Goal: Feedback & Contribution: Contribute content

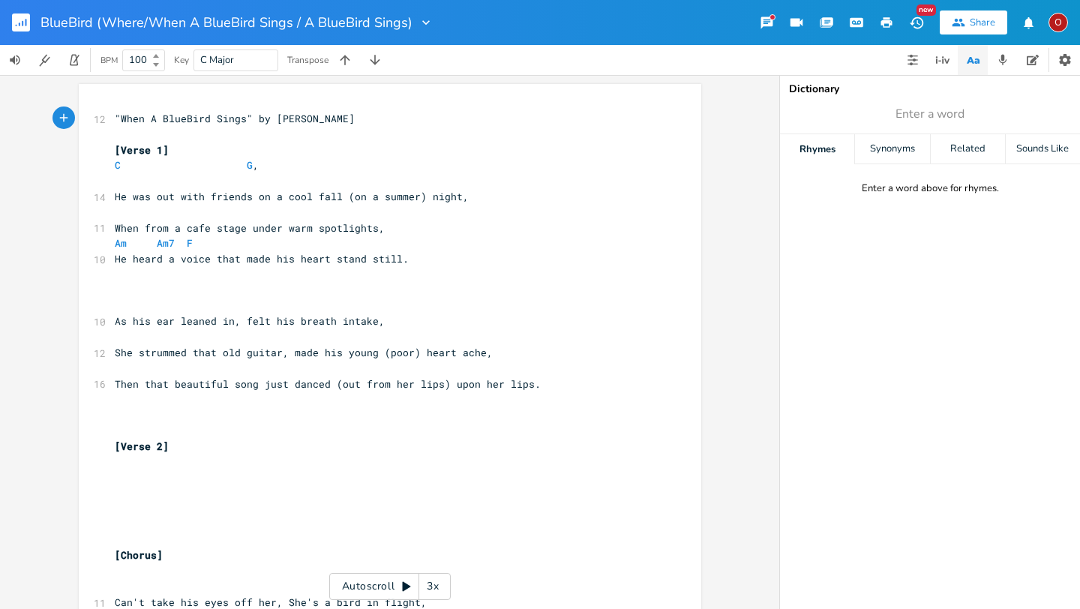
click at [969, 120] on span "Enter a word" at bounding box center [930, 113] width 300 height 27
type input "young"
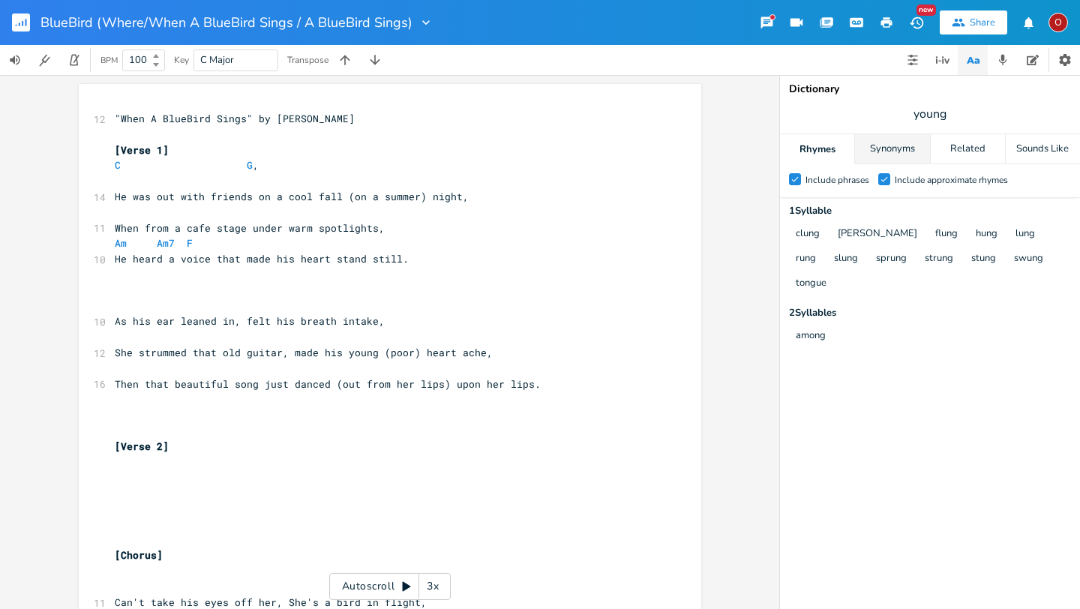
click at [898, 152] on div "Synonyms" at bounding box center [892, 149] width 74 height 30
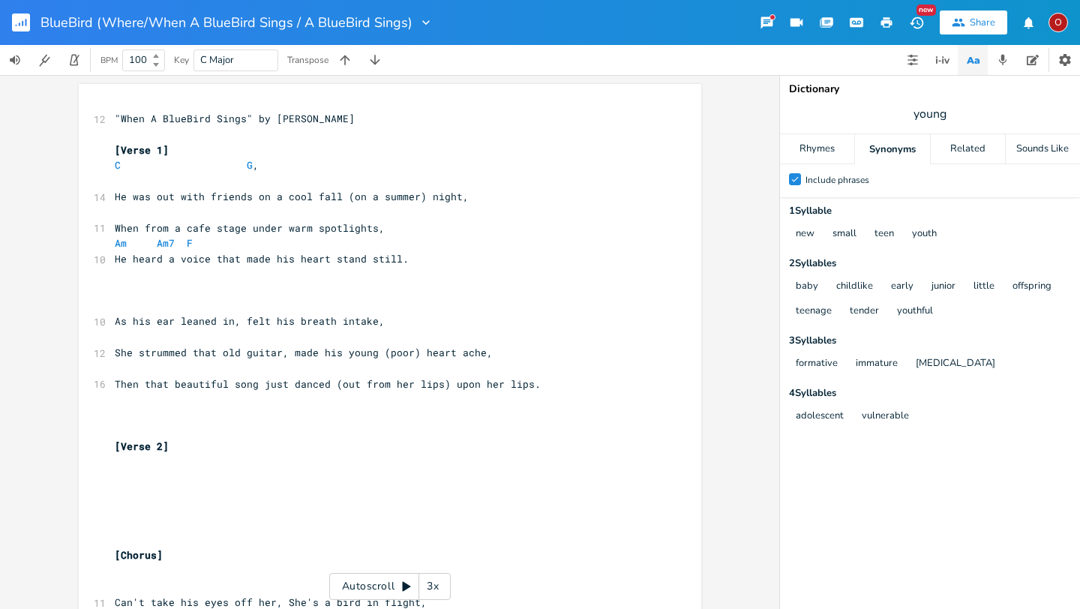
click at [407, 259] on pre "He heard a voice that made his heart stand still." at bounding box center [382, 259] width 541 height 16
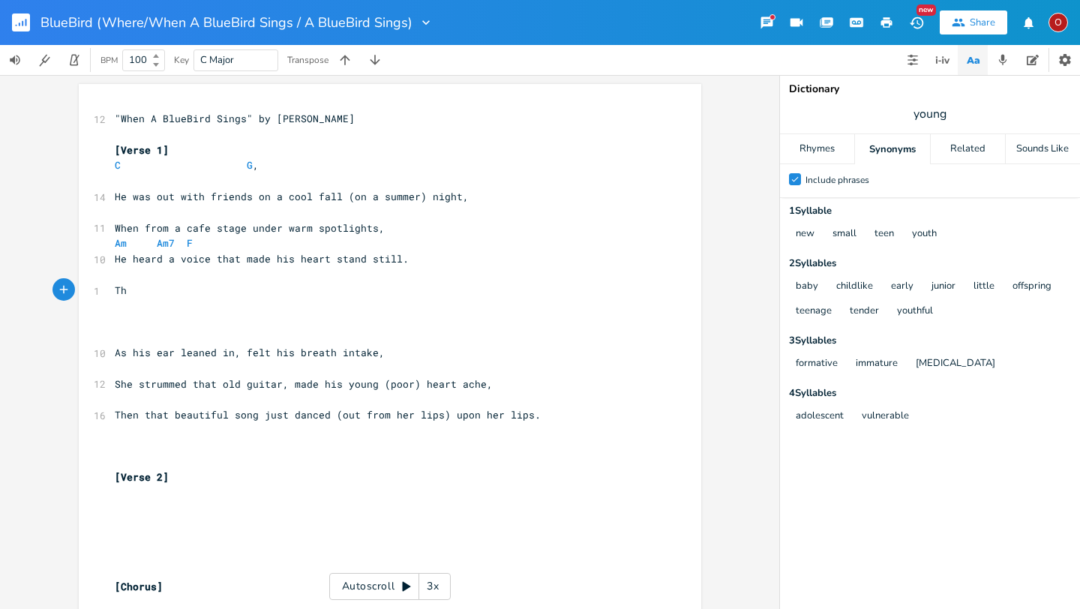
type textarea "The"
click at [413, 200] on span "He was out with friends on a cool fall (on a summer) night," at bounding box center [292, 196] width 354 height 13
click at [389, 231] on pre "When from a cafe stage under warm spotlights," at bounding box center [382, 228] width 541 height 16
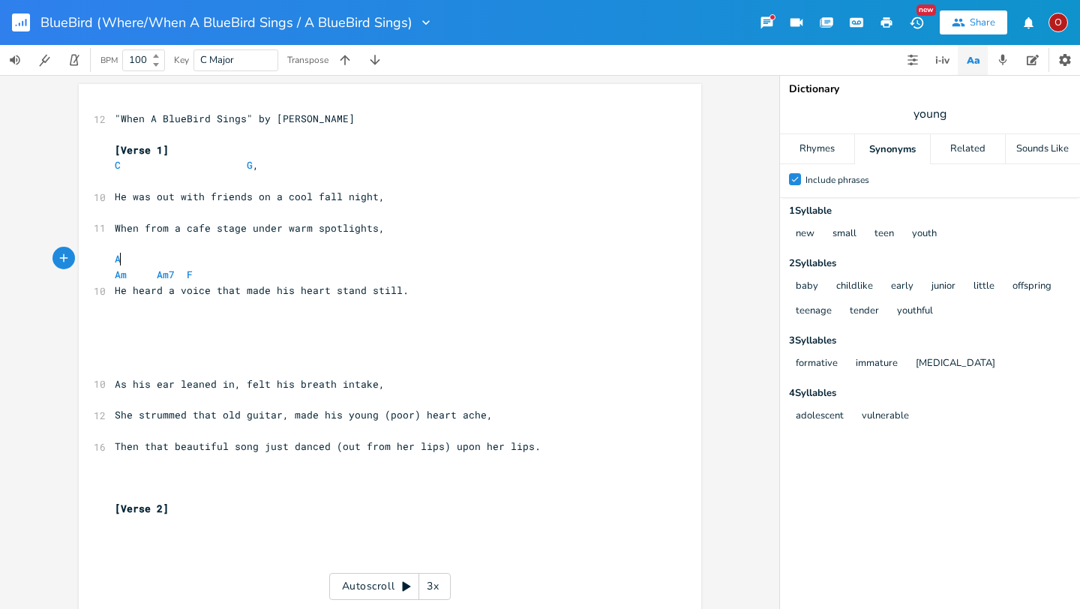
scroll to position [0, 7]
type textarea "A voice so fragi"
type textarea "ile and tender"
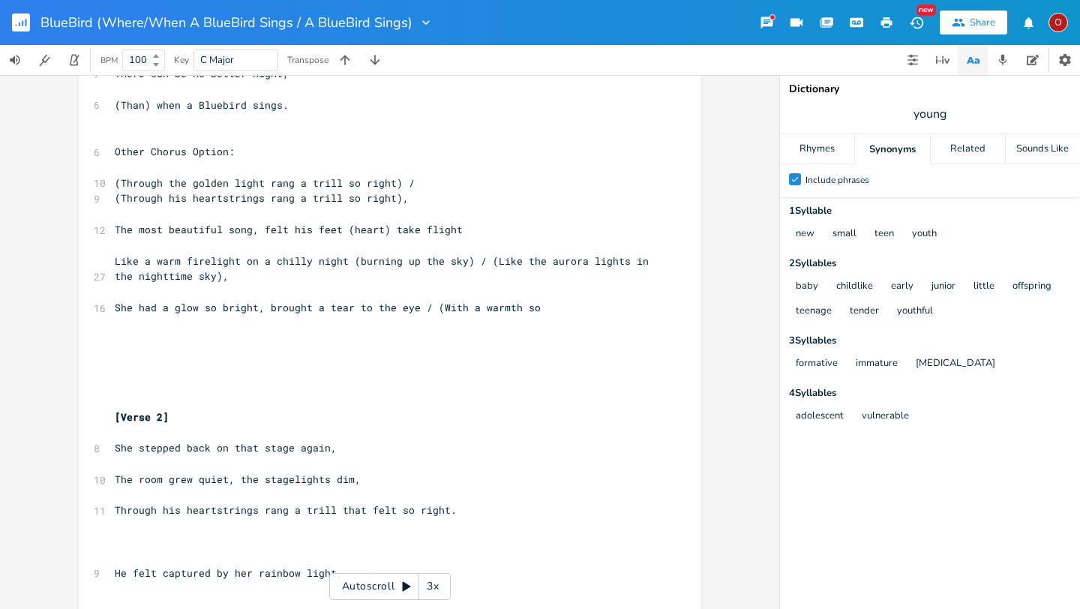
scroll to position [1170, 0]
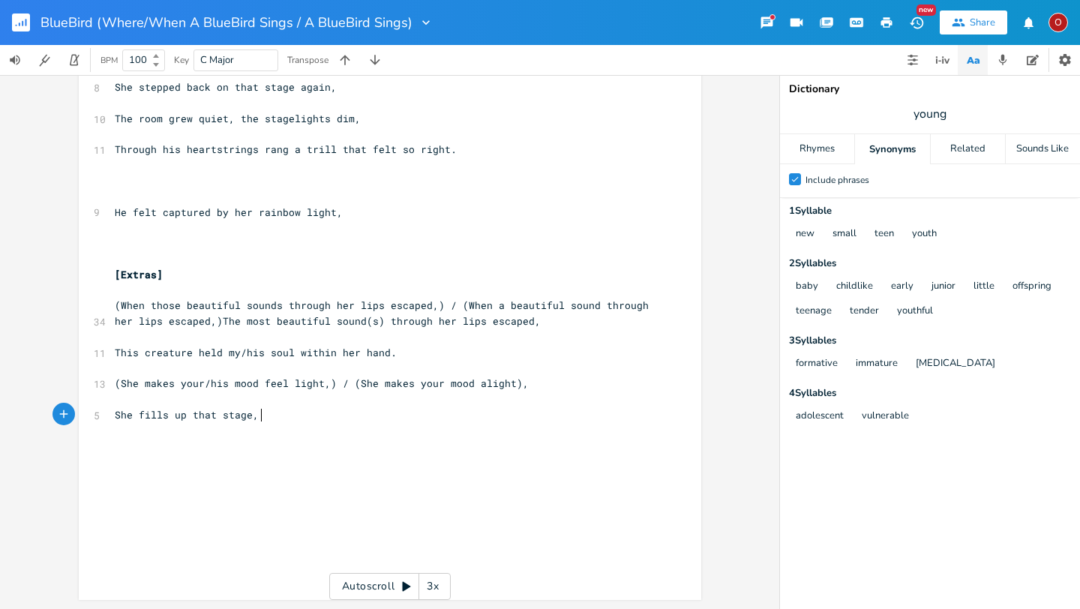
click at [289, 419] on pre "She fills up that stage," at bounding box center [382, 415] width 541 height 16
type textarea "A void"
type textarea "ce so fragile and tent"
type textarea "der"
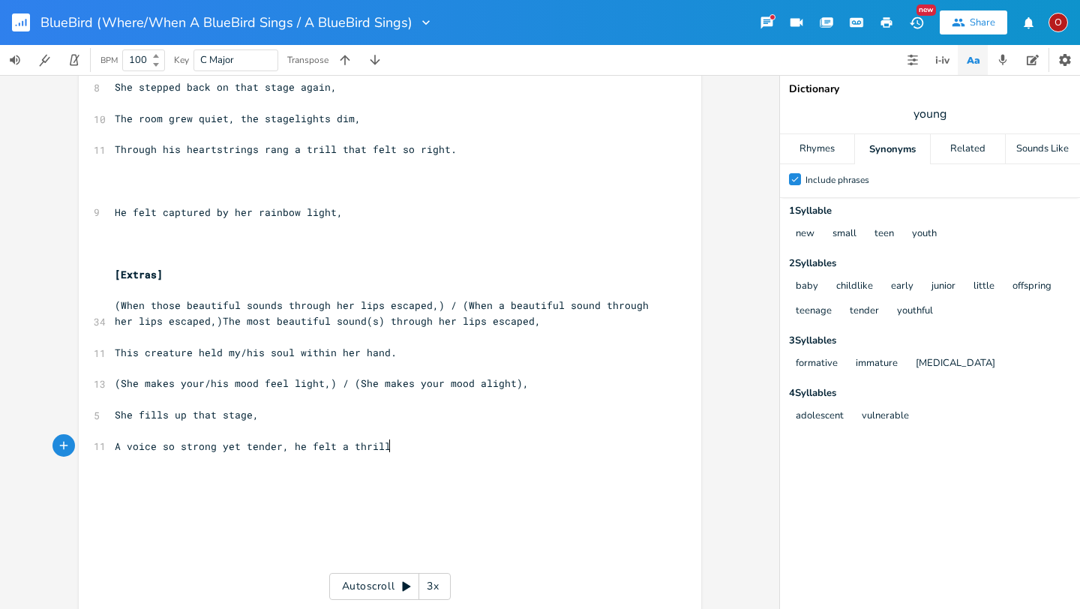
type textarea "strong yet tender, he felt a thrill."
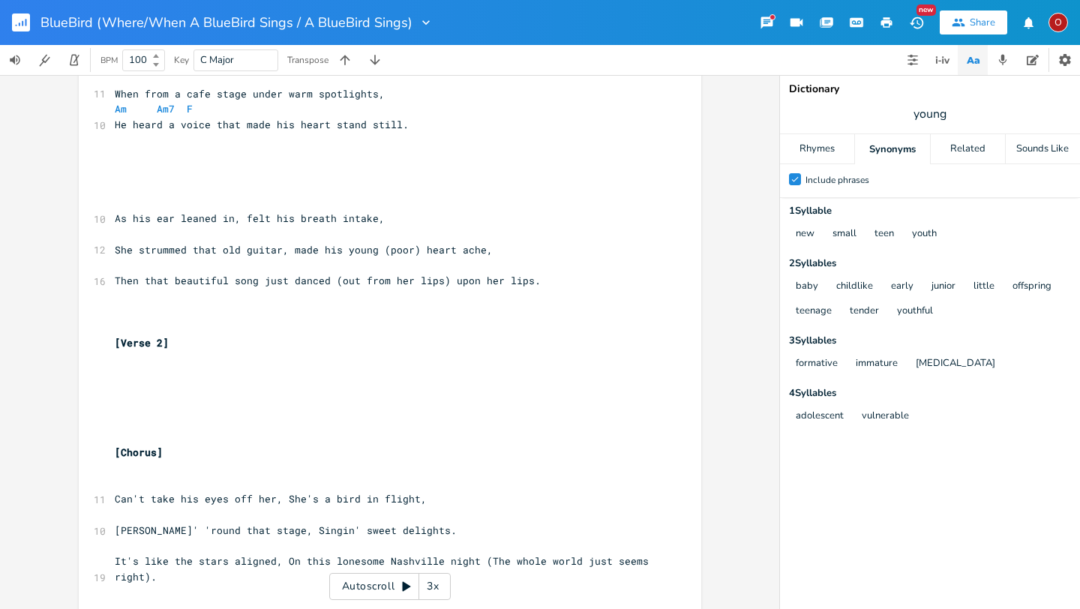
scroll to position [0, 0]
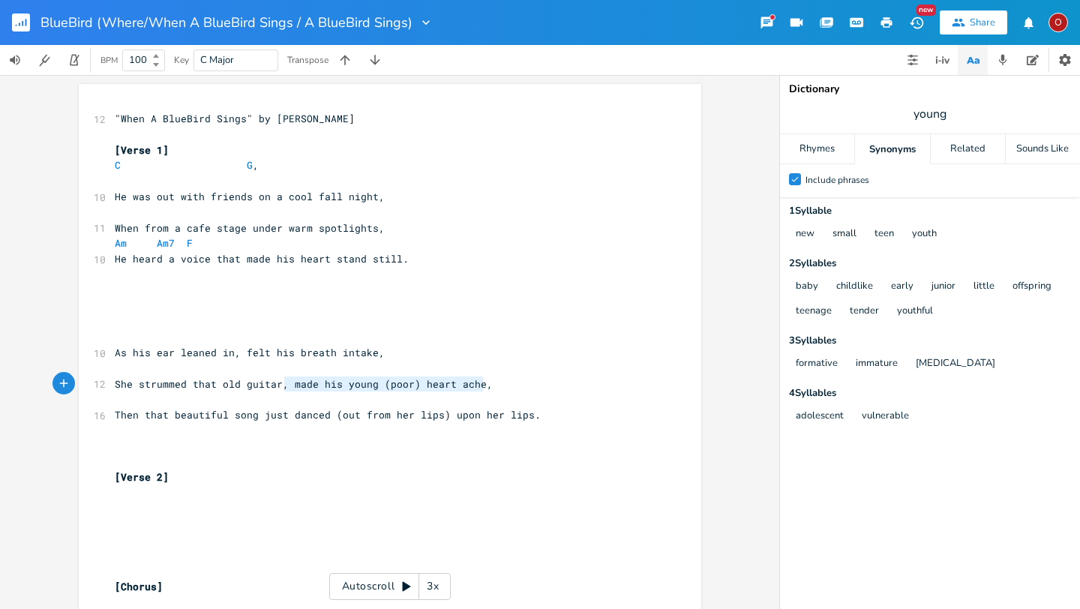
drag, startPoint x: 478, startPoint y: 383, endPoint x: 280, endPoint y: 384, distance: 197.9
click at [280, 384] on pre "She strummed that old guitar, made his young (poor) heart ache," at bounding box center [382, 384] width 541 height 16
type textarea "​ made his young (poor) heart ache,"
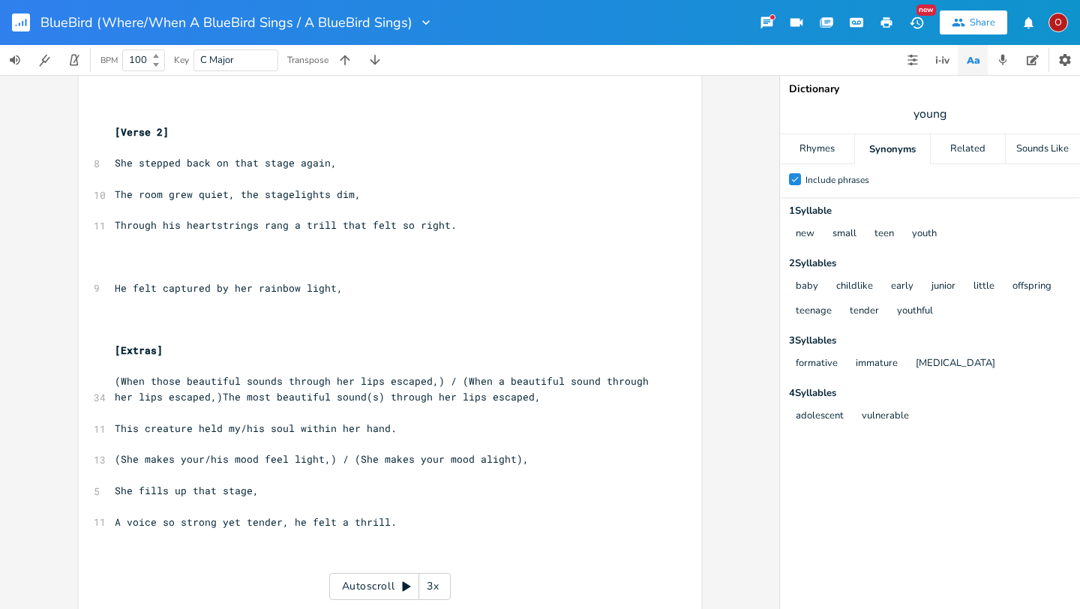
scroll to position [1201, 0]
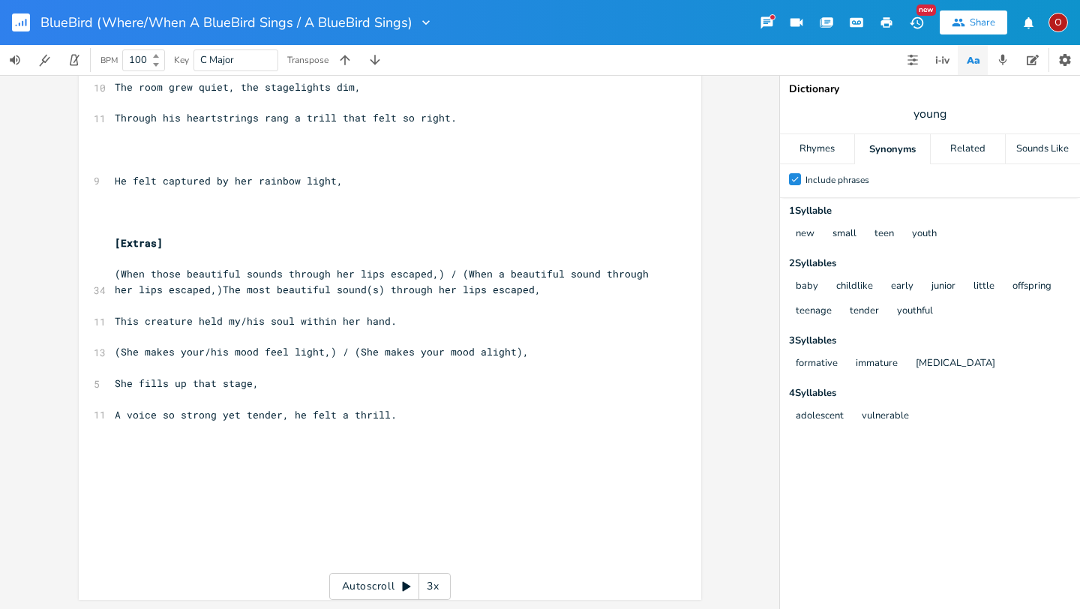
click at [445, 421] on pre "A voice so strong yet tender, he felt a thrill." at bounding box center [382, 415] width 541 height 16
type textarea "​"
paste textarea
click at [128, 443] on span "made his young (poor) heart ache," at bounding box center [214, 445] width 198 height 13
type textarea "M"
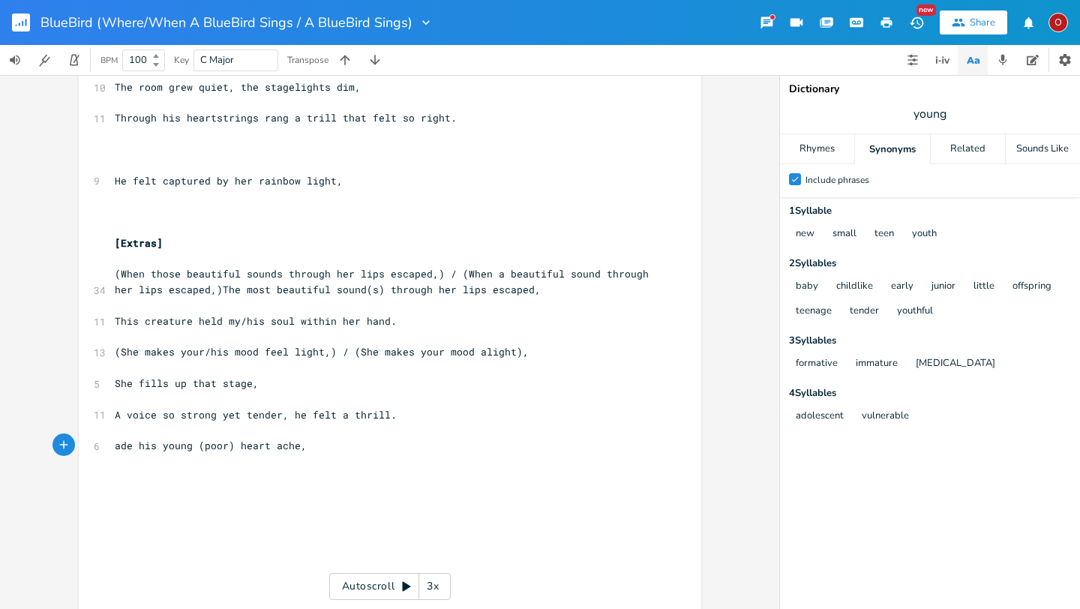
scroll to position [0, 9]
click at [328, 450] on pre "Made his young (poor) heart ache," at bounding box center [382, 446] width 541 height 16
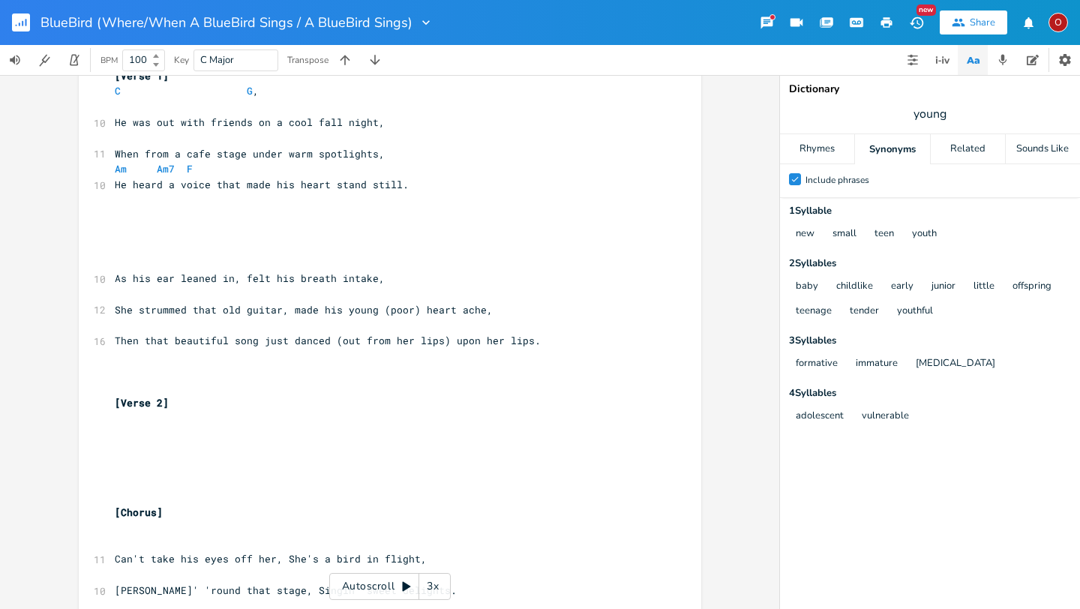
scroll to position [77, 0]
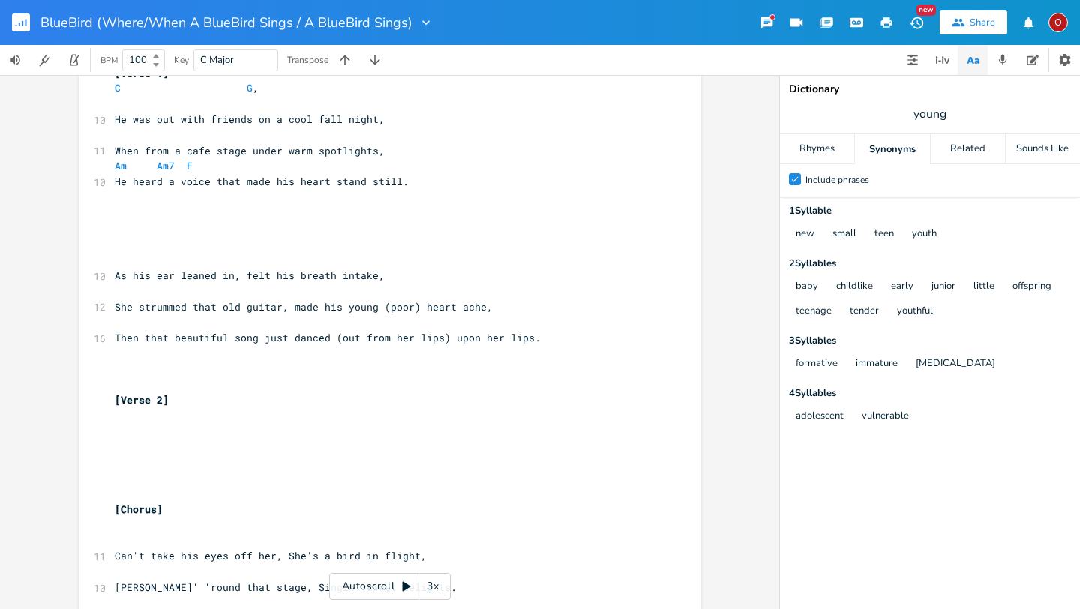
click at [481, 306] on pre "She strummed that old guitar, made his young (poor) heart ache," at bounding box center [382, 307] width 541 height 16
type textarea "ade his young (poor) heart ache,"
type textarea "made his young (poor) heart ache,"
drag, startPoint x: 484, startPoint y: 307, endPoint x: 283, endPoint y: 310, distance: 201.0
click at [283, 310] on pre "She strummed that old guitar, made his young (poor) heart ache," at bounding box center [382, 307] width 541 height 16
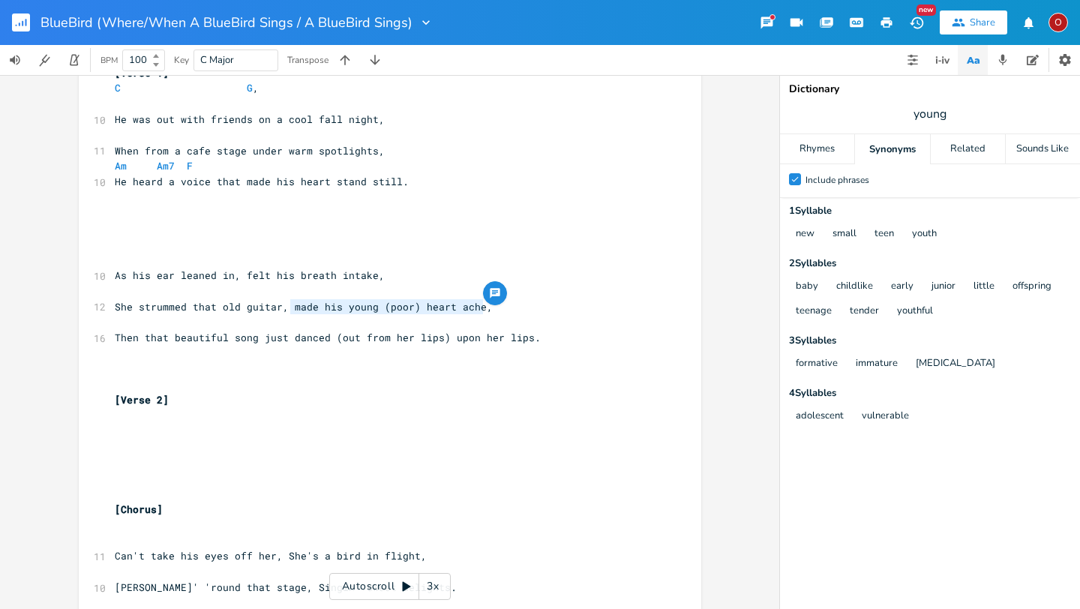
click at [280, 306] on span "She strummed that old guitar, made his young (poor) heart ache," at bounding box center [304, 306] width 378 height 13
type textarea "with a tender"
click at [951, 116] on span "young" at bounding box center [930, 113] width 300 height 27
type input "method"
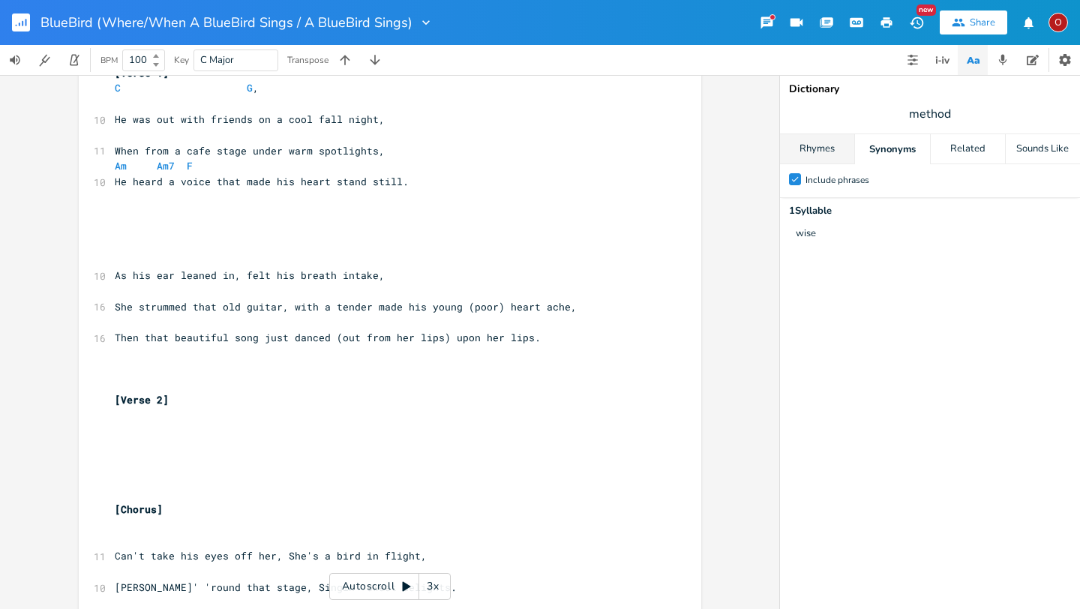
click at [841, 150] on div "Rhymes" at bounding box center [817, 149] width 74 height 30
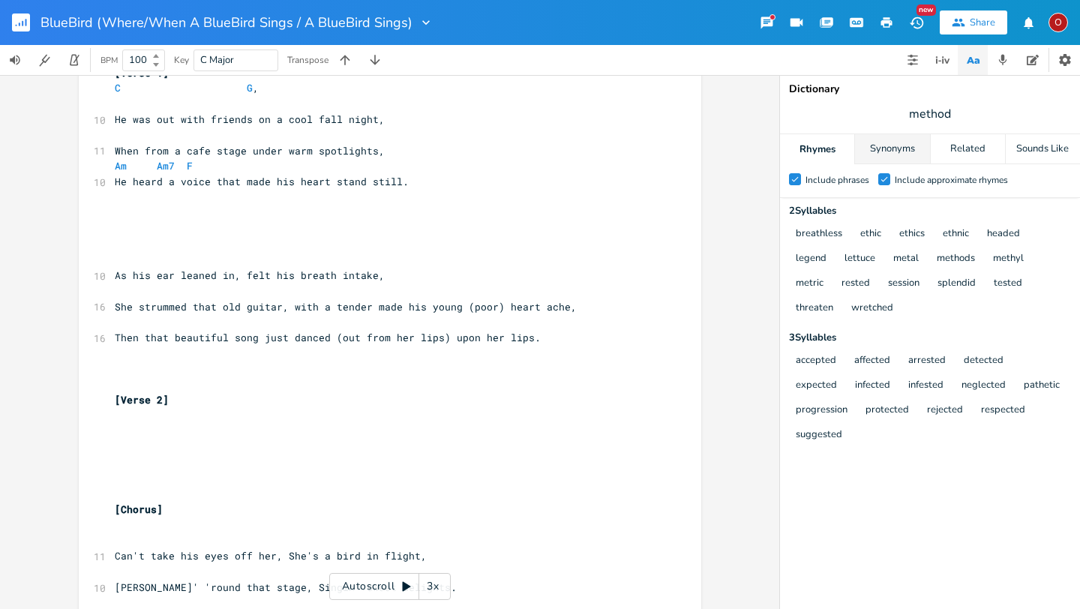
click at [874, 146] on div "Synonyms" at bounding box center [892, 149] width 74 height 30
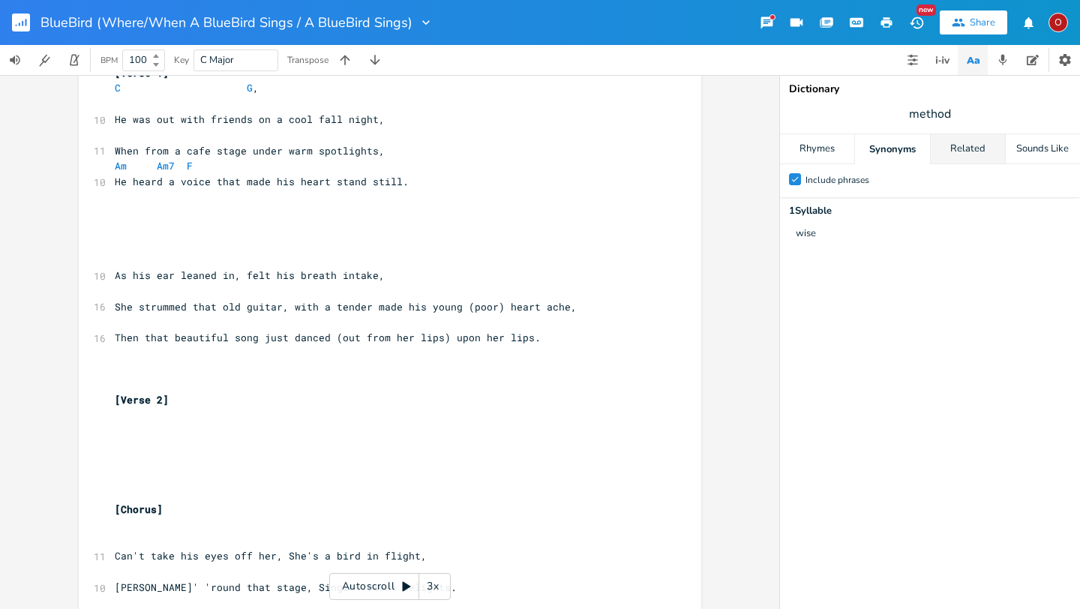
click at [954, 160] on div "Related" at bounding box center [967, 149] width 74 height 30
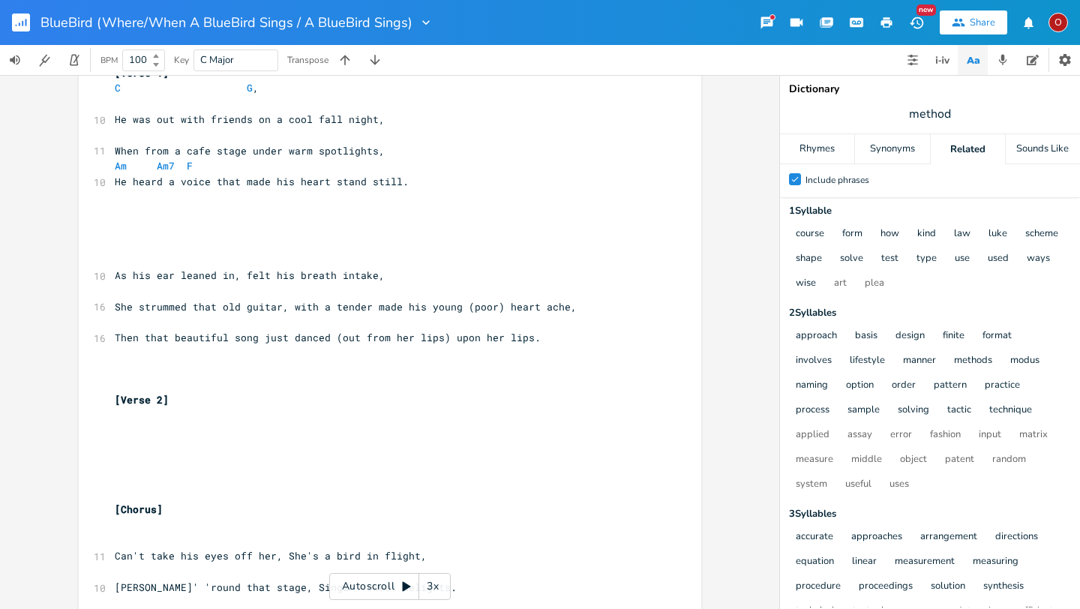
click at [952, 115] on span "method" at bounding box center [930, 113] width 300 height 27
type input "beautiful"
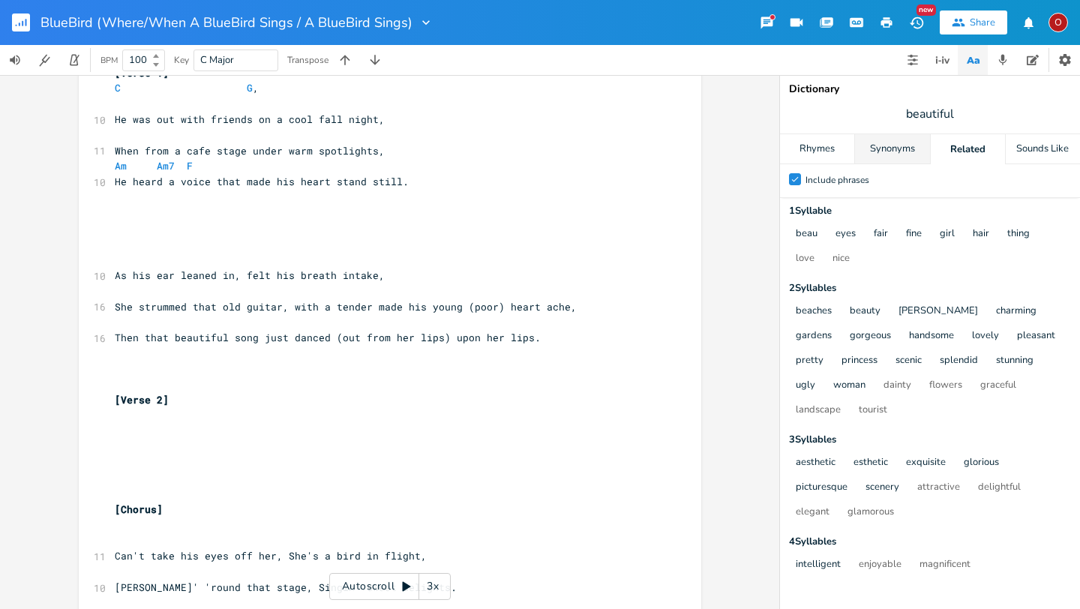
click at [911, 151] on div "Synonyms" at bounding box center [892, 149] width 74 height 30
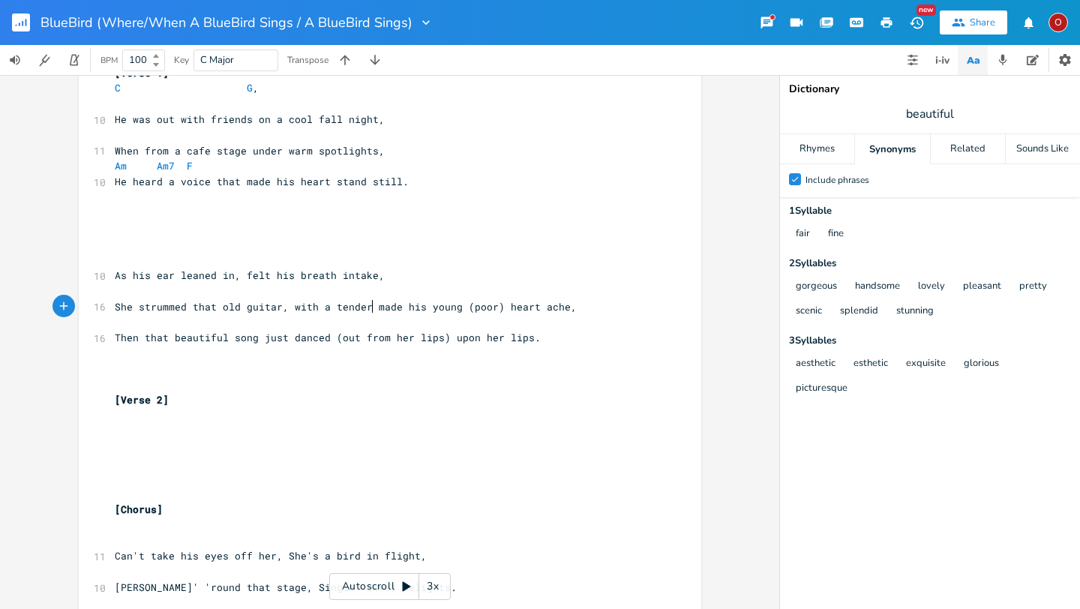
click at [367, 306] on span "She strummed that old guitar, with a tender made his young (poor) heart ache," at bounding box center [346, 306] width 462 height 13
type textarea "grace,"
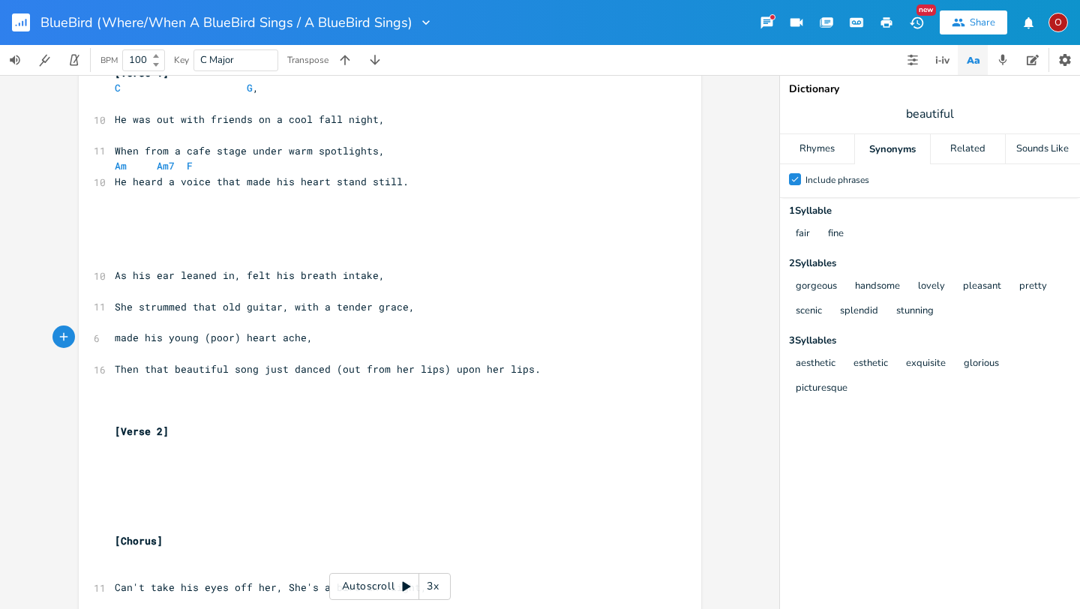
click at [329, 340] on pre "made his young (poor) heart ache," at bounding box center [382, 338] width 541 height 16
click at [115, 337] on span "made his young (poor) heart ache," at bounding box center [214, 337] width 198 height 13
type textarea "M"
click at [233, 339] on span "Made his young (poor) heart ache," at bounding box center [214, 337] width 198 height 13
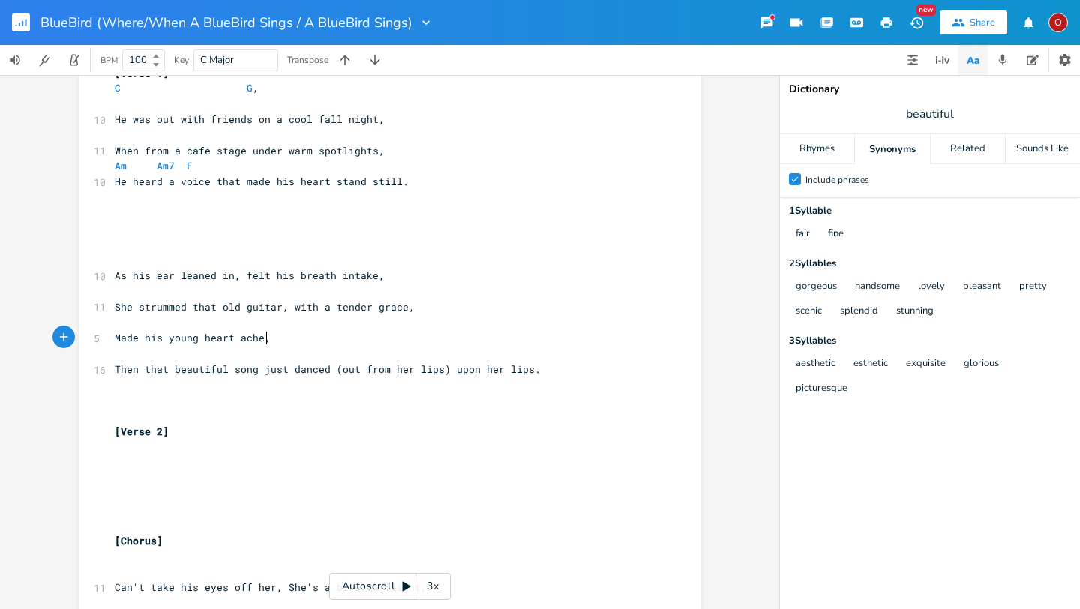
click at [364, 340] on pre "Made his young heart ache," at bounding box center [382, 338] width 541 height 16
click at [409, 307] on pre "She strummed that old guitar, with a tender grace," at bounding box center [382, 307] width 541 height 16
type textarea "(l"
type textarea "with a longing ache),"
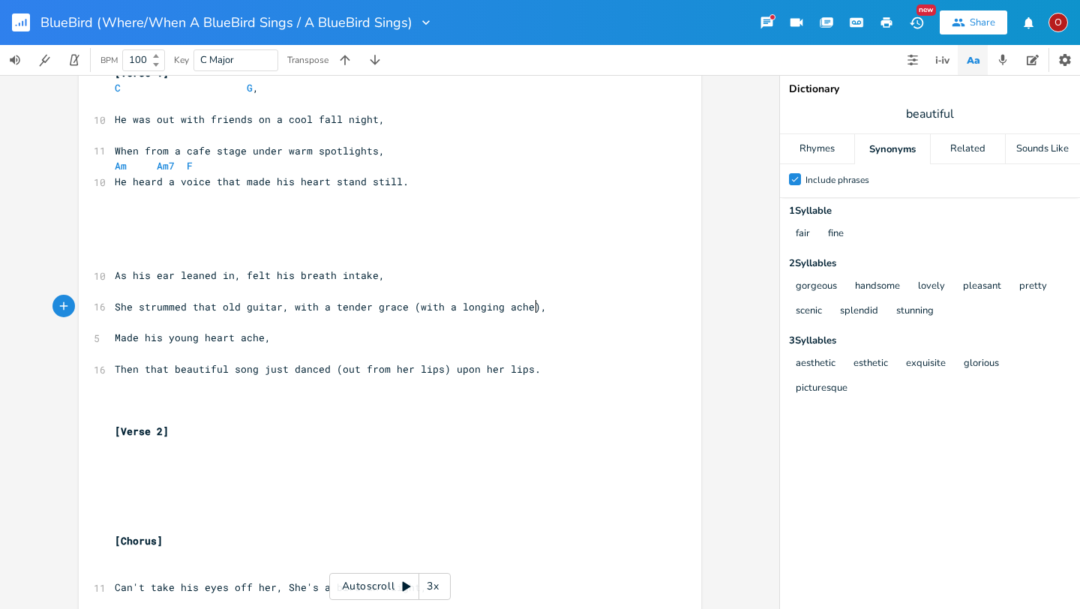
click at [163, 341] on span "Made his young heart ache," at bounding box center [193, 337] width 156 height 13
type textarea "whole work"
type textarea "l"
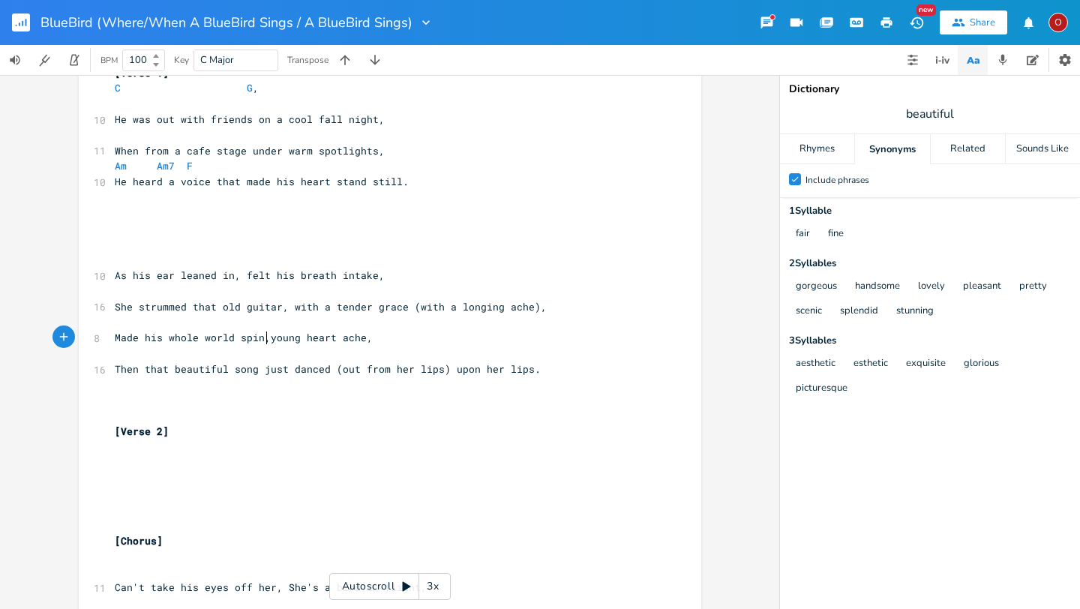
scroll to position [0, 37]
type textarea "rld spin, hi"
type textarea "s"
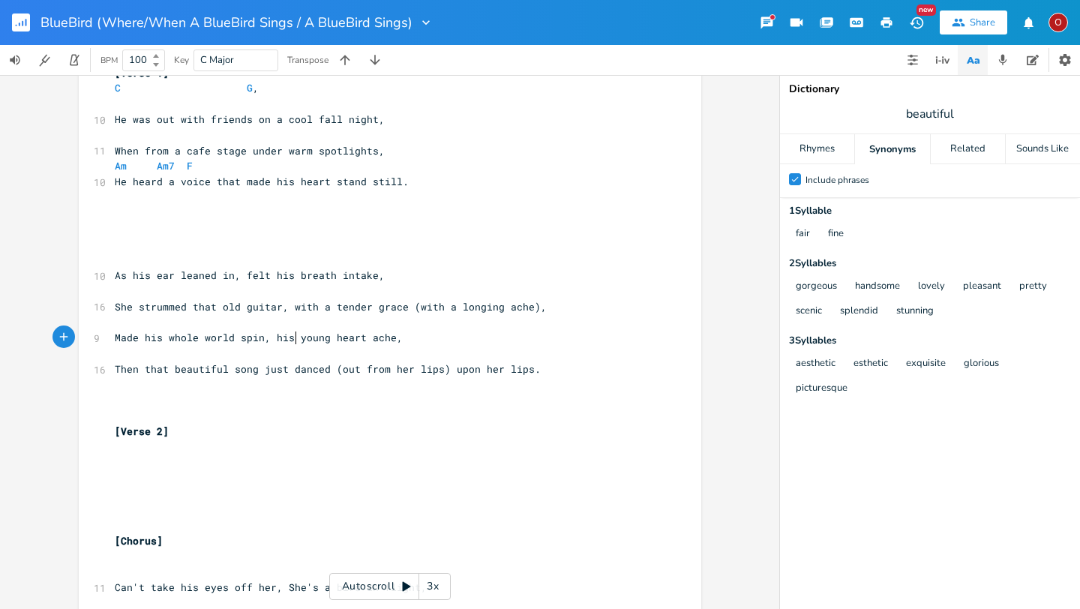
click at [626, 376] on pre "Then that beautiful song just danced (out from her lips) upon her lips." at bounding box center [382, 369] width 541 height 16
drag, startPoint x: 403, startPoint y: 306, endPoint x: 529, endPoint y: 307, distance: 126.0
click at [529, 307] on span "She strummed that old guitar, with a tender grace (with a longing ache)," at bounding box center [331, 306] width 432 height 13
type textarea "​(with a longing ache),"
click at [511, 311] on span "She strummed that old guitar, with a tender grace (with a longing ache)," at bounding box center [331, 306] width 432 height 13
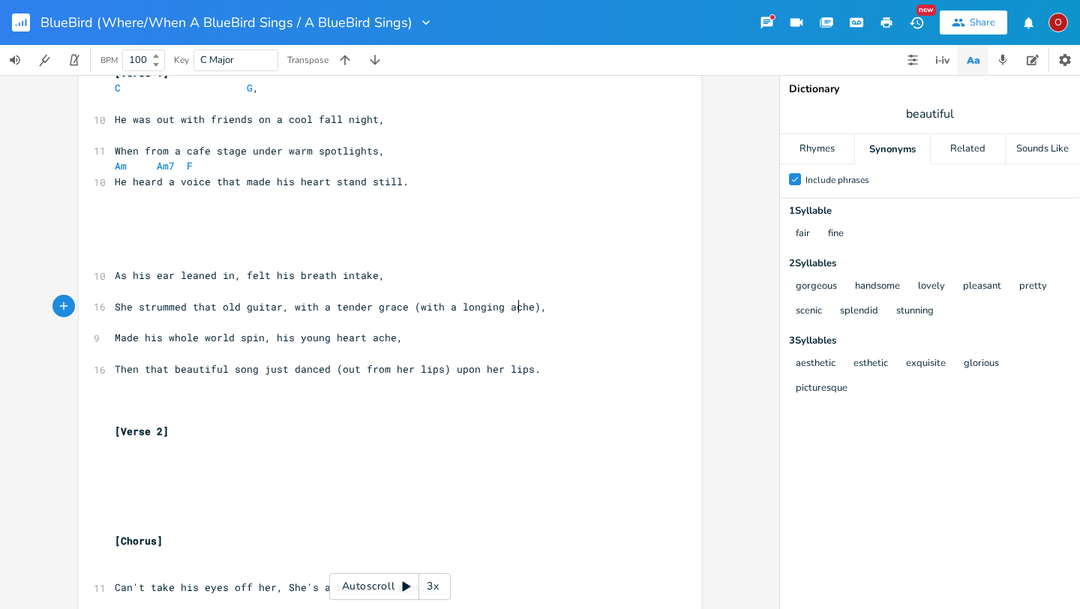
type textarea "​"
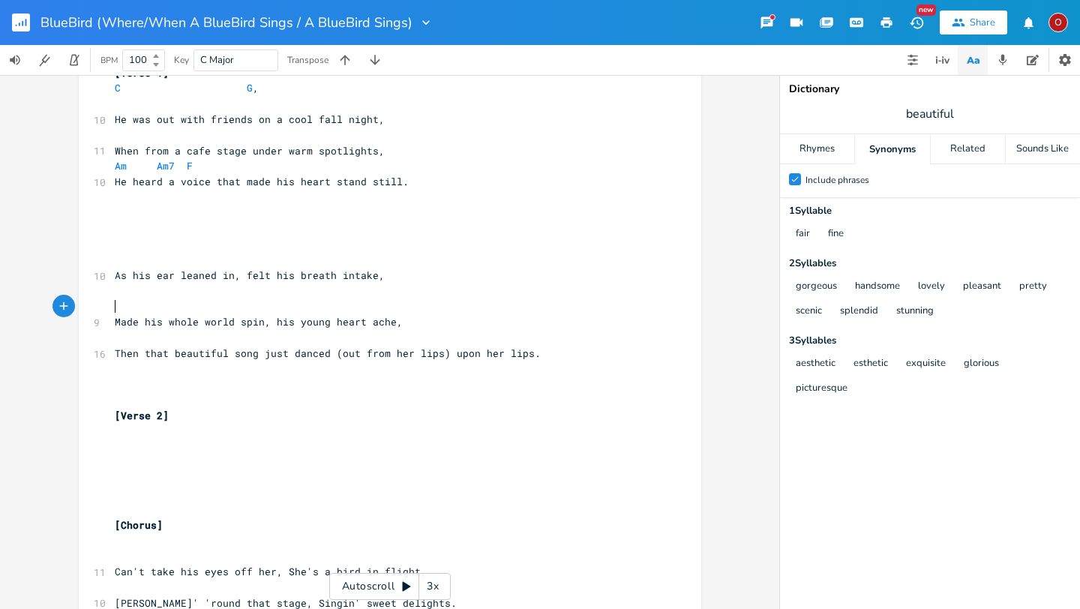
scroll to position [1248, 0]
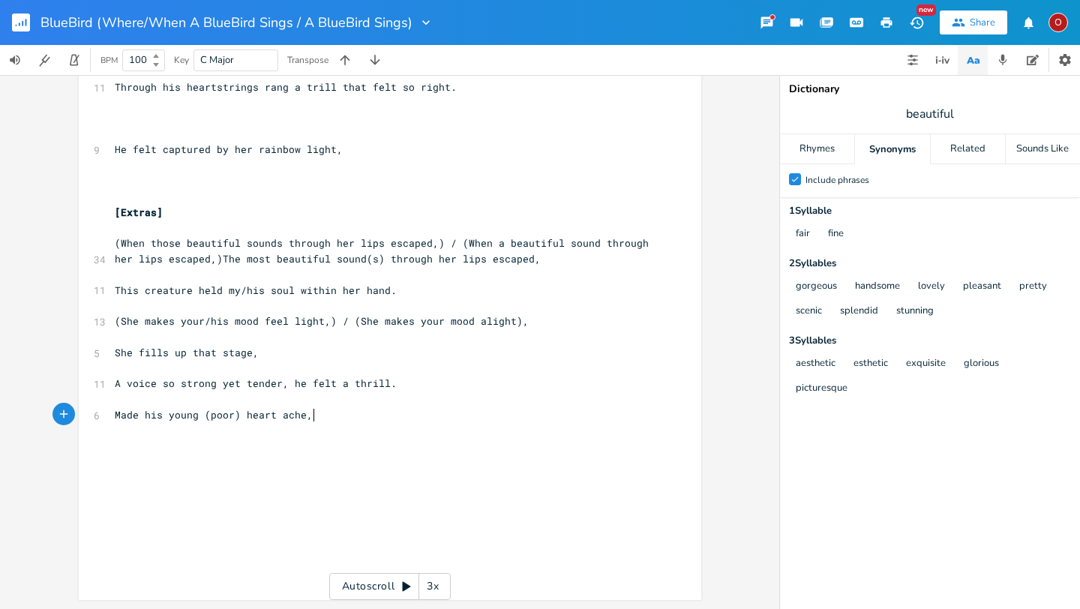
click at [361, 415] on pre "Made his young (poor) heart ache," at bounding box center [382, 415] width 541 height 16
type textarea "​"
paste textarea
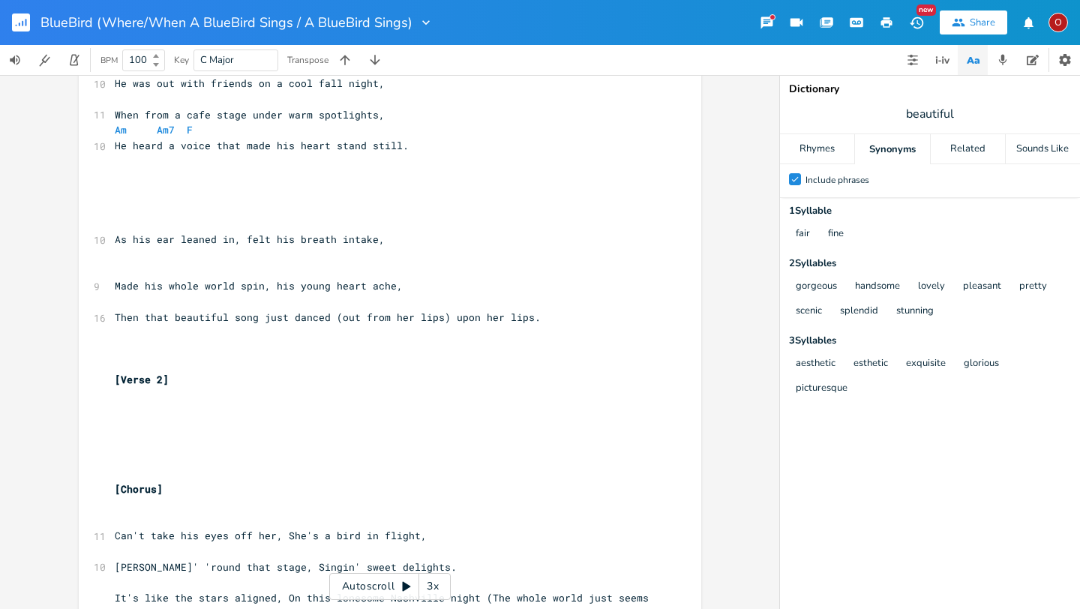
scroll to position [0, 0]
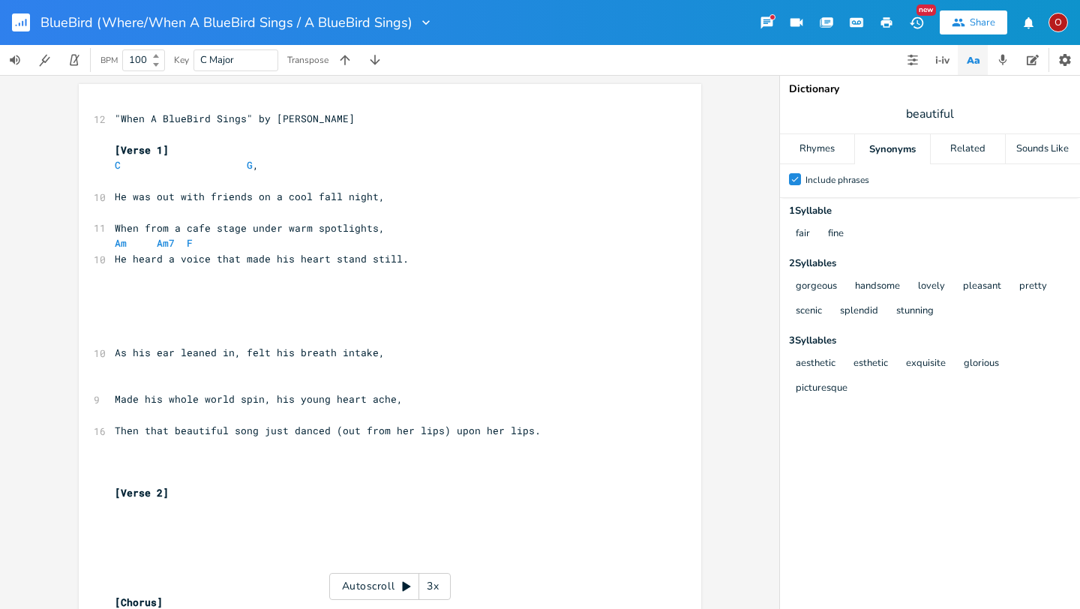
click at [130, 311] on pre "​" at bounding box center [382, 306] width 541 height 16
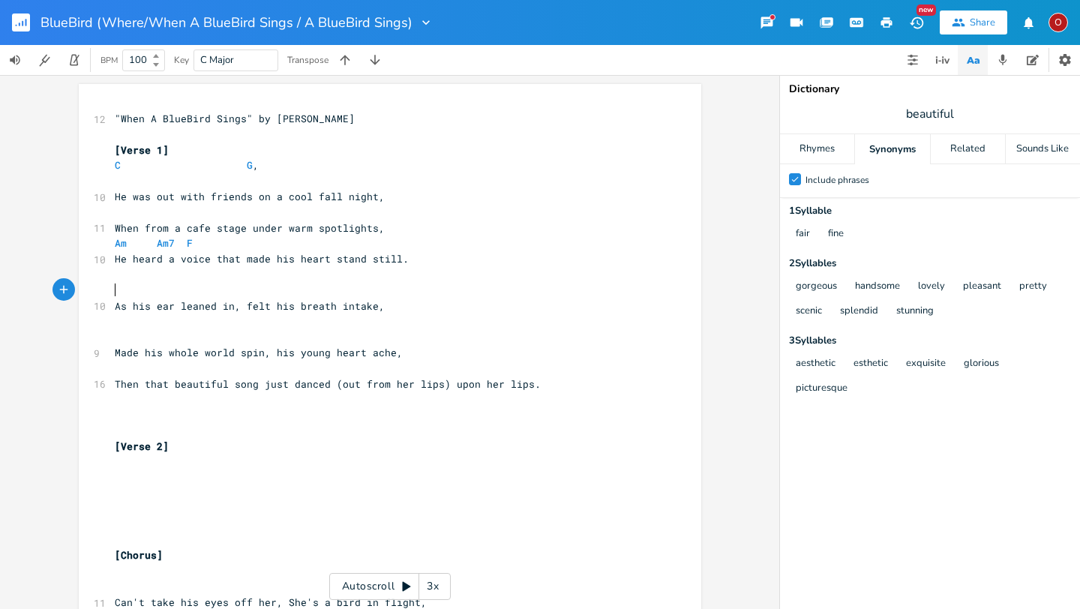
click at [126, 285] on pre "​" at bounding box center [382, 291] width 541 height 16
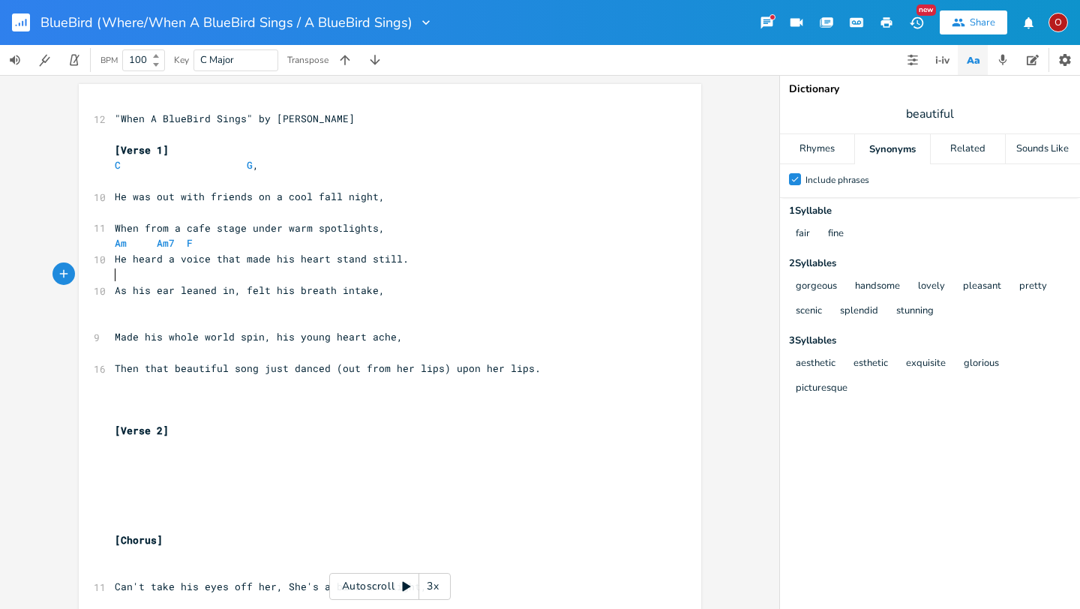
click at [136, 316] on pre "​" at bounding box center [382, 321] width 541 height 16
click at [137, 316] on pre "​" at bounding box center [382, 321] width 541 height 16
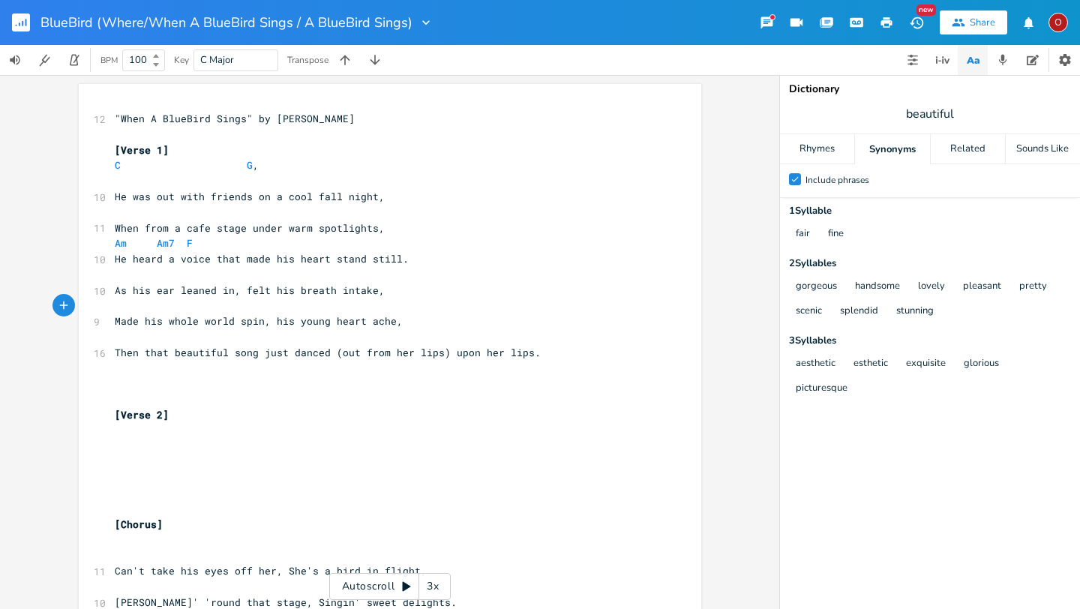
click at [332, 353] on span "Then that beautiful song just danced (out from her lips) upon her lips." at bounding box center [328, 352] width 426 height 13
type textarea "lips."
drag, startPoint x: 524, startPoint y: 352, endPoint x: 433, endPoint y: 355, distance: 90.8
click at [433, 355] on pre "Then that beautiful song just danced out from her lips) upon her lips." at bounding box center [382, 353] width 541 height 16
type textarea "​"
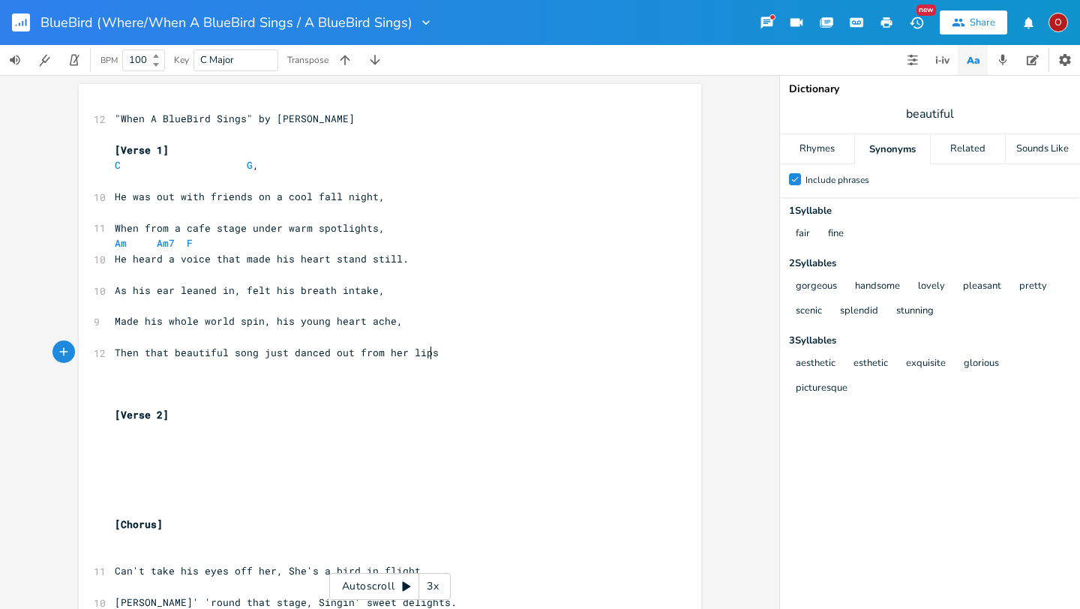
type textarea "."
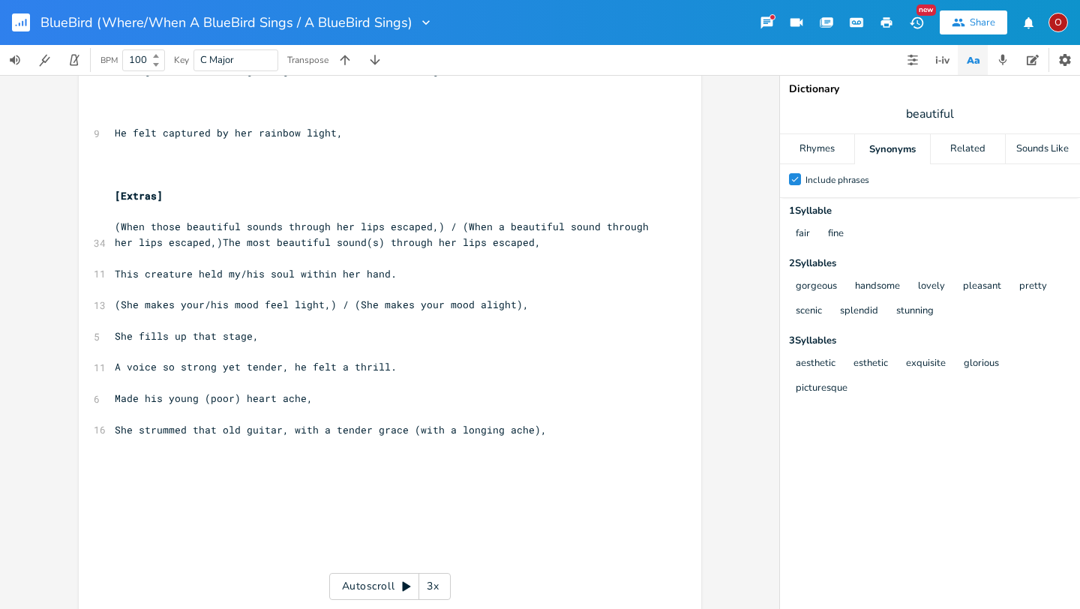
scroll to position [1216, 0]
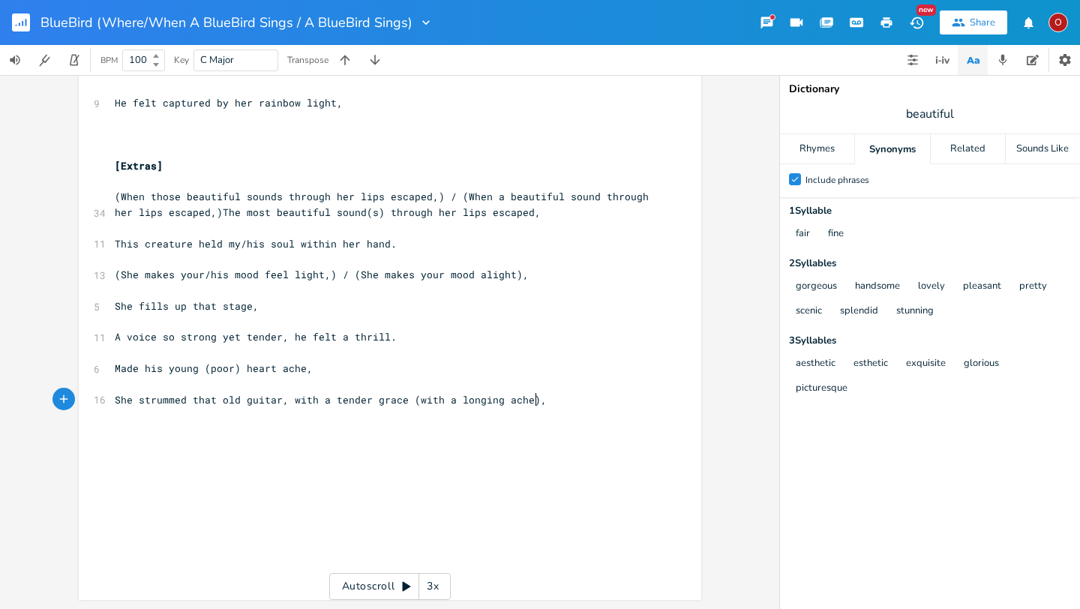
click at [591, 397] on pre "She strummed that old guitar, with a tender grace (with a longing ache)," at bounding box center [382, 400] width 541 height 16
type textarea "​"
paste textarea
click at [115, 430] on span "upon her lips." at bounding box center [157, 430] width 84 height 13
type textarea "danc"
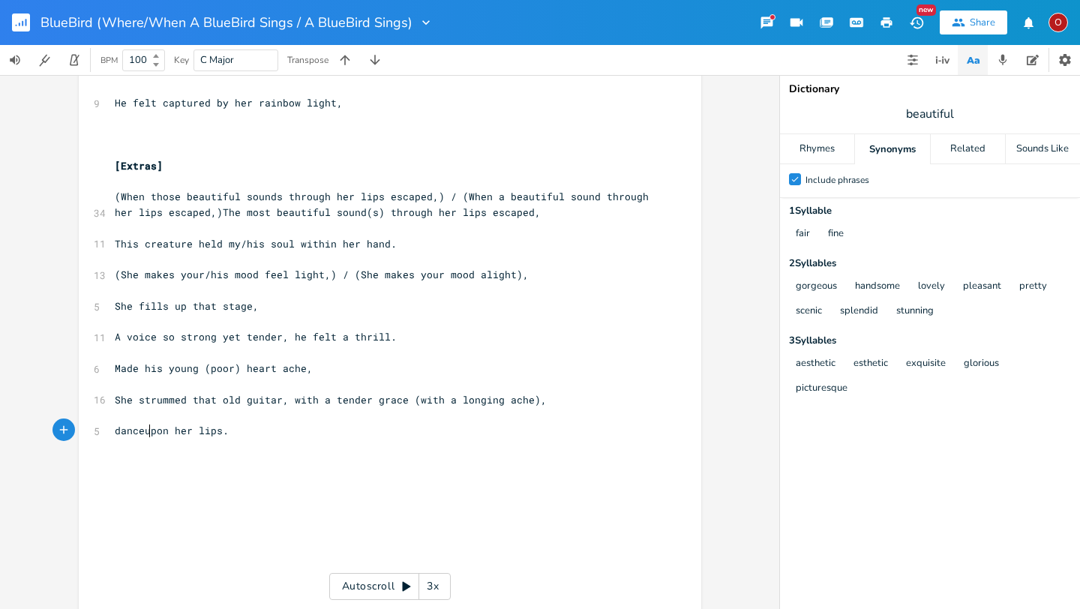
type textarea "ed"
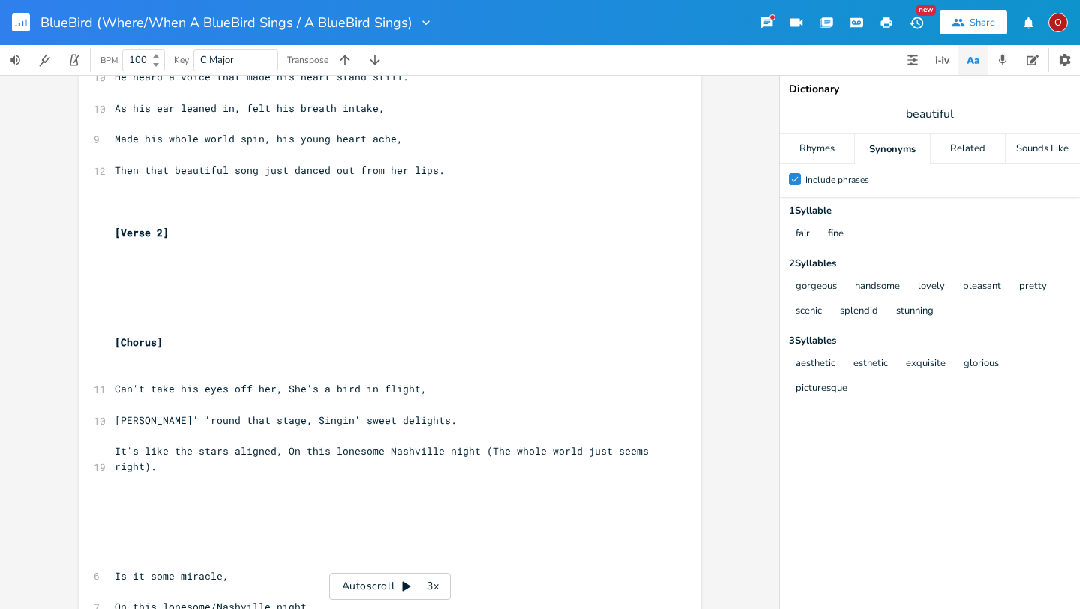
scroll to position [0, 0]
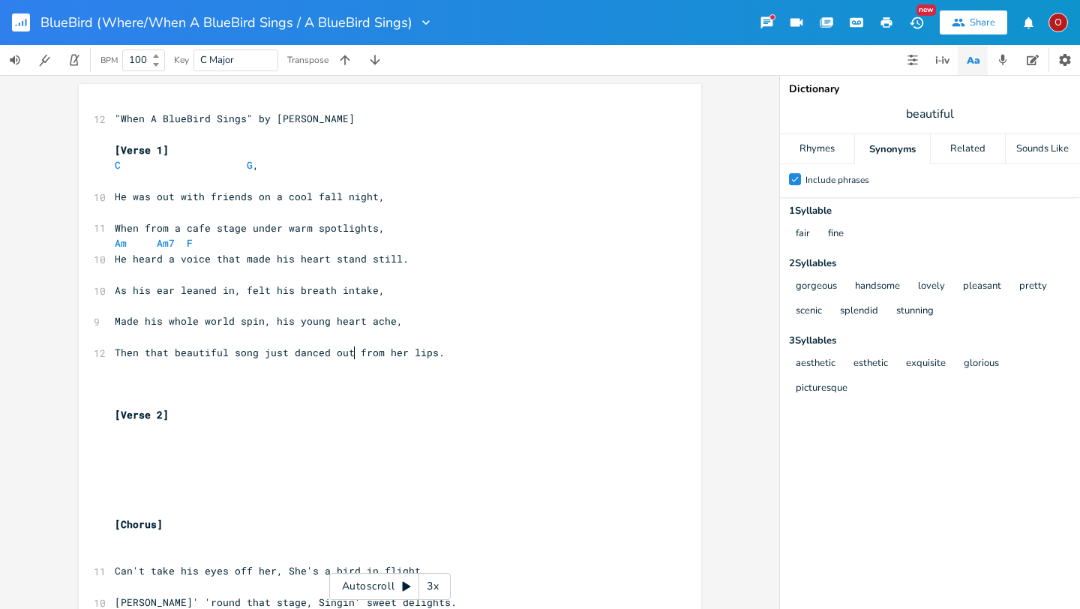
click at [350, 349] on span "Then that beautiful song just danced out from her lips." at bounding box center [280, 352] width 330 height 13
type textarea "between"
type textarea "/"
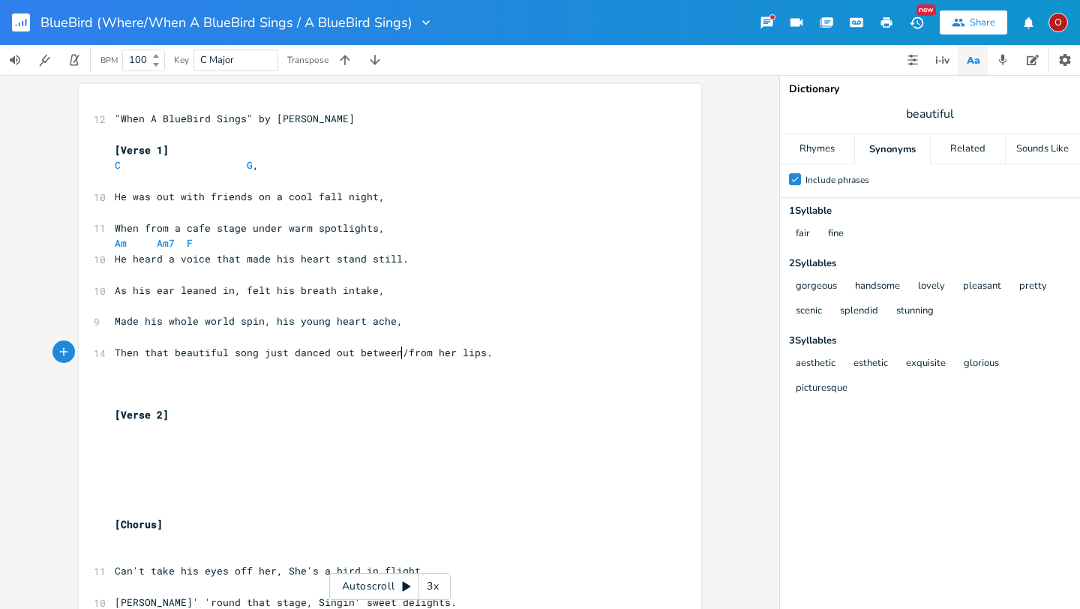
click at [123, 439] on pre "​" at bounding box center [382, 447] width 541 height 16
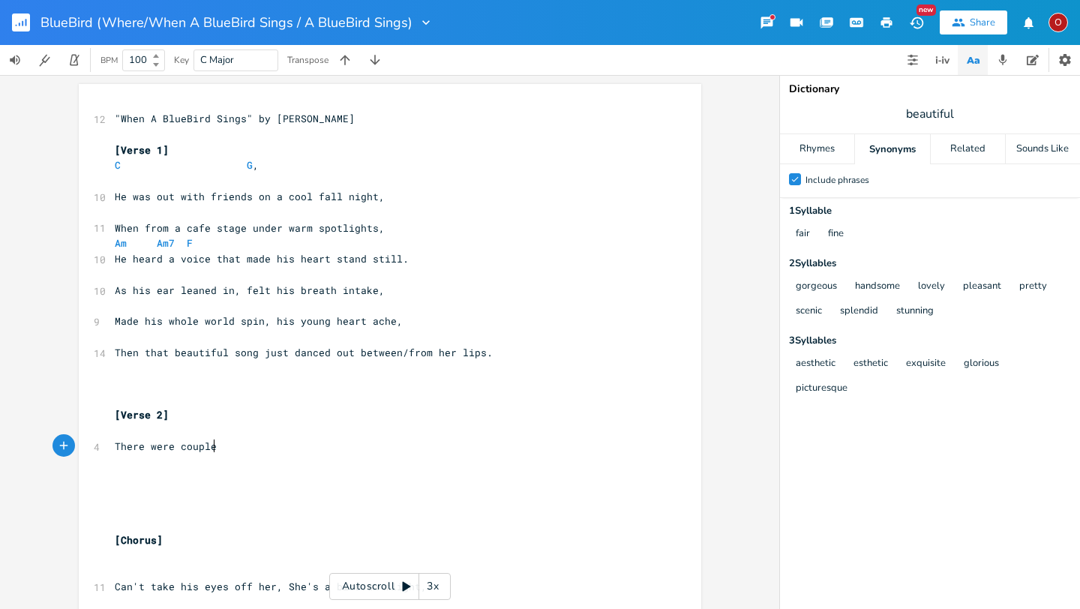
scroll to position [0, 87]
type textarea "There were couples young, and couple"
type textarea "couples sitting"
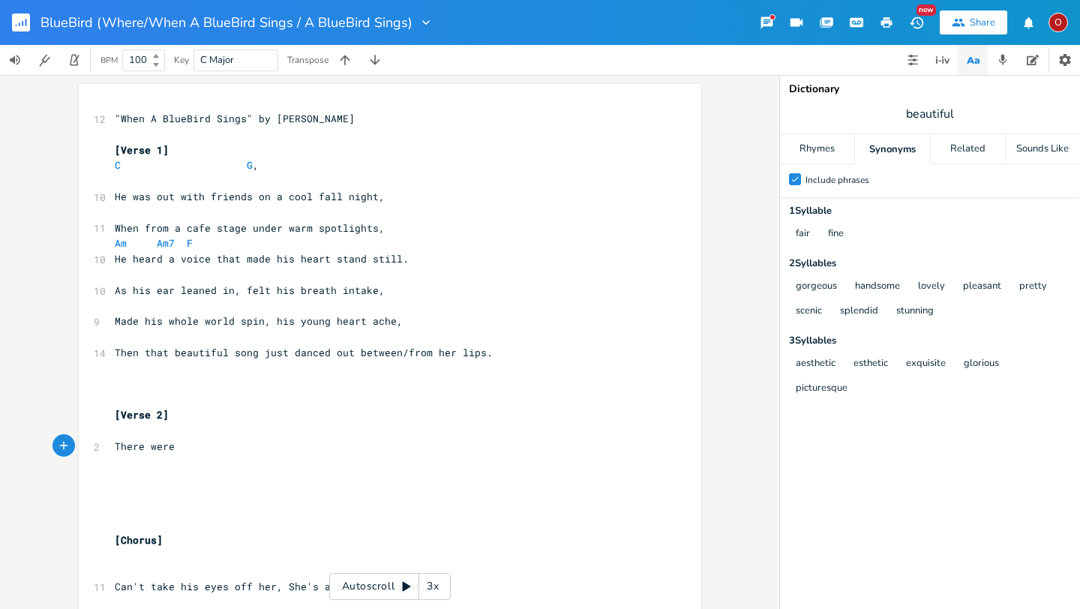
click at [115, 257] on span "He heard a voice that made his heart stand still." at bounding box center [262, 258] width 294 height 13
type textarea "He sat down"
click at [125, 257] on span "He heard a voice that made his heart stand still." at bounding box center [262, 258] width 294 height 13
type textarea "saw her getting ready to play her st"
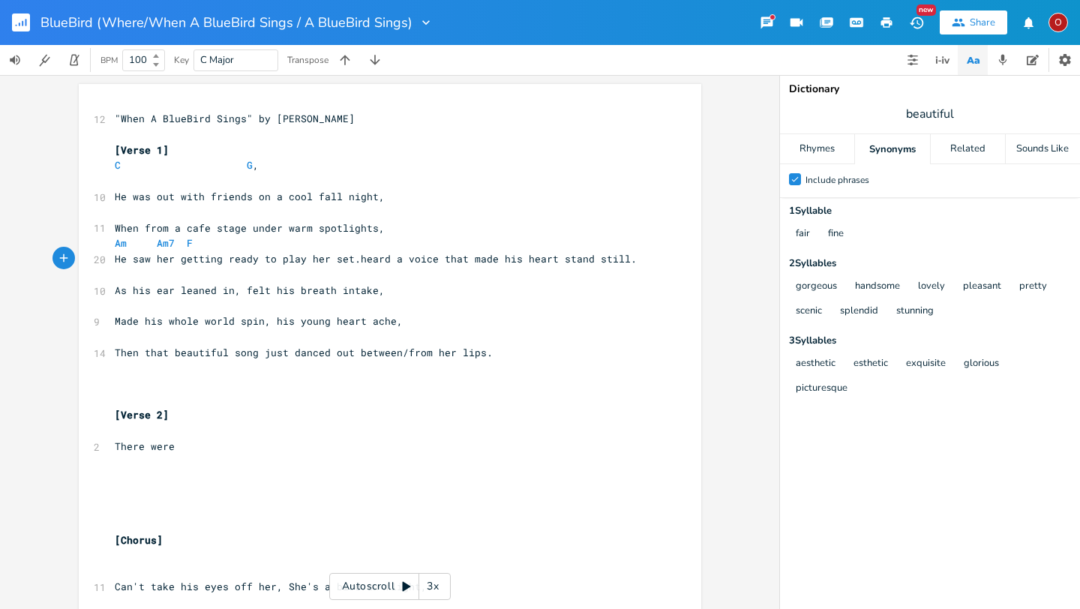
type textarea "et."
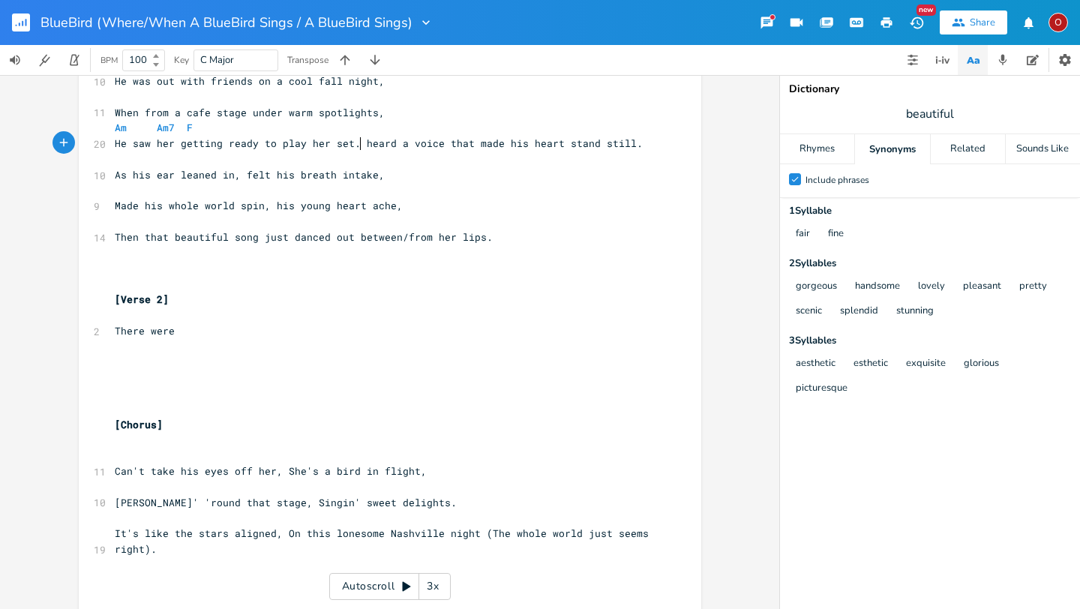
scroll to position [118, 0]
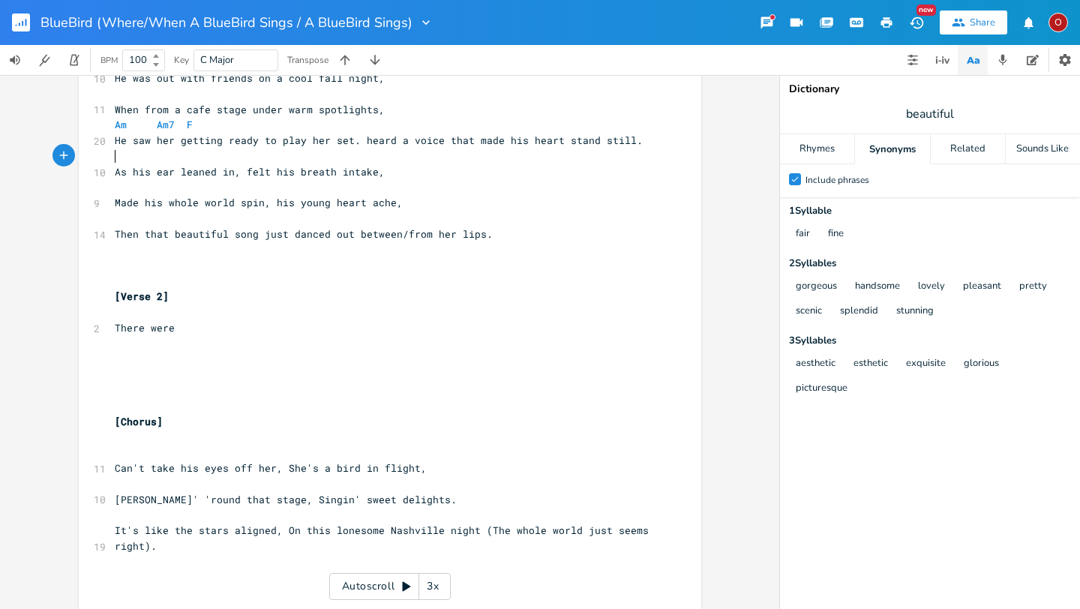
click at [392, 161] on pre "​" at bounding box center [382, 156] width 541 height 16
click at [382, 178] on pre "As his ear leaned in, felt his breath intake," at bounding box center [382, 172] width 541 height 16
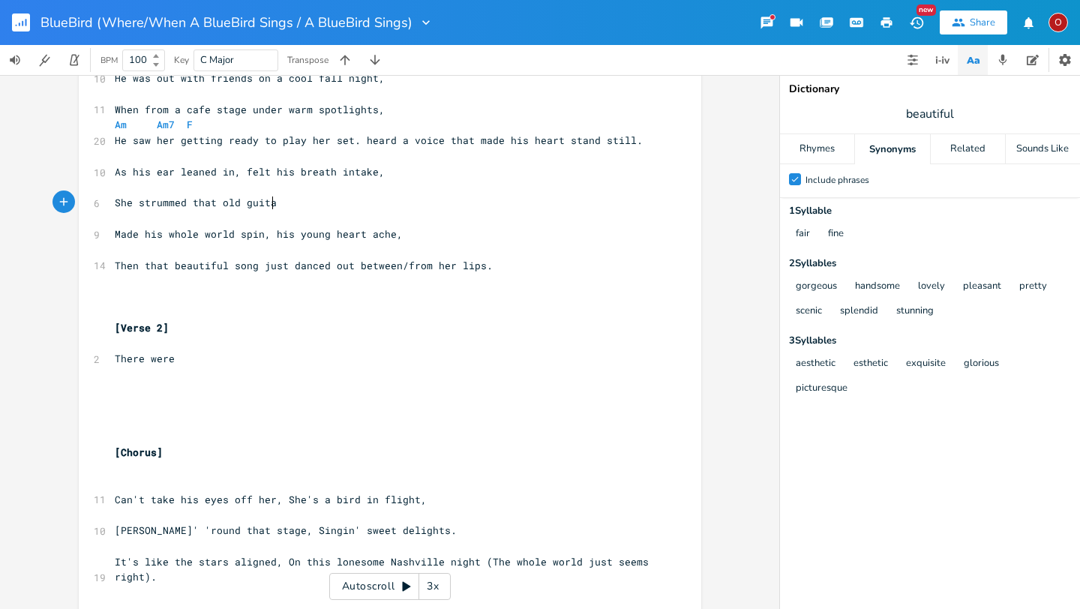
scroll to position [0, 130]
type textarea "She strummed that old guitar with a gentle grace,"
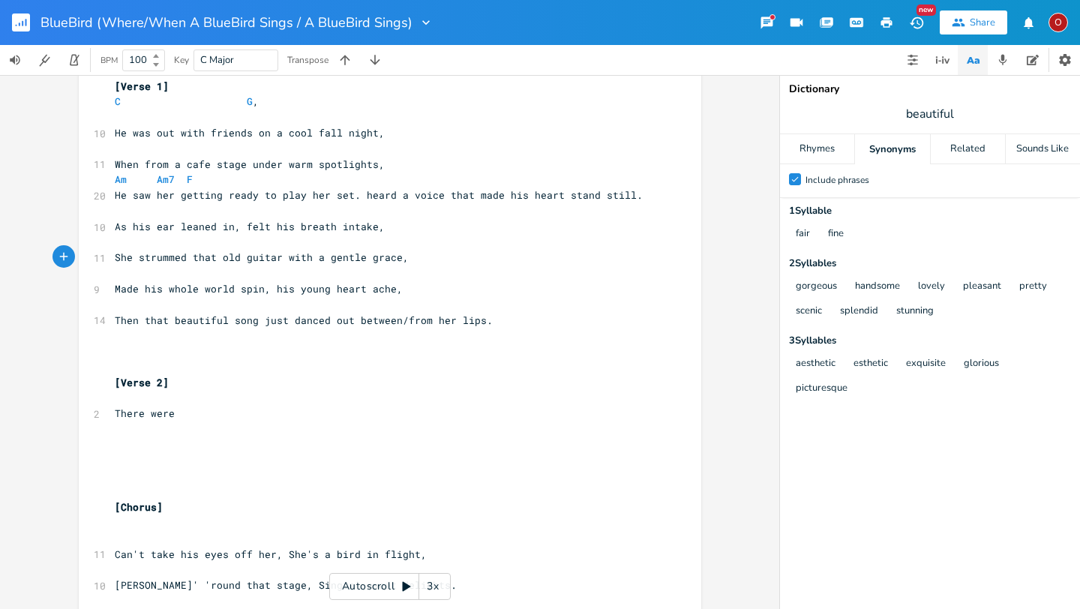
scroll to position [0, 0]
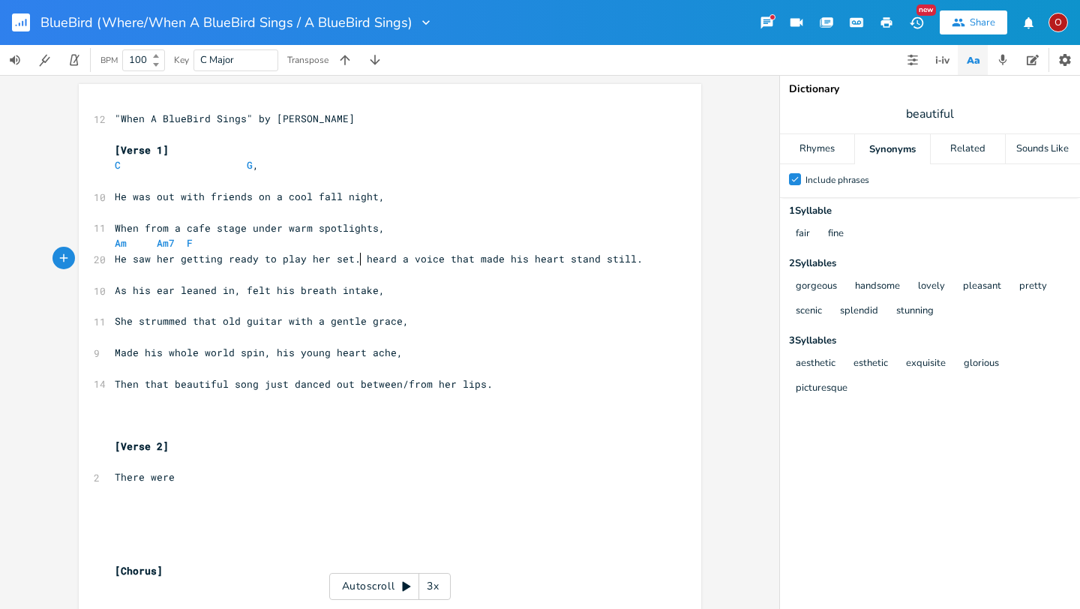
click at [355, 256] on span "He saw her getting ready to play her set. heard a voice that made his heart sta…" at bounding box center [379, 258] width 528 height 13
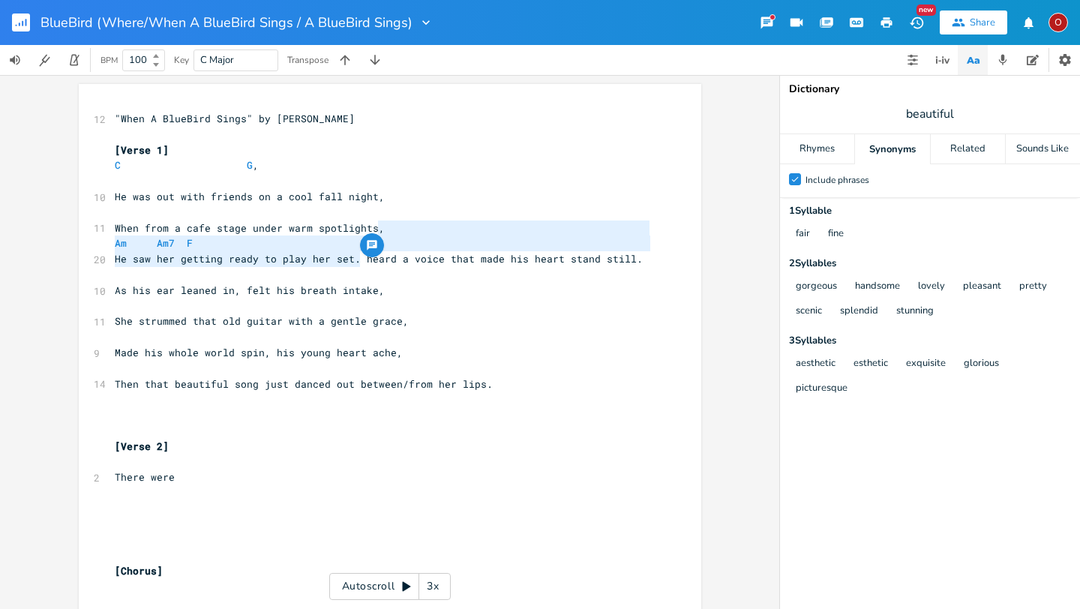
drag, startPoint x: 355, startPoint y: 256, endPoint x: 490, endPoint y: 230, distance: 137.4
type textarea "Am Am7 F He saw her getting ready to play her set."
click at [490, 230] on pre "When from a cafe stage under warm spotlights," at bounding box center [382, 228] width 541 height 16
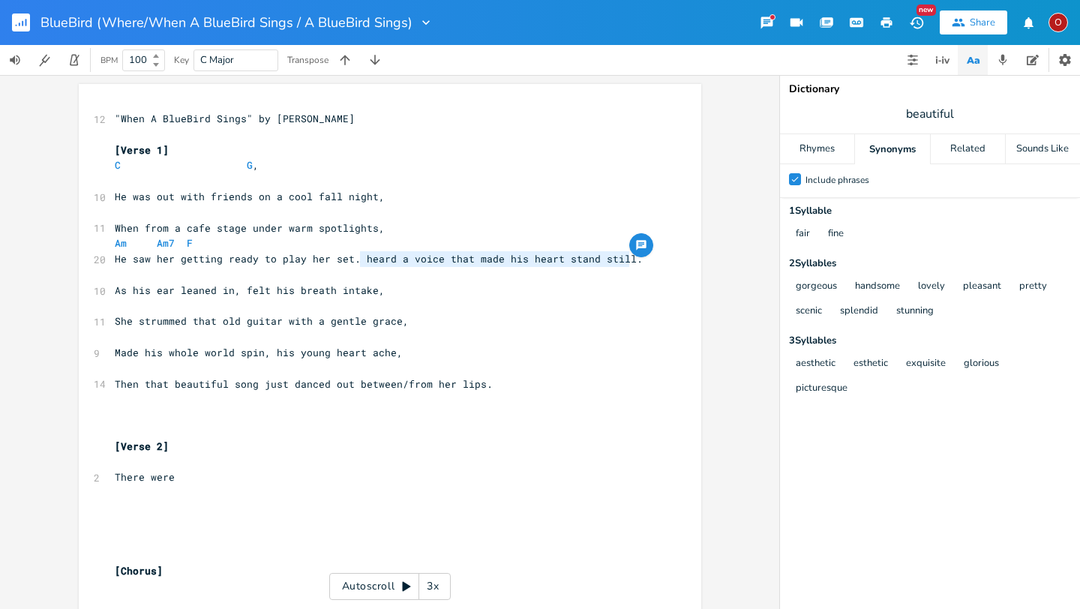
drag, startPoint x: 355, startPoint y: 257, endPoint x: 627, endPoint y: 262, distance: 271.5
click at [627, 262] on pre "He saw her getting ready to play her set. heard a voice that made his heart sta…" at bounding box center [382, 259] width 541 height 16
type textarea "​heard a voice that made his heart stand still."
click at [580, 260] on span "He saw her getting ready to play her set. heard a voice that made his heart sta…" at bounding box center [379, 258] width 528 height 13
click at [118, 411] on pre "​" at bounding box center [382, 415] width 541 height 16
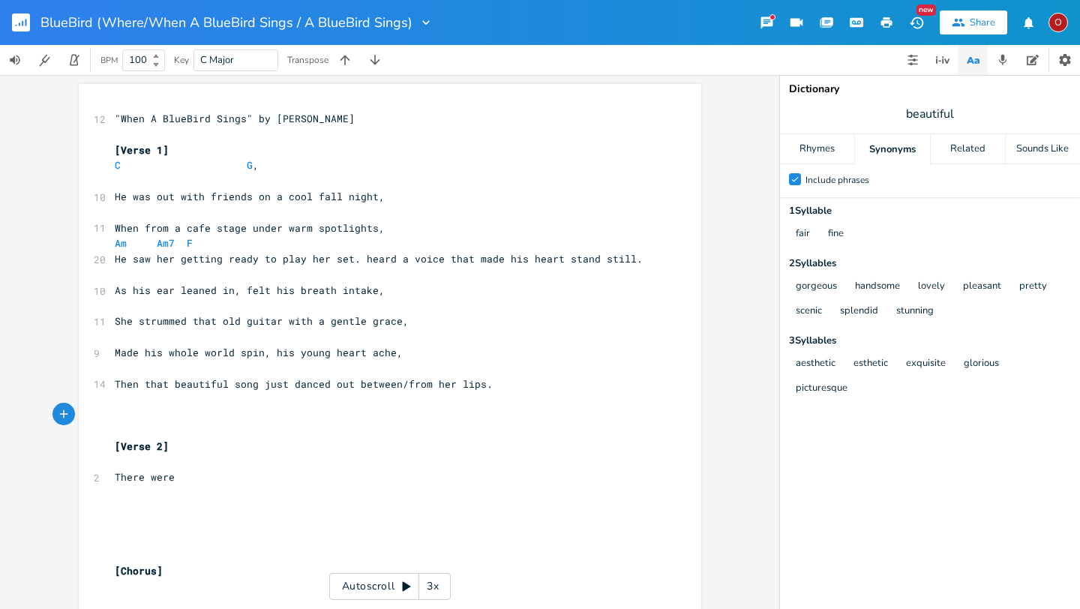
type textarea "​"
paste textarea
click at [629, 259] on pre "He saw her getting ready to play her set. heard a voice that made his heart sta…" at bounding box center [382, 259] width 541 height 16
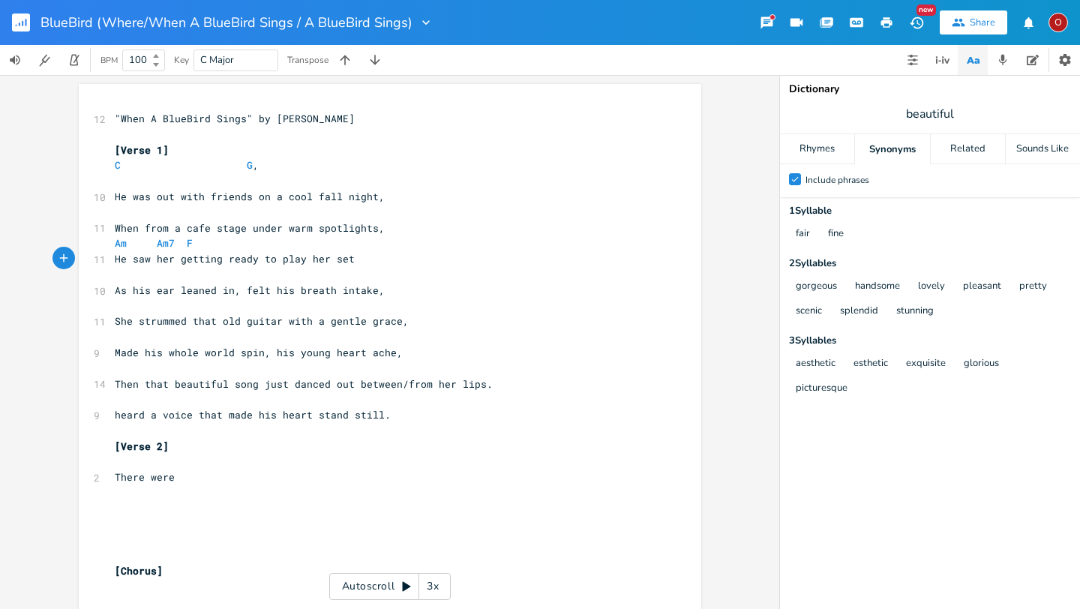
click at [165, 226] on span "When from a cafe stage under warm spotlights," at bounding box center [250, 227] width 270 height 13
type textarea "on"
click at [343, 259] on span "He saw her getting ready to play her set" at bounding box center [235, 258] width 240 height 13
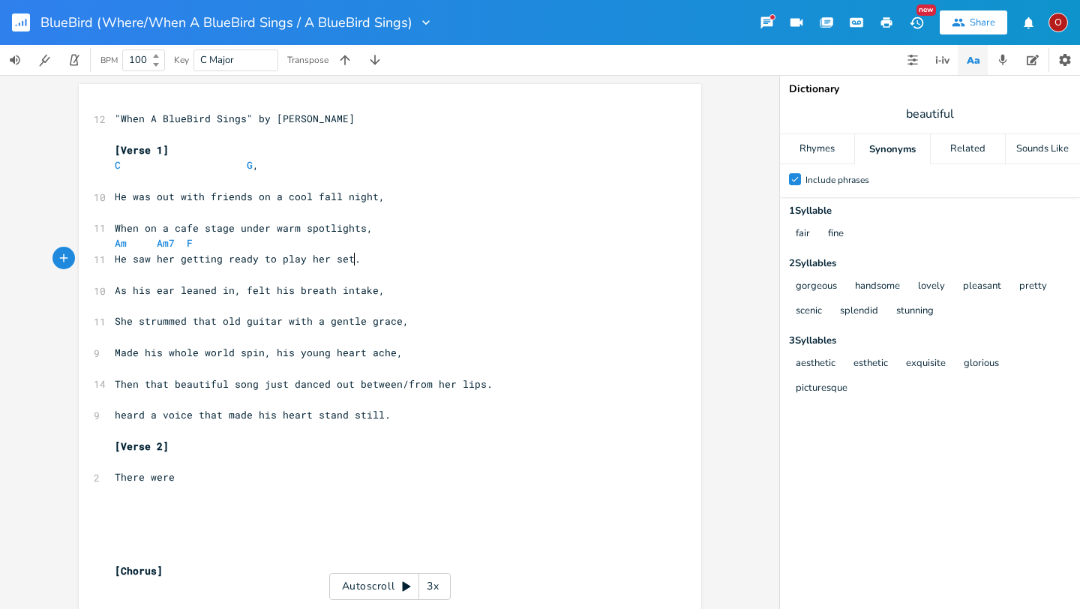
type textarea "."
drag, startPoint x: 105, startPoint y: 349, endPoint x: 342, endPoint y: 345, distance: 237.0
type textarea "world spin, his young heart ache,"
drag, startPoint x: 391, startPoint y: 350, endPoint x: 94, endPoint y: 357, distance: 296.2
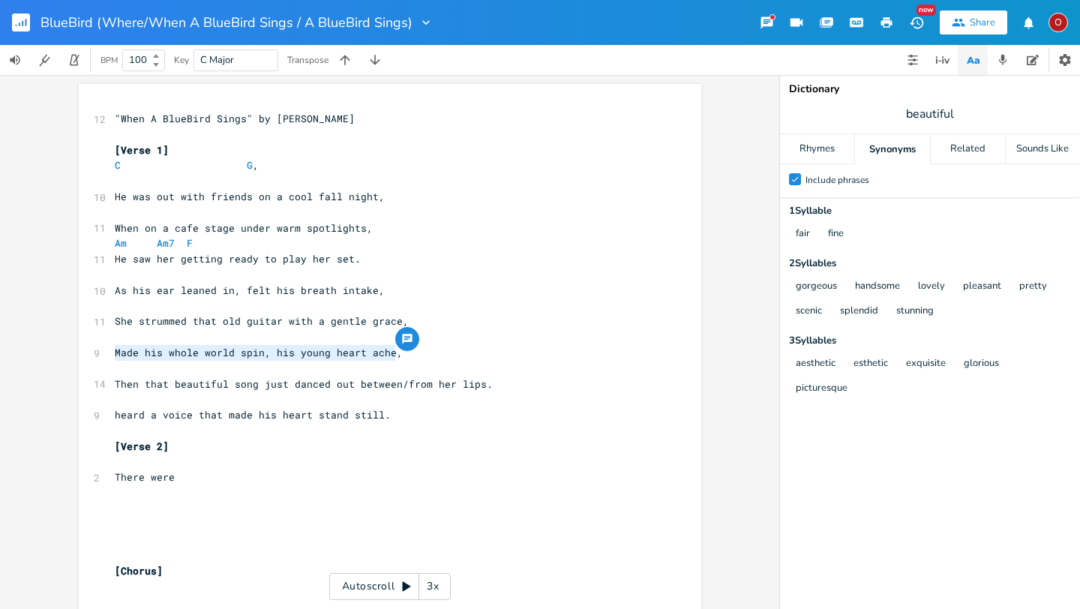
type textarea "​Made his whole world spin, his young heart ache,"
click at [427, 419] on pre "heard a voice that made his heart stand still." at bounding box center [382, 415] width 541 height 16
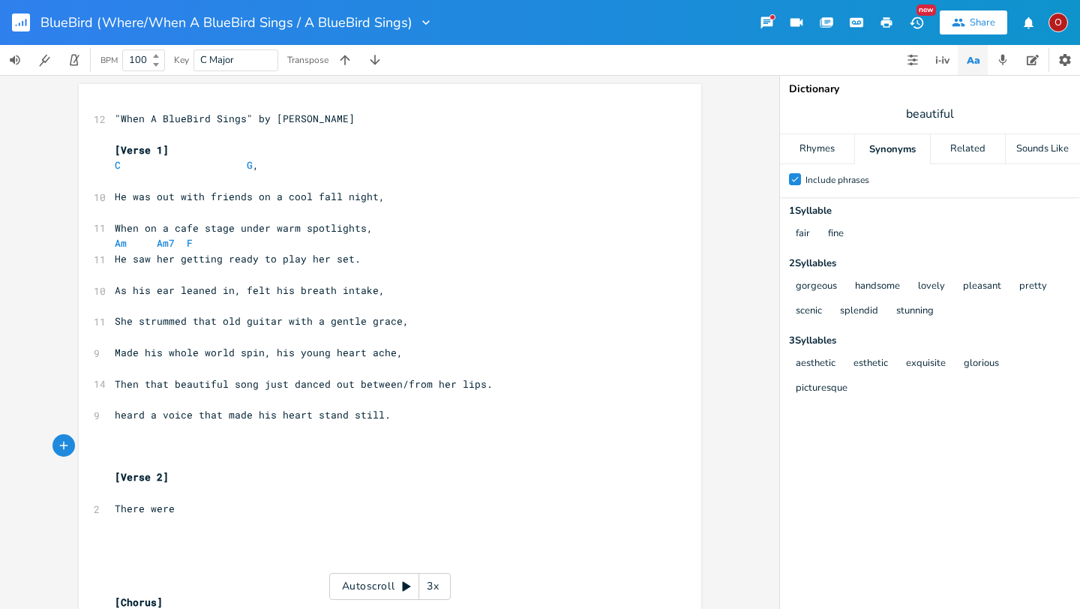
type textarea "​"
paste textarea
click at [391, 355] on pre "Made his whole world spin, his young heart ache," at bounding box center [382, 353] width 541 height 16
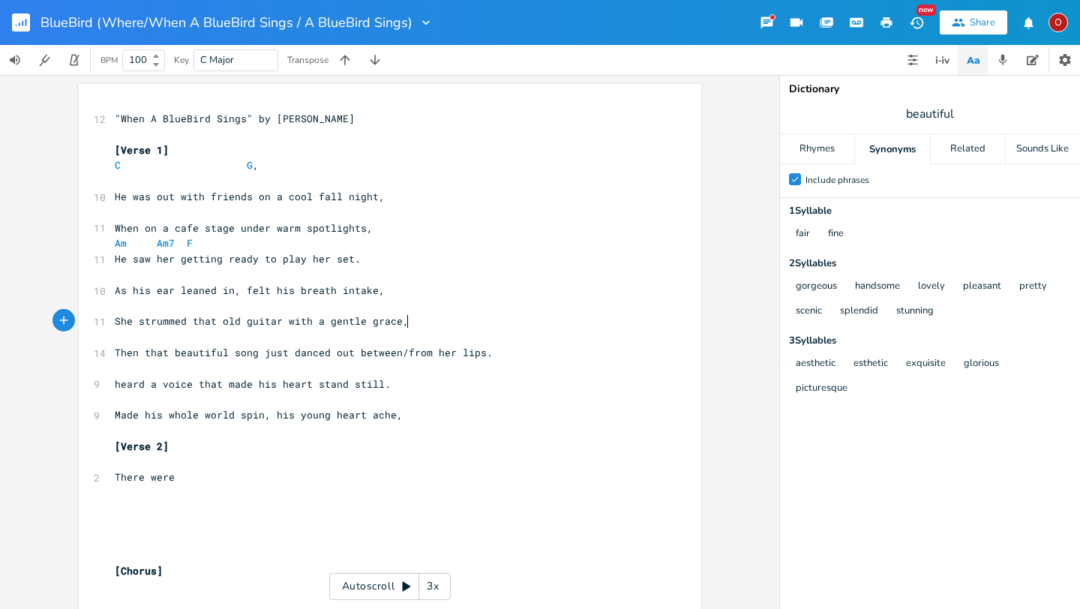
click at [307, 493] on pre "​" at bounding box center [382, 493] width 541 height 16
click at [187, 242] on span "F" at bounding box center [190, 243] width 6 height 14
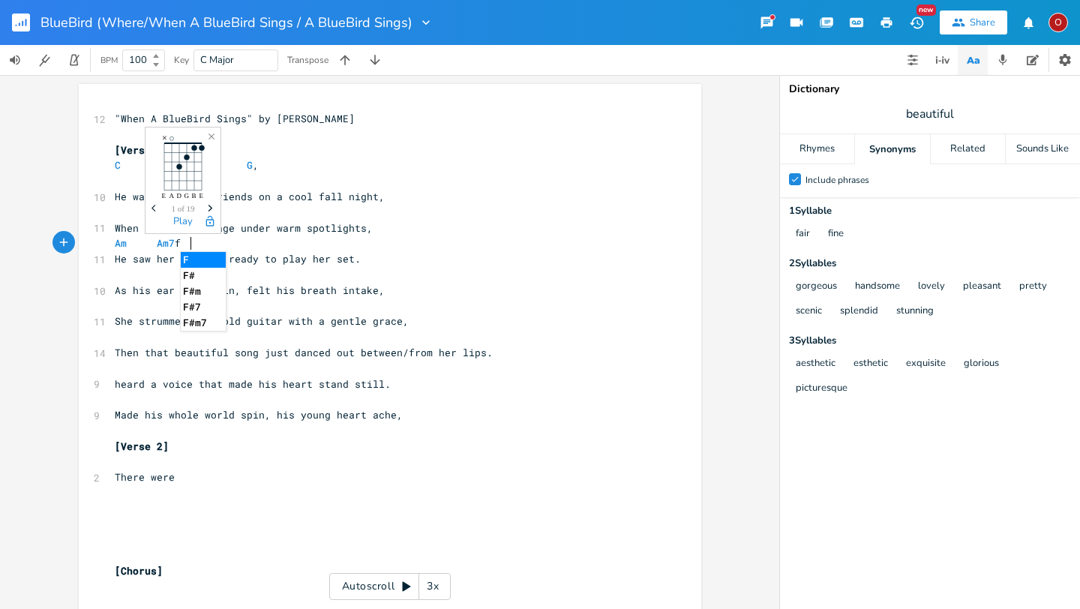
type textarea "f"
click at [205, 264] on li "F" at bounding box center [203, 260] width 45 height 16
click at [959, 112] on span "beautiful" at bounding box center [930, 113] width 300 height 27
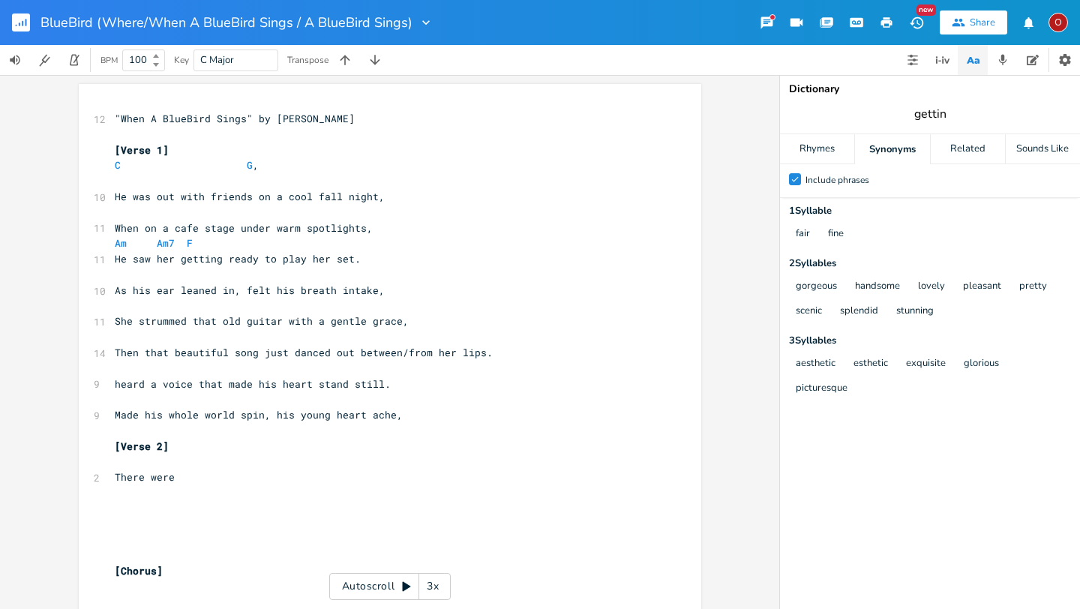
type input "getting"
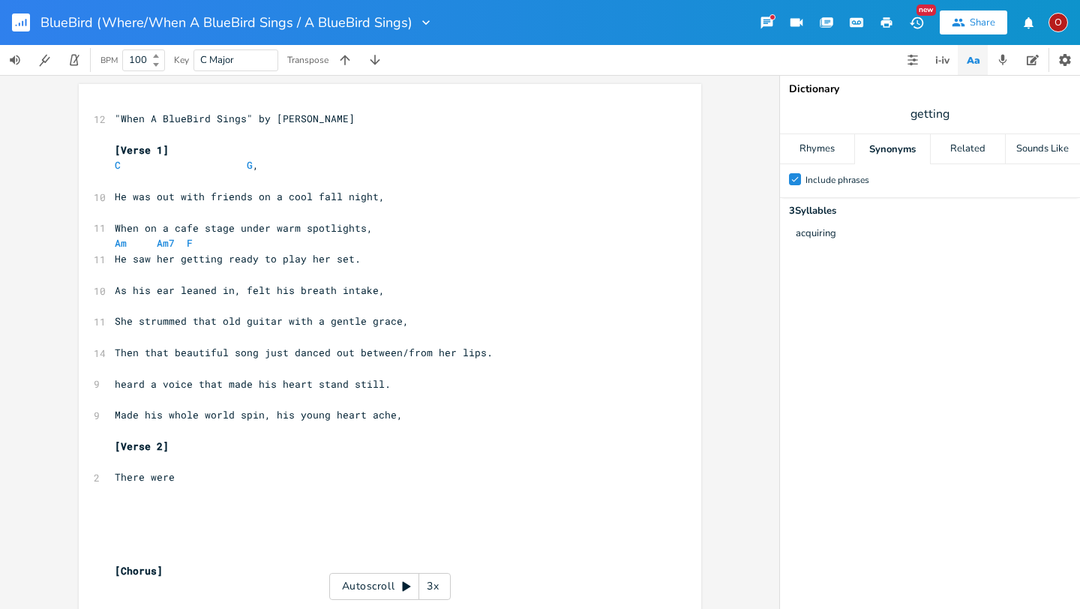
click at [889, 151] on div "Synonyms" at bounding box center [892, 149] width 74 height 30
click at [890, 147] on div "Synonyms" at bounding box center [892, 149] width 74 height 30
click at [813, 148] on div "Rhymes" at bounding box center [817, 149] width 74 height 30
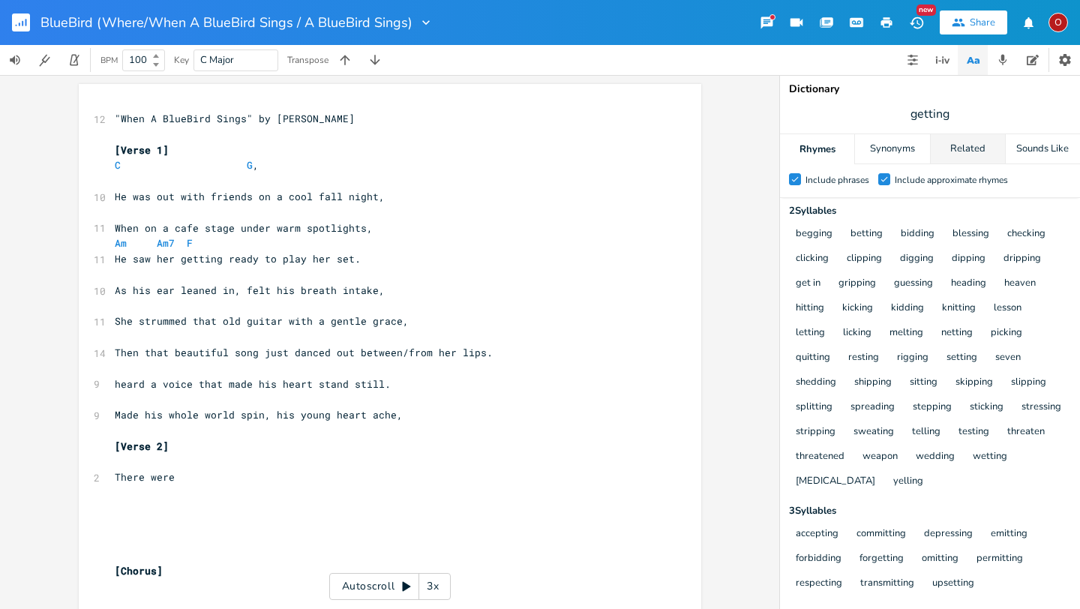
click at [965, 145] on div "Related" at bounding box center [967, 149] width 74 height 30
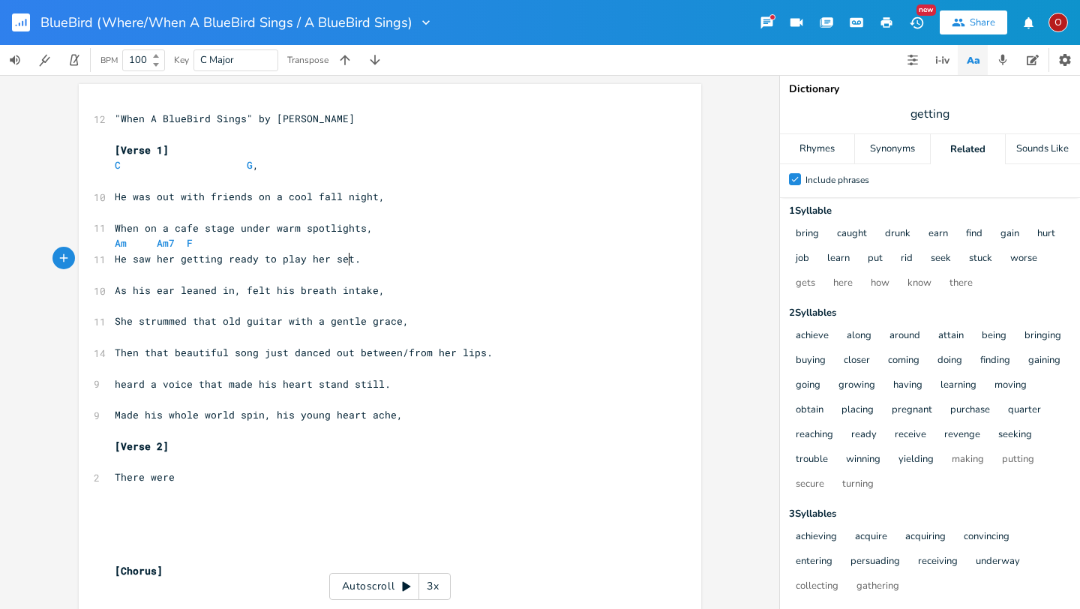
scroll to position [0, 0]
click at [344, 259] on span "He saw her getting ready to play her set." at bounding box center [238, 258] width 246 height 13
type textarea "a bear"
type textarea "utiful creature just about to play"
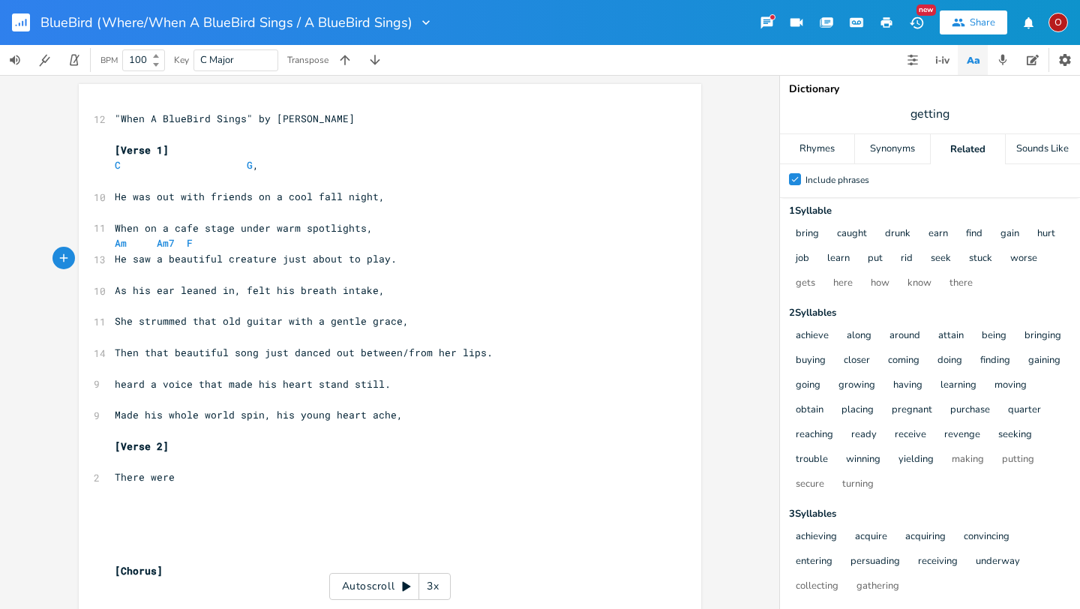
click at [956, 110] on span "getting" at bounding box center [930, 113] width 300 height 27
type input "beautiful"
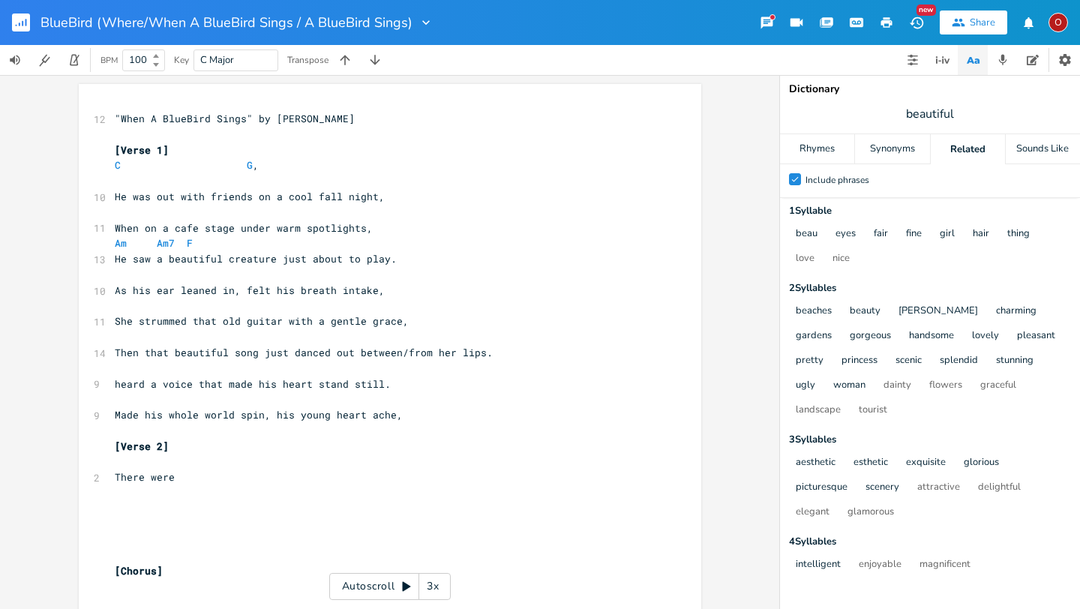
click at [971, 145] on div "Related" at bounding box center [967, 149] width 74 height 30
click at [910, 148] on div "Synonyms" at bounding box center [892, 149] width 74 height 30
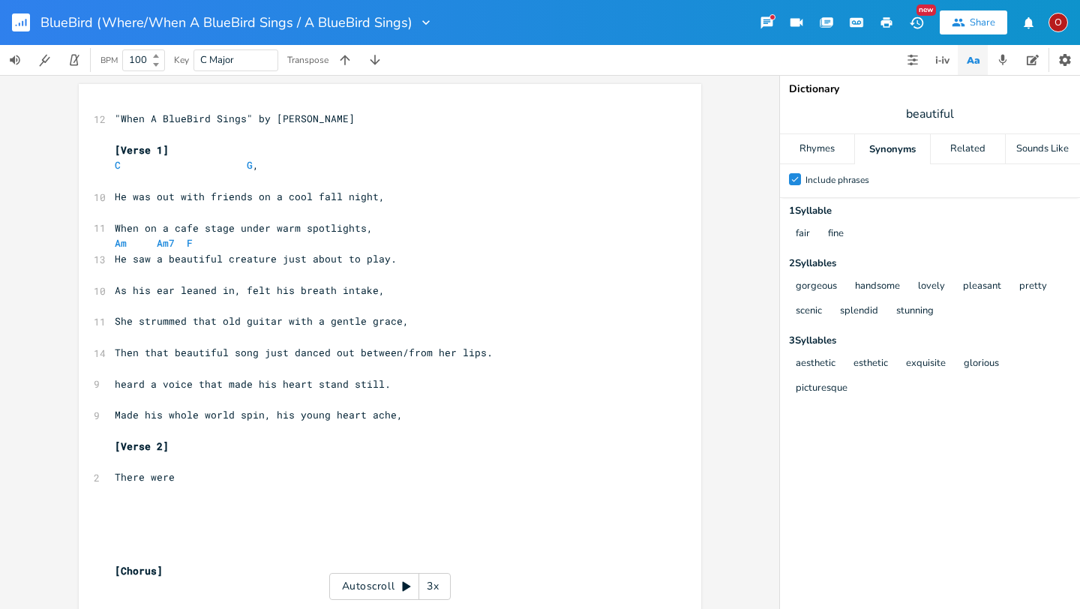
click at [959, 111] on span "beautiful" at bounding box center [930, 113] width 300 height 27
type input "graceful"
click at [956, 151] on div "Related" at bounding box center [967, 149] width 74 height 30
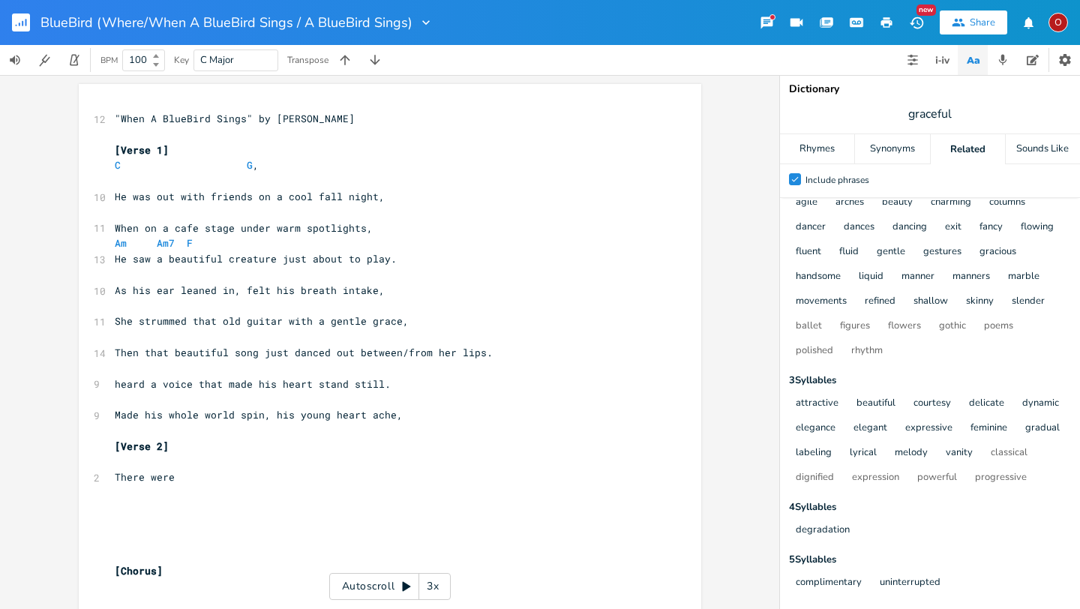
scroll to position [0, 142]
click at [148, 231] on span "When on a cafe stage under warm spotlights," at bounding box center [244, 227] width 258 height 13
type textarea "from"
click at [115, 259] on span "He saw a beautiful creature just about to play." at bounding box center [256, 258] width 282 height 13
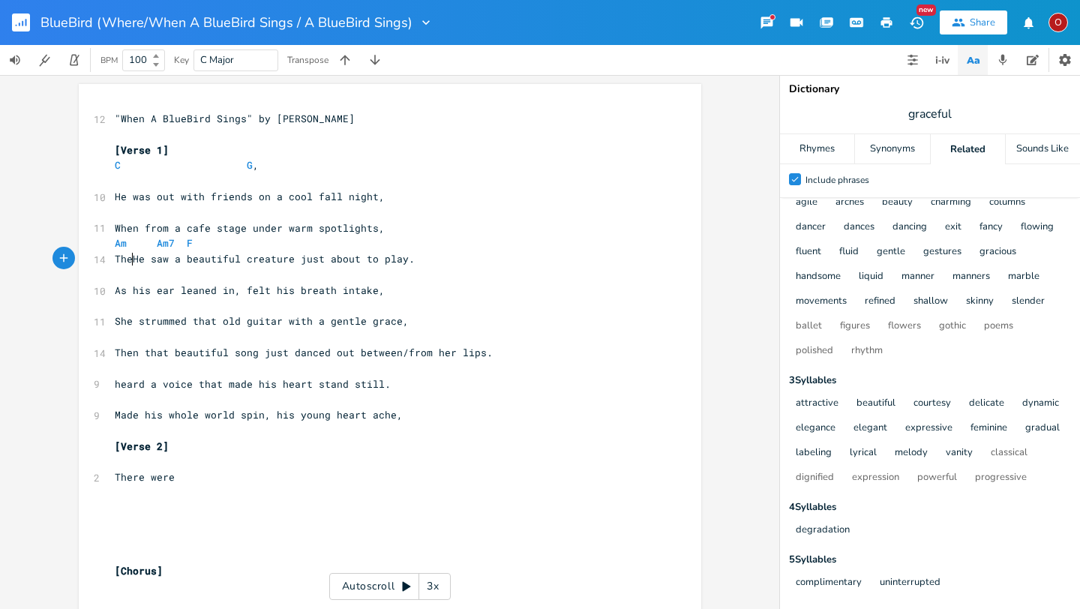
scroll to position [0, 16]
type textarea "The speaker introj"
type textarea "duced the openin' act."
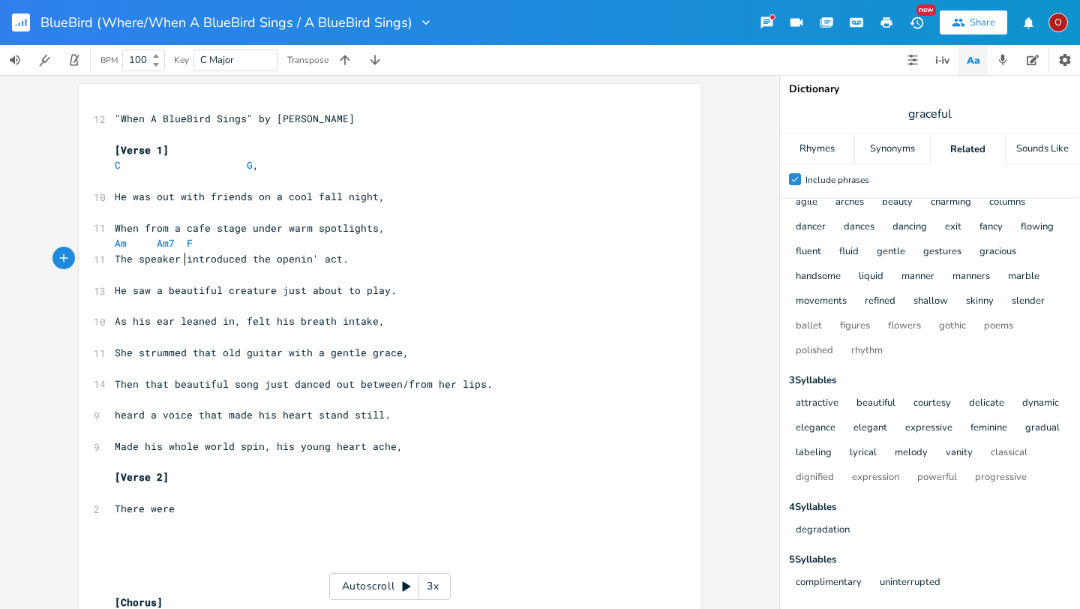
click at [181, 261] on span "The speaker introduced the openin' act." at bounding box center [232, 258] width 234 height 13
type textarea "emcee"
click at [390, 292] on pre "He saw a beautiful creature just about to play." at bounding box center [382, 291] width 541 height 16
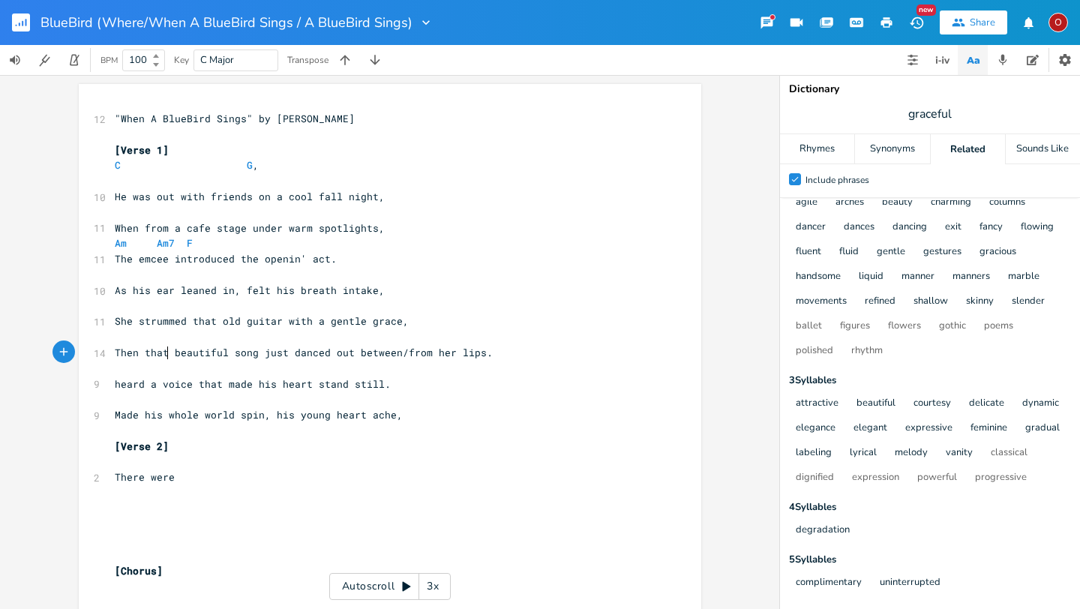
click at [163, 351] on span "Then that beautiful song just danced out between/from her lips." at bounding box center [304, 352] width 378 height 13
type textarea "And a"
click at [381, 451] on pre "[Verse 2]" at bounding box center [382, 447] width 541 height 16
click at [470, 348] on pre "And a beautiful song just danced out between/from her lips." at bounding box center [382, 353] width 541 height 16
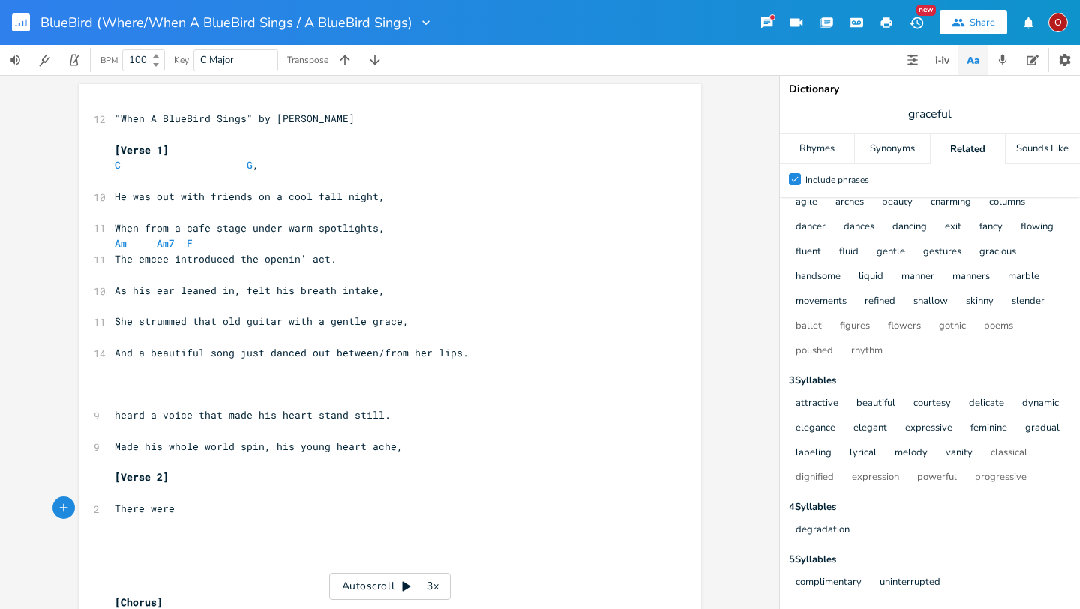
click at [200, 511] on pre "There were" at bounding box center [382, 509] width 541 height 16
type textarea "Fir"
type textarea "fie"
type textarea "regl"
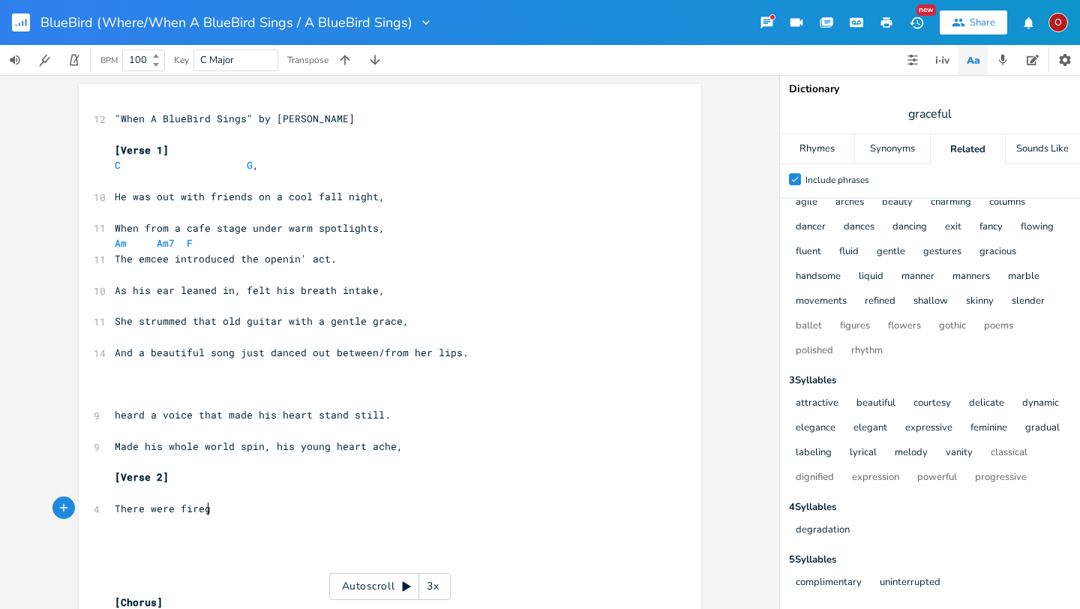
scroll to position [0, 16]
type textarea "flied"
type textarea "s"
type textarea "people dancing to that lonesome tune,"
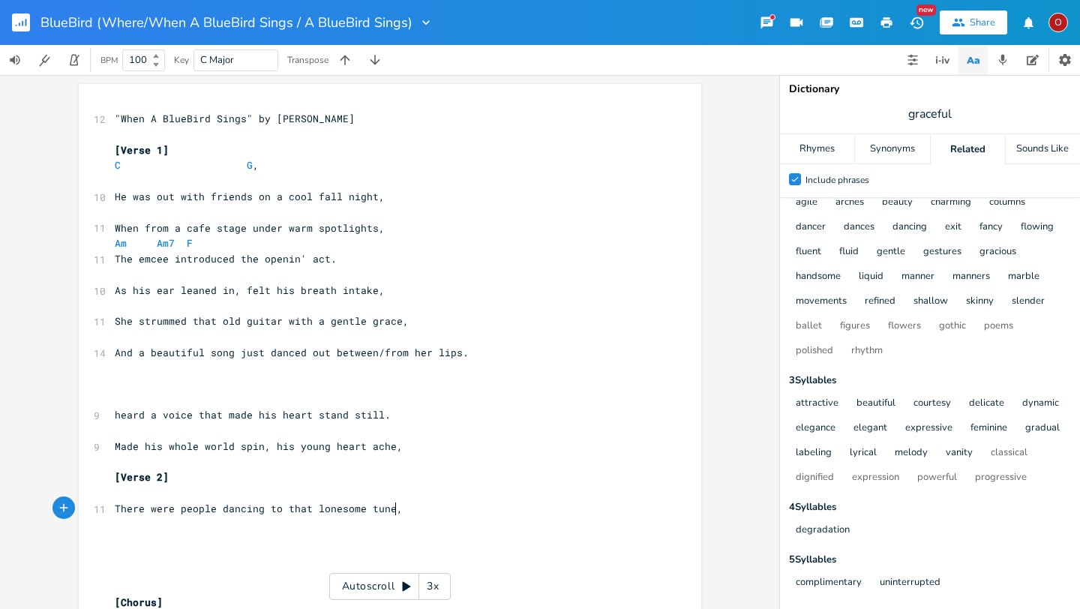
scroll to position [0, 171]
type textarea "Couples"
click at [256, 503] on span "There were people dancing to that lonesome tune," at bounding box center [259, 508] width 288 height 13
type textarea "'"
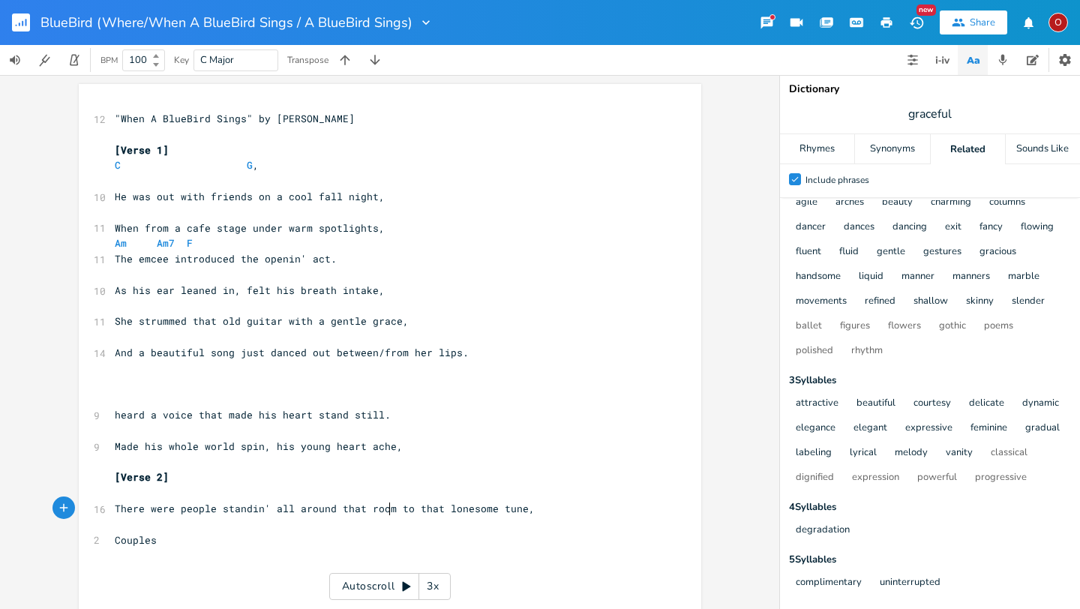
scroll to position [0, 128]
type textarea "standin' all around that room,"
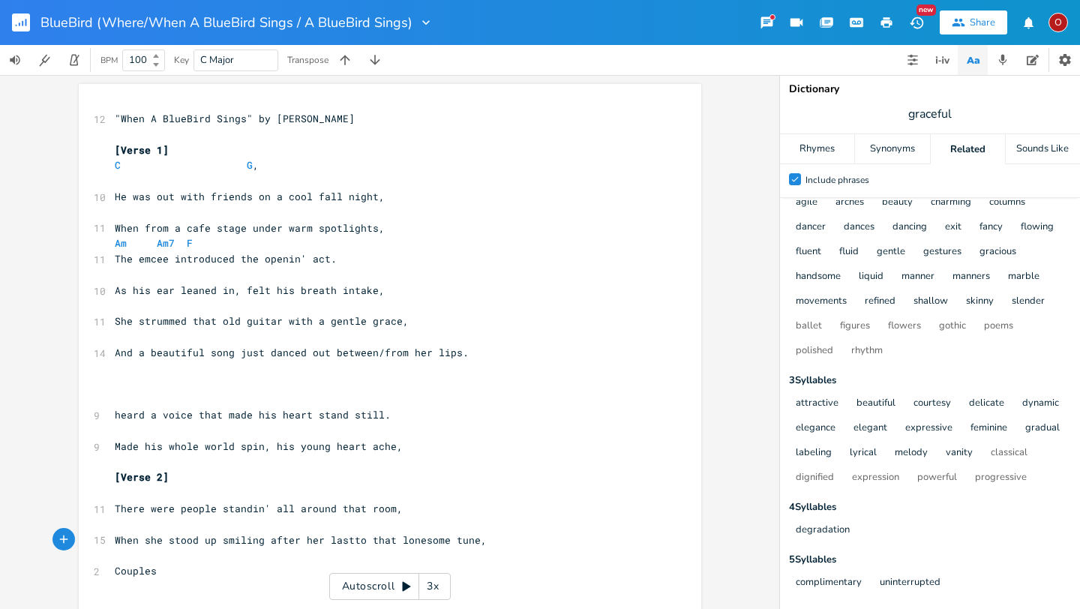
scroll to position [0, 184]
type textarea "When she stood up smiling after her last song"
click at [379, 538] on pre "When she stood up smiling after her last song" at bounding box center [382, 540] width 541 height 16
click at [139, 541] on span "When she stood up smiling after her last song" at bounding box center [250, 539] width 270 height 13
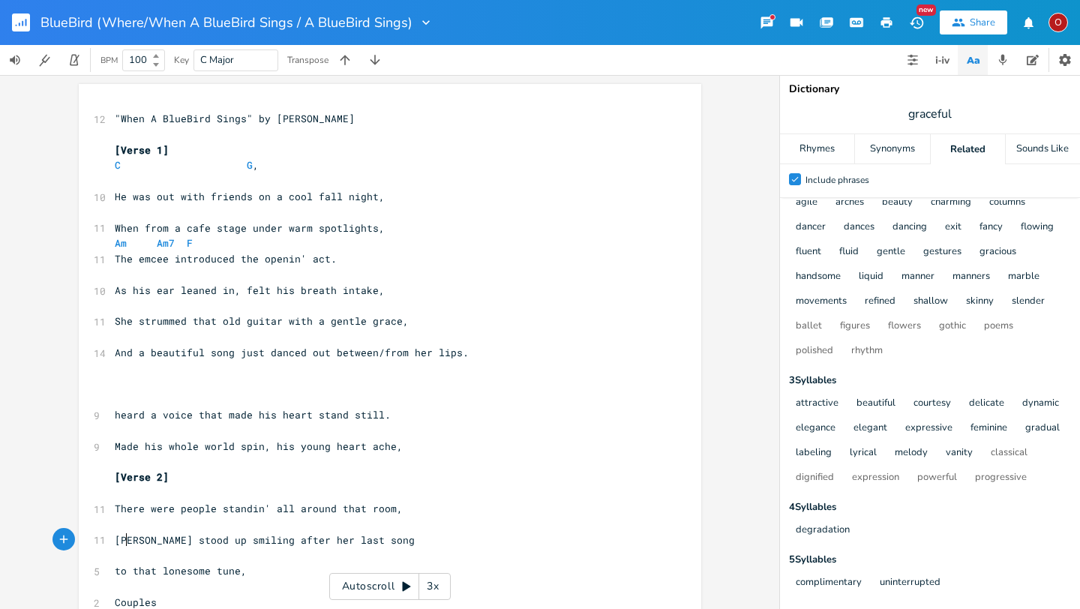
type textarea "As"
click at [374, 542] on pre "As she stood up smiling after her last song" at bounding box center [382, 540] width 541 height 16
click at [245, 541] on span "As she stood up smiling after her last song" at bounding box center [244, 539] width 258 height 13
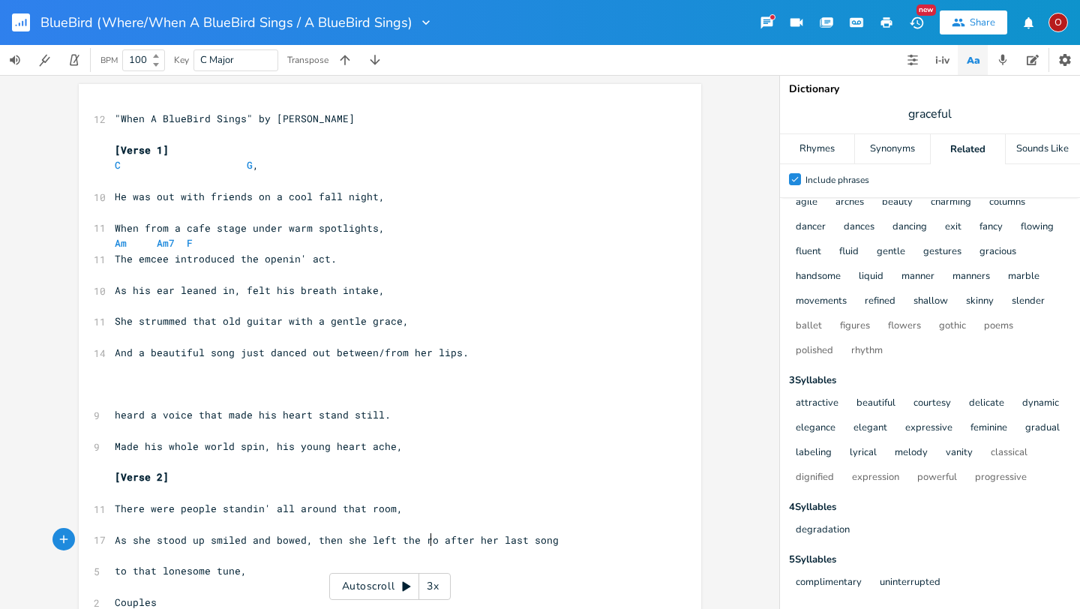
type textarea "ed and bowed, then she left the room"
type textarea ","
click at [244, 540] on span "As she stood up smiled and bowed, then she left the room," at bounding box center [286, 539] width 342 height 13
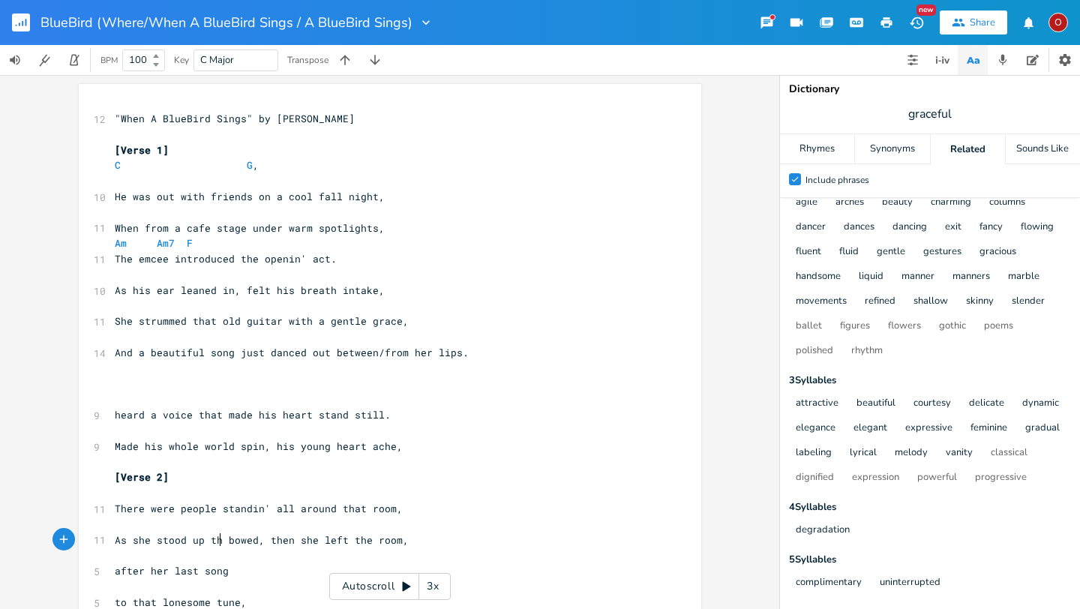
type textarea "then"
type textarea "to"
type textarea "s"
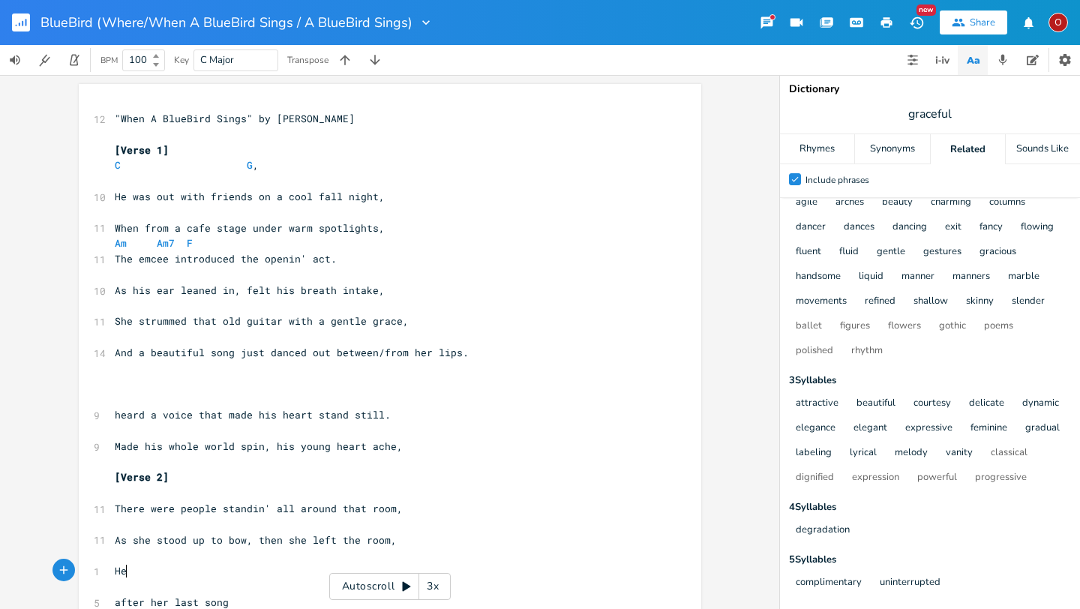
scroll to position [0, 15]
type textarea "Her words were still just dancing"
click at [960, 115] on span "graceful" at bounding box center [930, 113] width 300 height 27
type input "fixed"
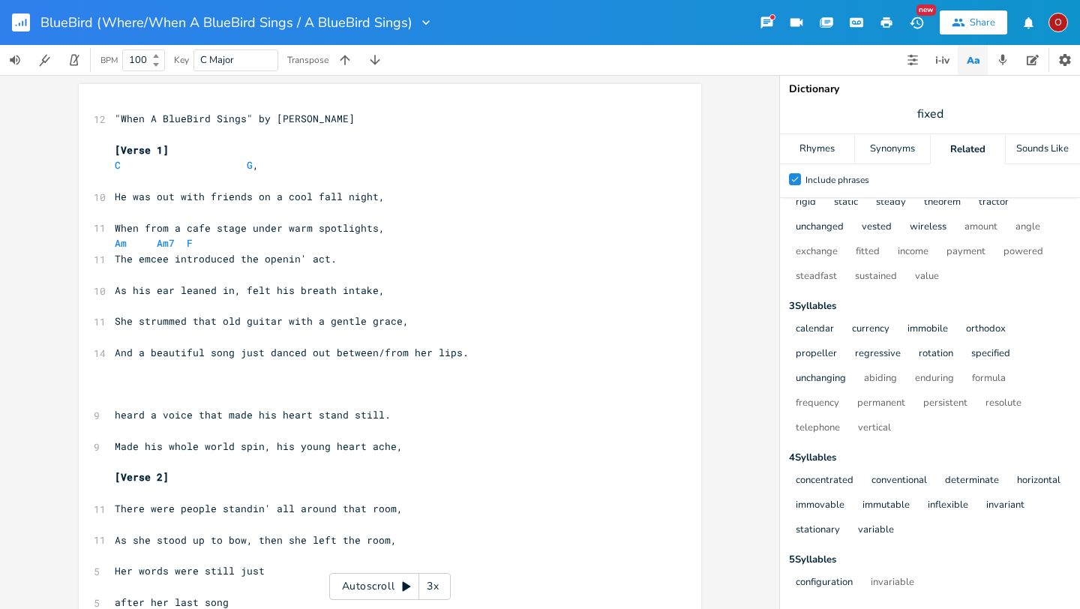
scroll to position [183, 0]
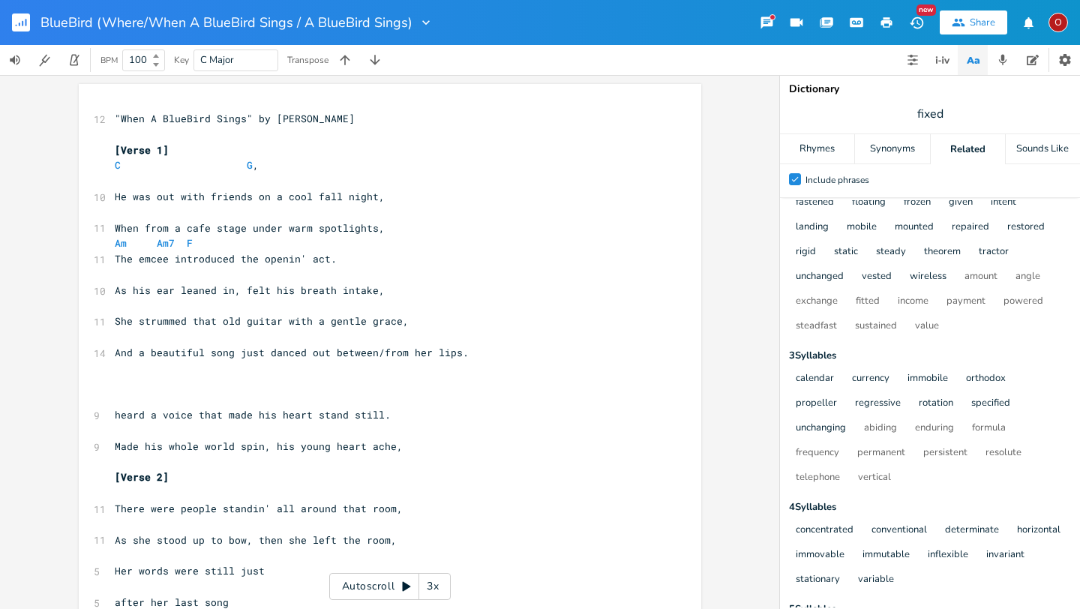
click at [953, 117] on span "fixed" at bounding box center [930, 113] width 300 height 27
click at [293, 539] on span "As she stood up to bow, then she left the room," at bounding box center [256, 539] width 282 height 13
type textarea "urned and"
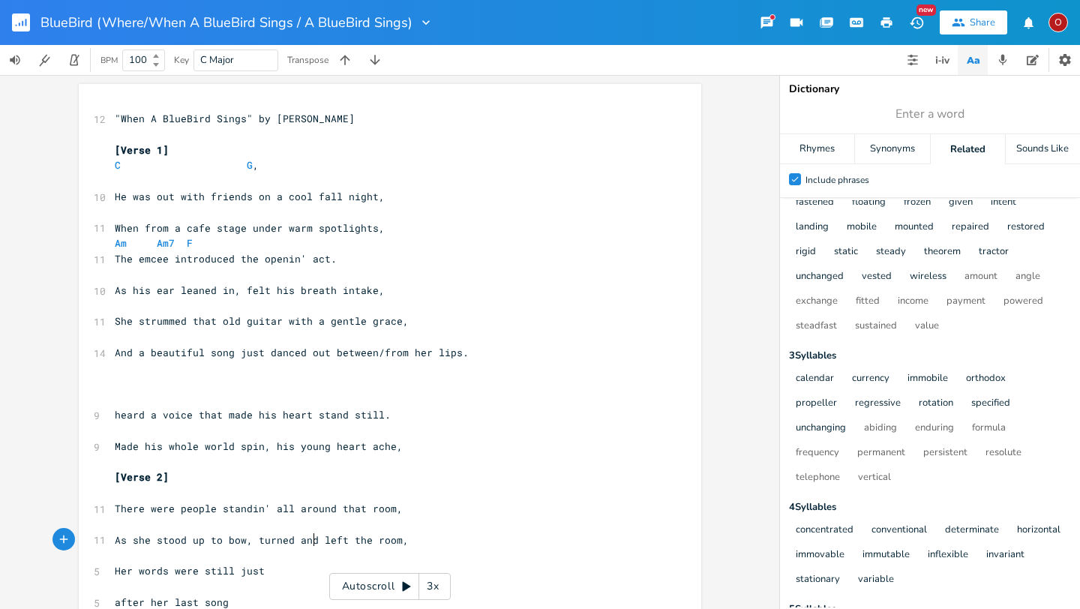
click at [404, 543] on pre "As she stood up to bow, turned and left the room," at bounding box center [382, 540] width 541 height 16
click at [297, 565] on pre "Her words were still just" at bounding box center [382, 571] width 541 height 16
type input "imprinted"
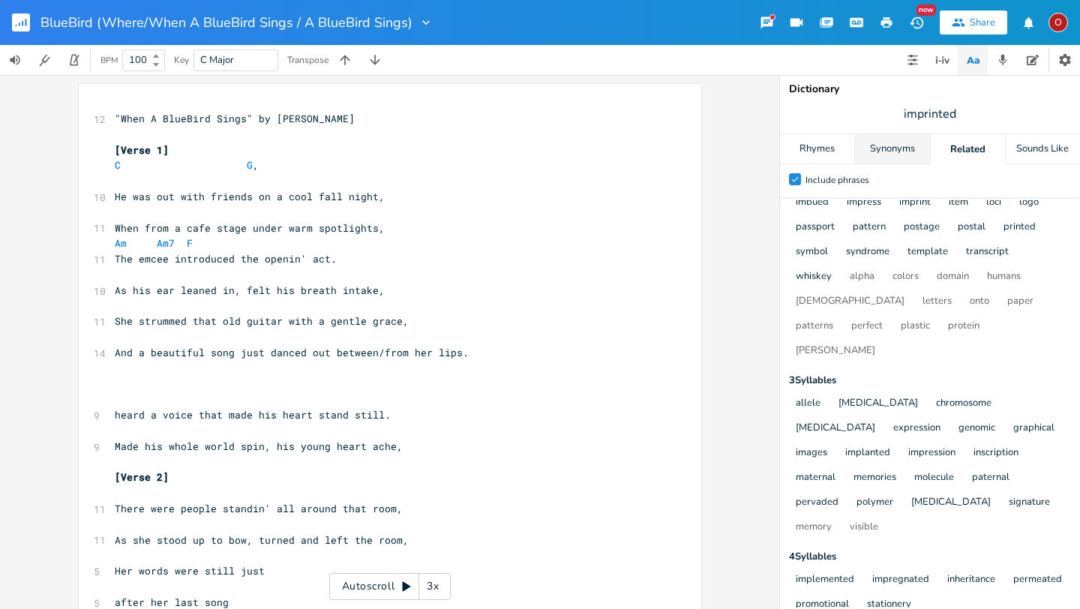
click at [886, 145] on div "Synonyms" at bounding box center [892, 149] width 74 height 30
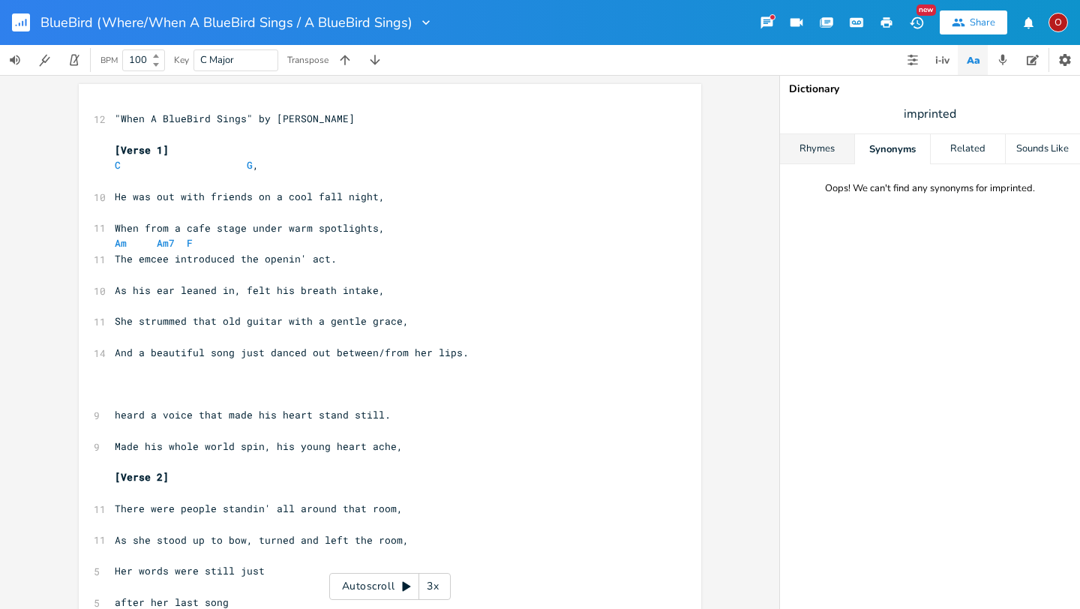
click at [828, 157] on div "Rhymes" at bounding box center [817, 149] width 74 height 30
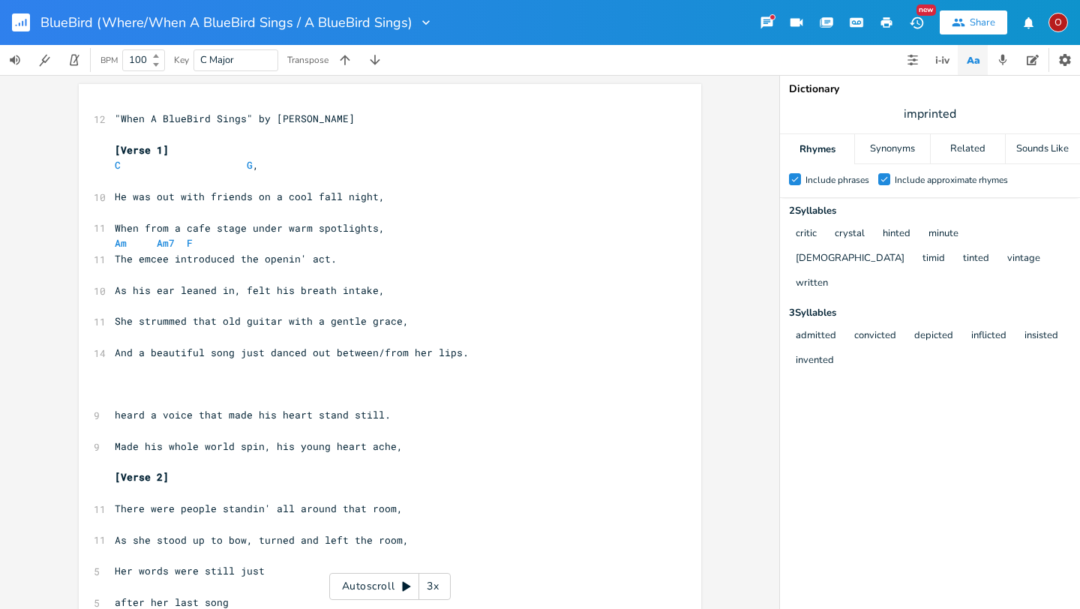
click at [960, 114] on span "imprinted" at bounding box center [930, 113] width 300 height 27
type input "imprint"
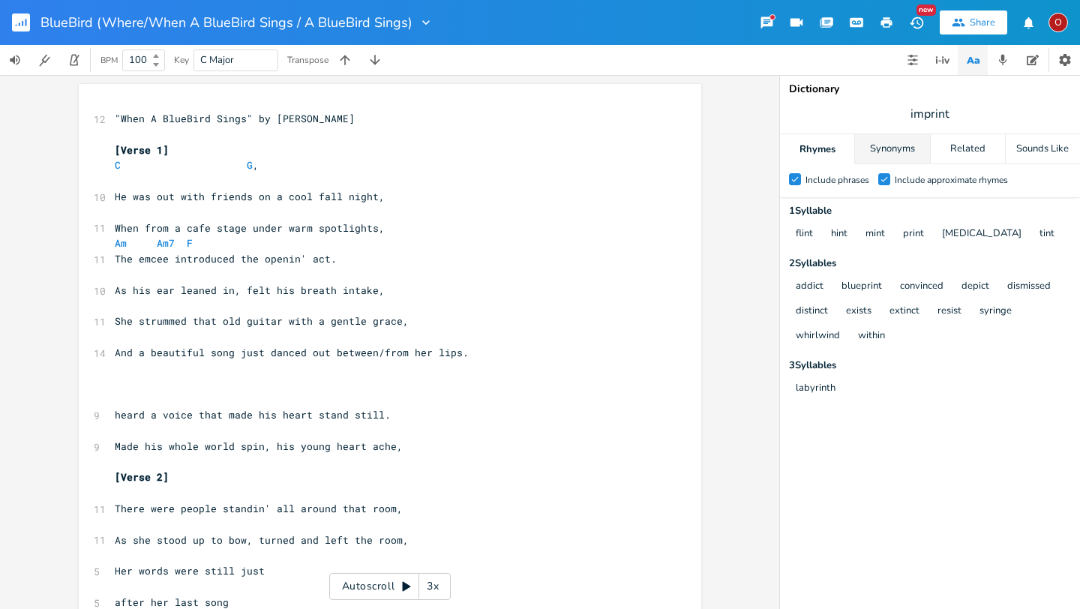
click at [885, 151] on div "Synonyms" at bounding box center [892, 149] width 74 height 30
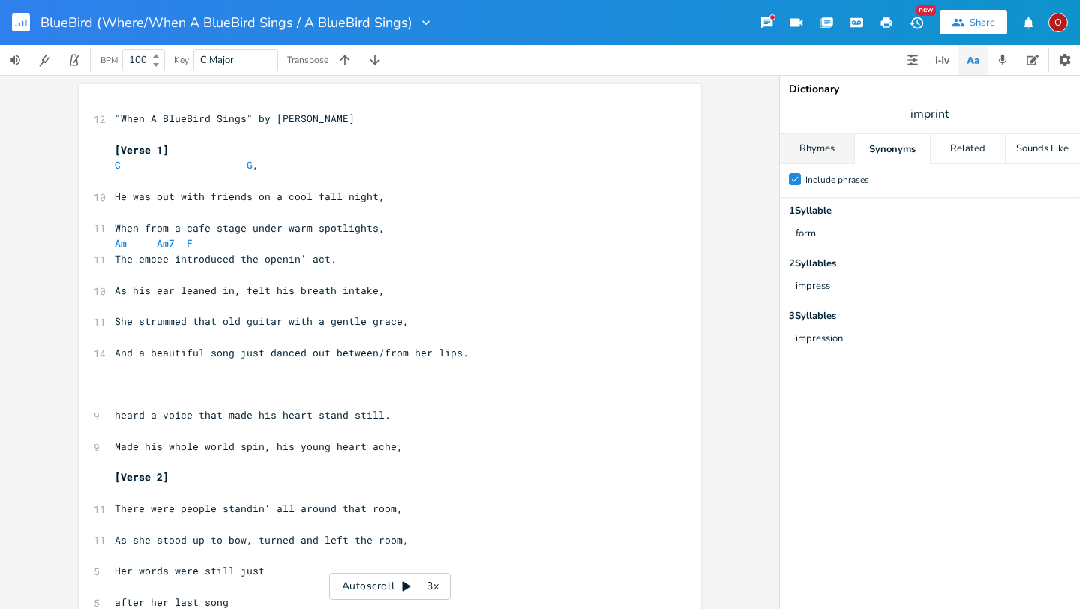
click at [807, 149] on div "Rhymes" at bounding box center [817, 149] width 74 height 30
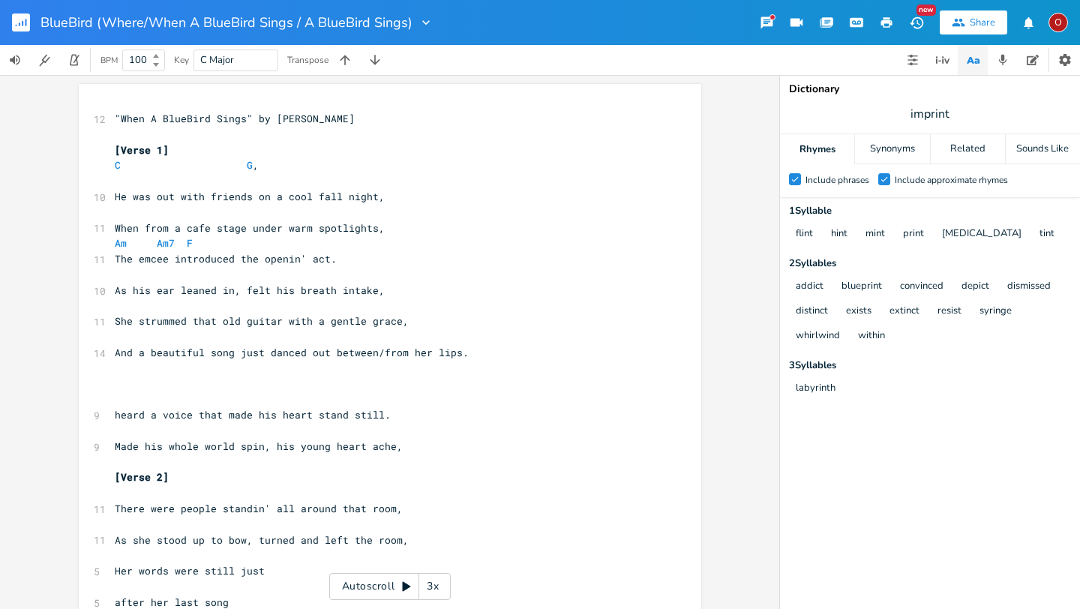
click at [954, 114] on span "imprint" at bounding box center [930, 113] width 300 height 27
type input "gentle"
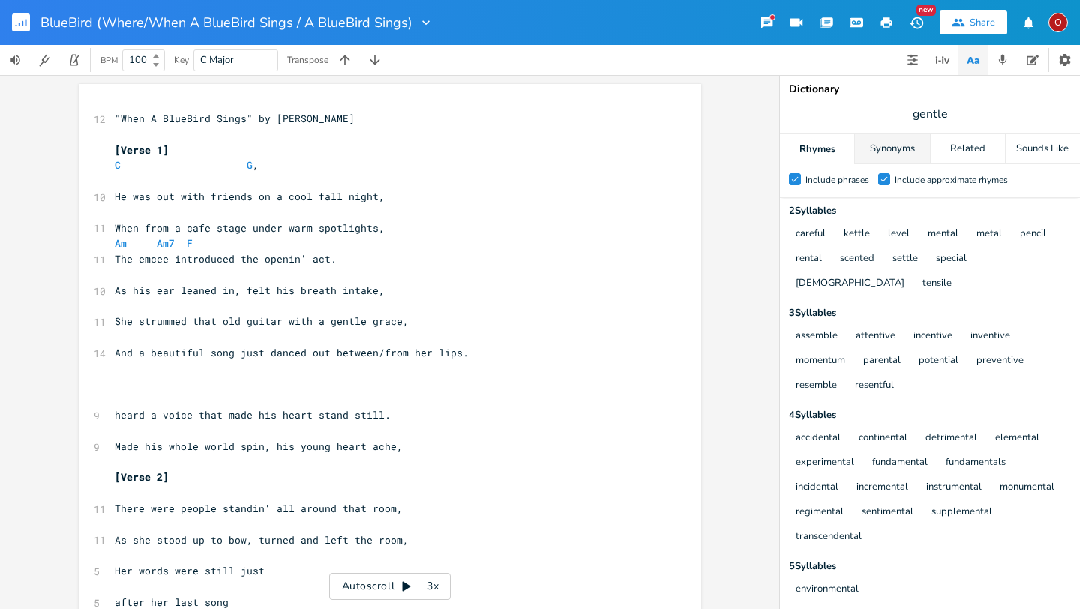
click at [886, 149] on div "Synonyms" at bounding box center [892, 149] width 74 height 30
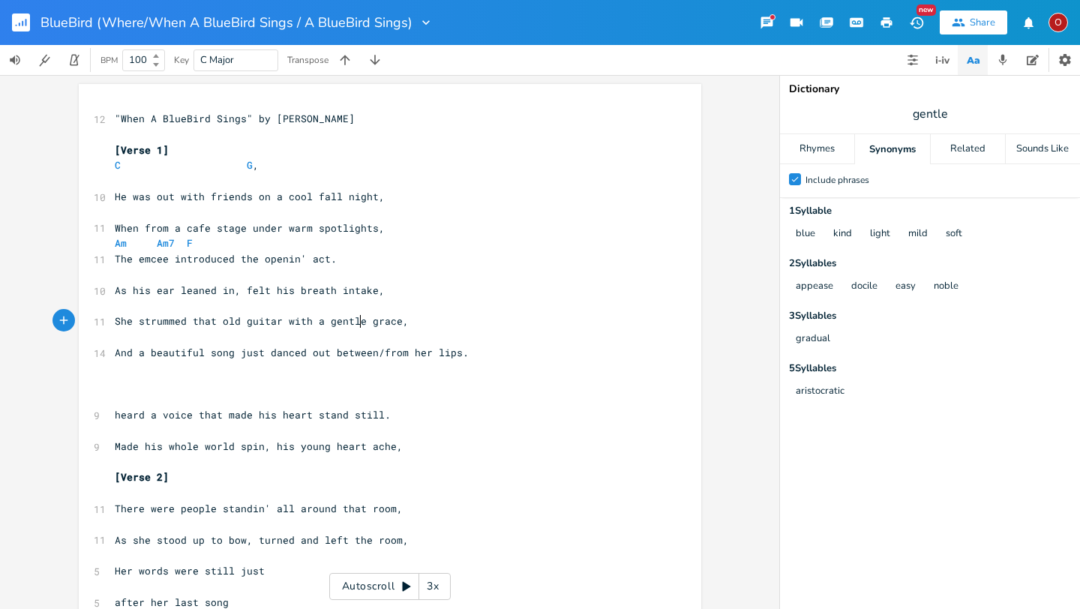
scroll to position [0, 0]
click at [355, 322] on span "She strummed that old guitar with a gentle grace," at bounding box center [262, 320] width 294 height 13
type textarea "easy/gentle"
click at [314, 322] on span "She strummed that old guitar with a easy/gentle grace," at bounding box center [277, 320] width 324 height 13
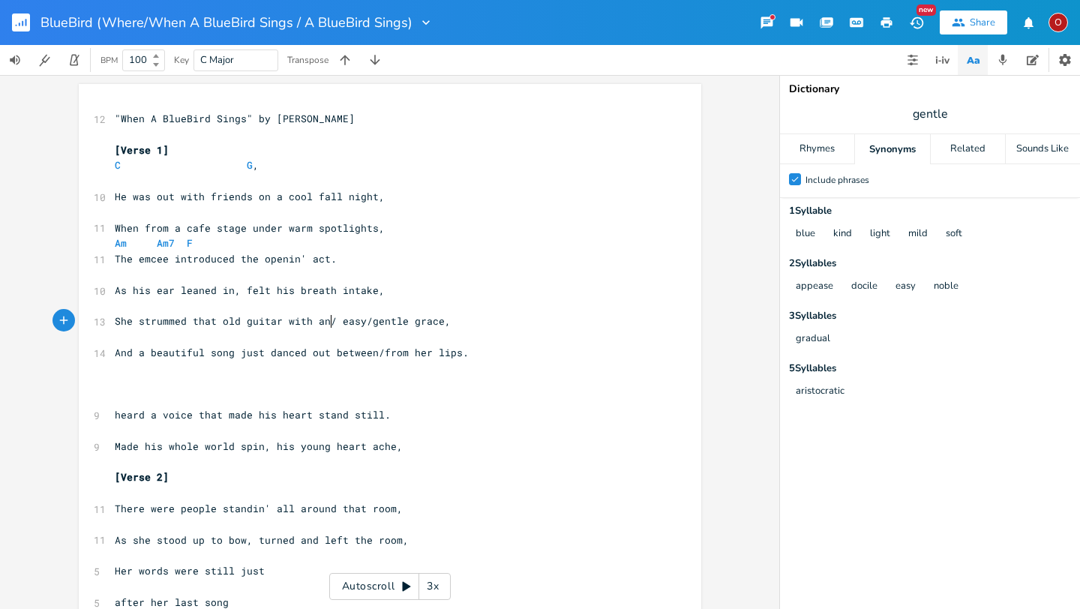
type textarea "n/a"
click at [334, 323] on span "She strummed that old guitar with an/a easy/gentle grace," at bounding box center [286, 320] width 342 height 13
click at [355, 322] on span "She strummed that old guitar with an easy/gentle grace," at bounding box center [280, 320] width 330 height 13
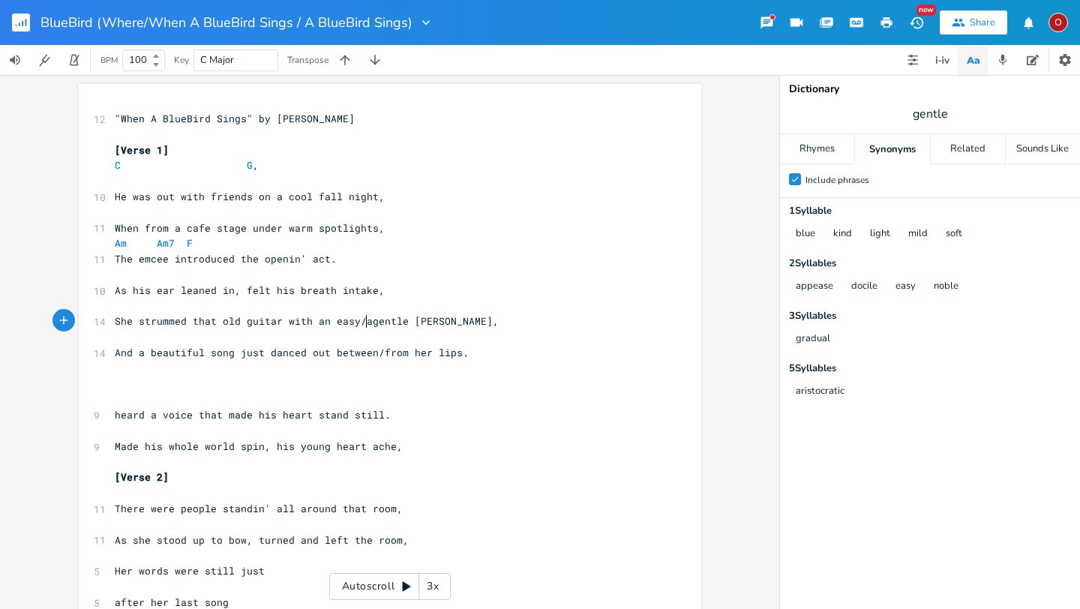
type textarea "a"
click at [128, 352] on span "And a beautiful song just danced out between/from her lips." at bounding box center [292, 352] width 354 height 13
type textarea "While"
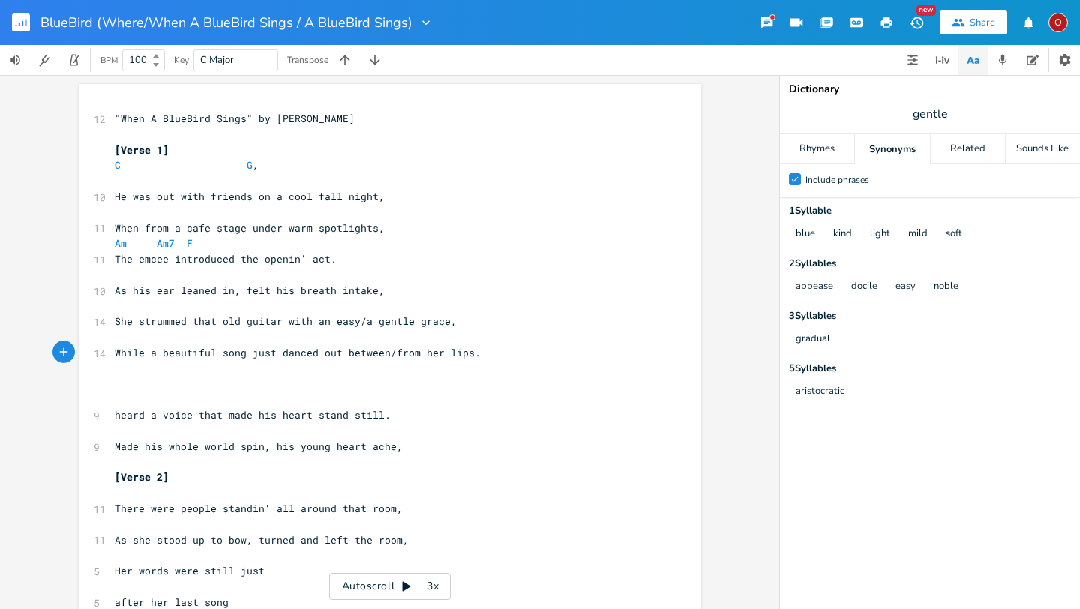
click at [385, 352] on span "While a beautiful song just danced out between/from her lips." at bounding box center [298, 352] width 366 height 13
type textarea "between/"
click at [115, 415] on span "heard a voice that made his heart stand still." at bounding box center [253, 414] width 276 height 13
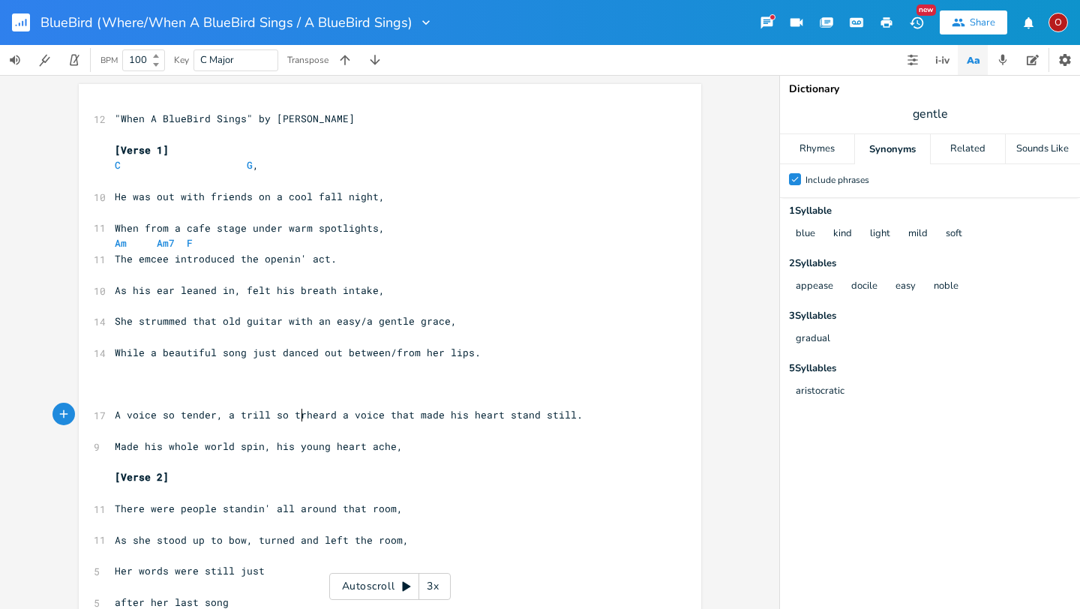
type textarea "A voice so tender, a trill so true"
type textarea "clear,"
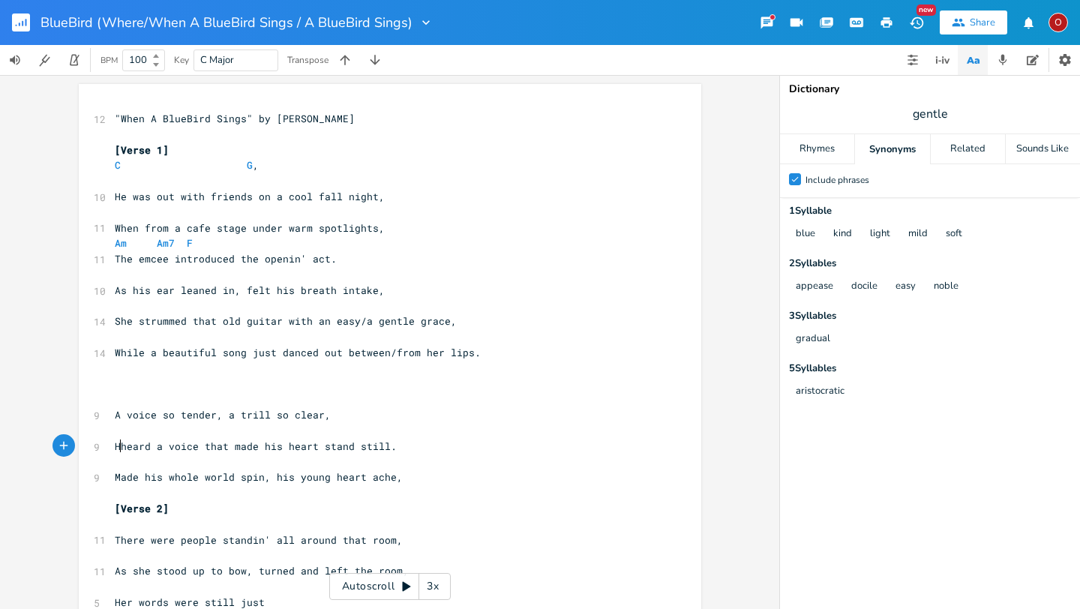
type textarea "He"
type textarea "She had"
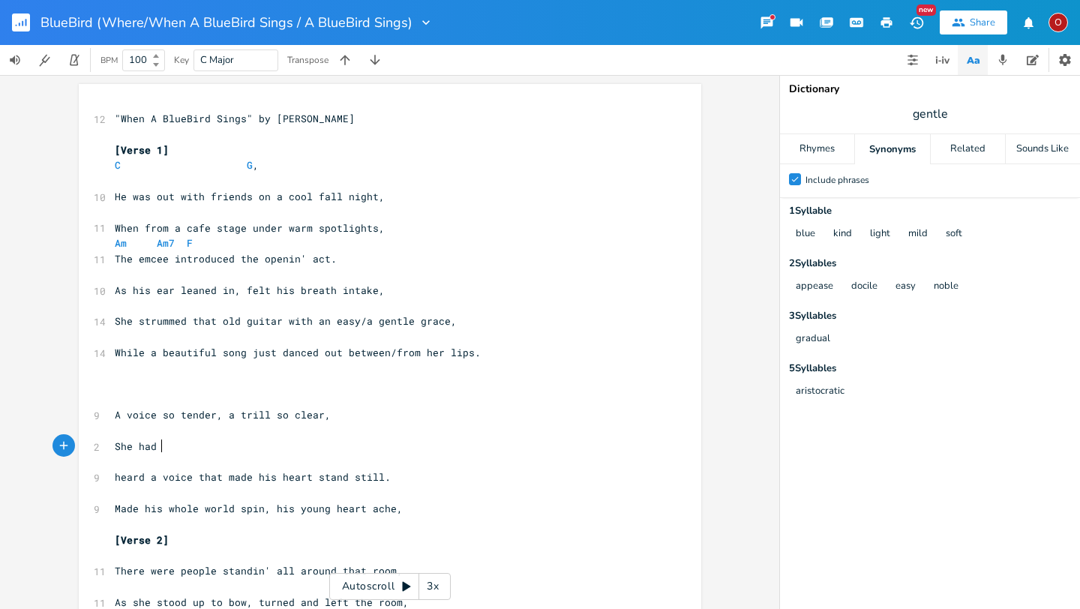
click at [168, 449] on pre "She had" at bounding box center [382, 447] width 541 height 16
type textarea "the voice of an angle"
type textarea "el"
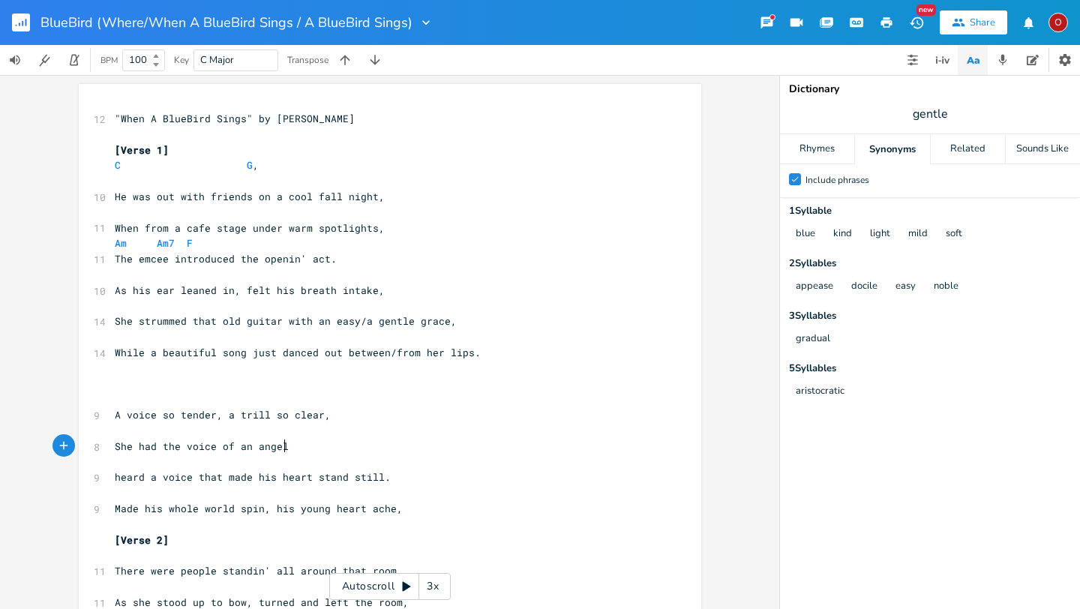
scroll to position [0, 7]
type textarea "broke the evening air with a"
type textarea "It broke the still, quiet moment as they sat right there."
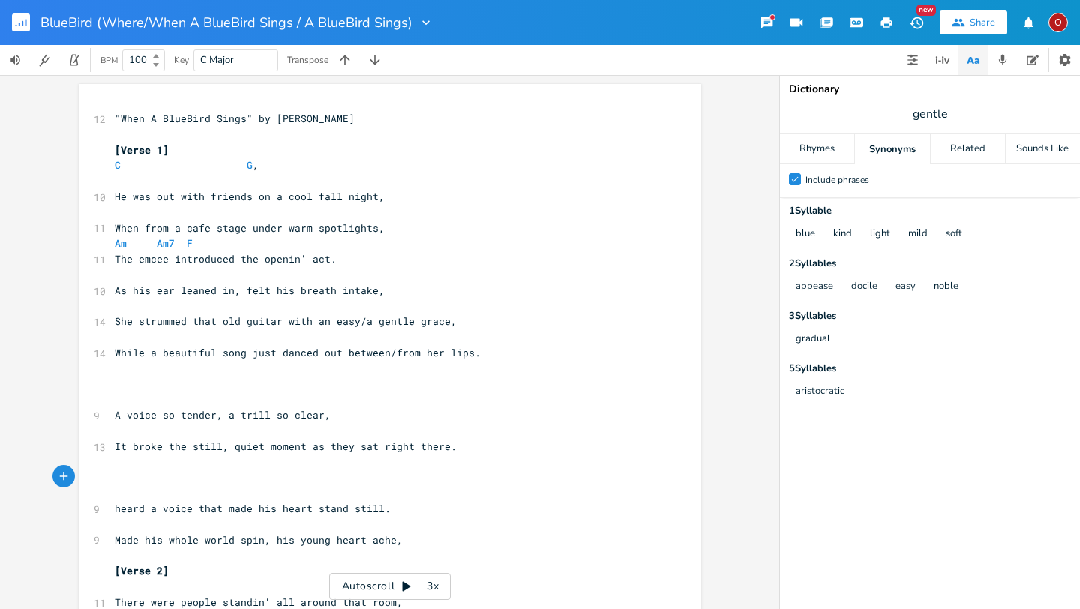
click at [949, 110] on span "gentle" at bounding box center [930, 113] width 300 height 27
type input "broke"
click at [835, 153] on div "Rhymes" at bounding box center [817, 149] width 74 height 30
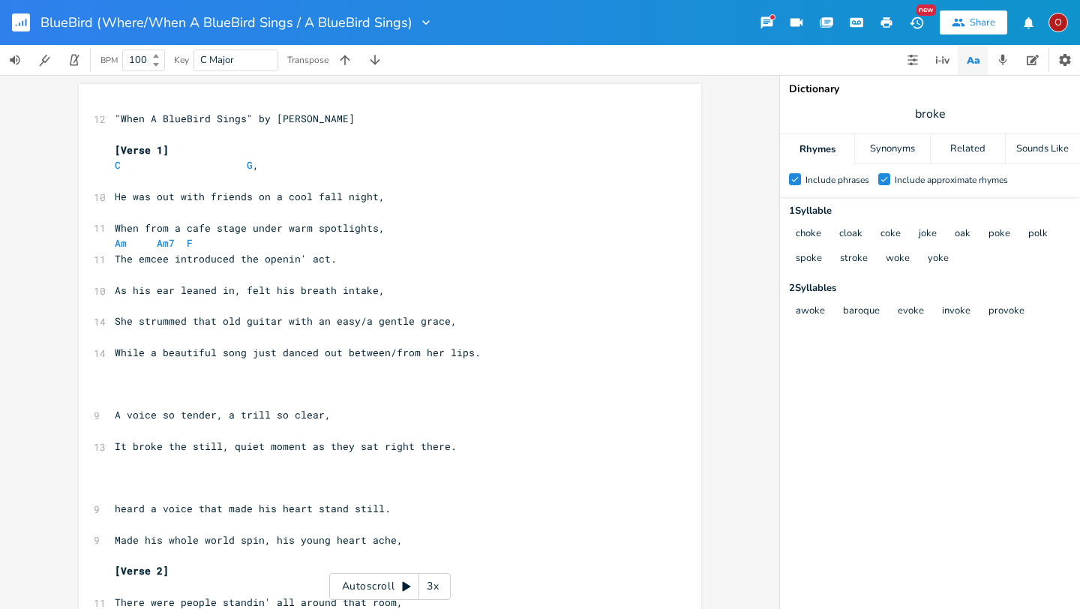
click at [175, 416] on span "A voice so tender, a trill so clear," at bounding box center [223, 414] width 216 height 13
type textarea "was"
click at [232, 416] on span "A voice so was tender, a trill so clear," at bounding box center [235, 414] width 240 height 13
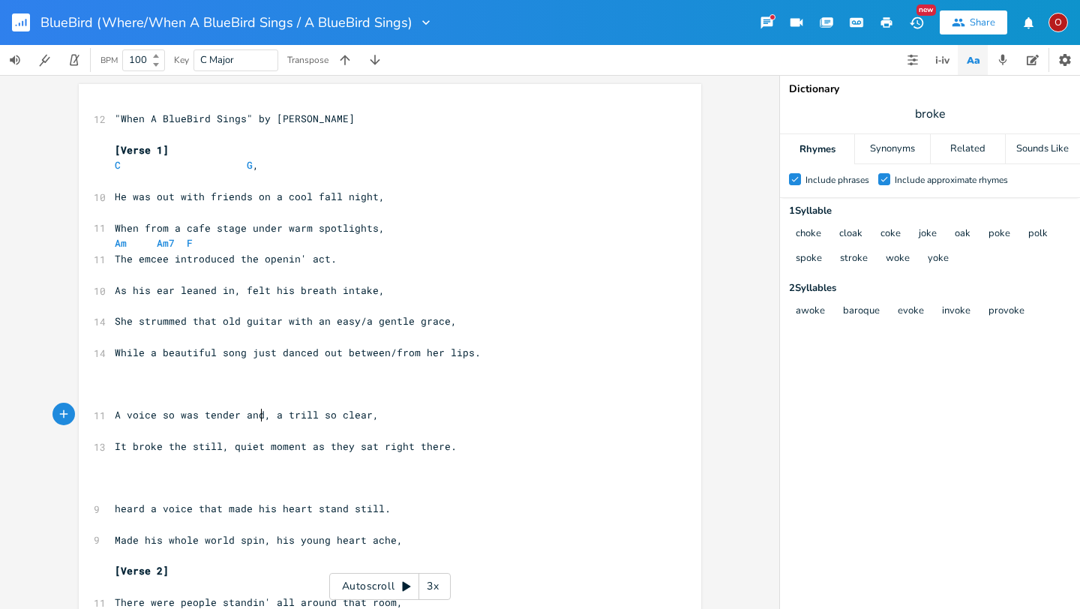
type textarea "and"
type textarea "yet sto"
type textarea "rong, with a"
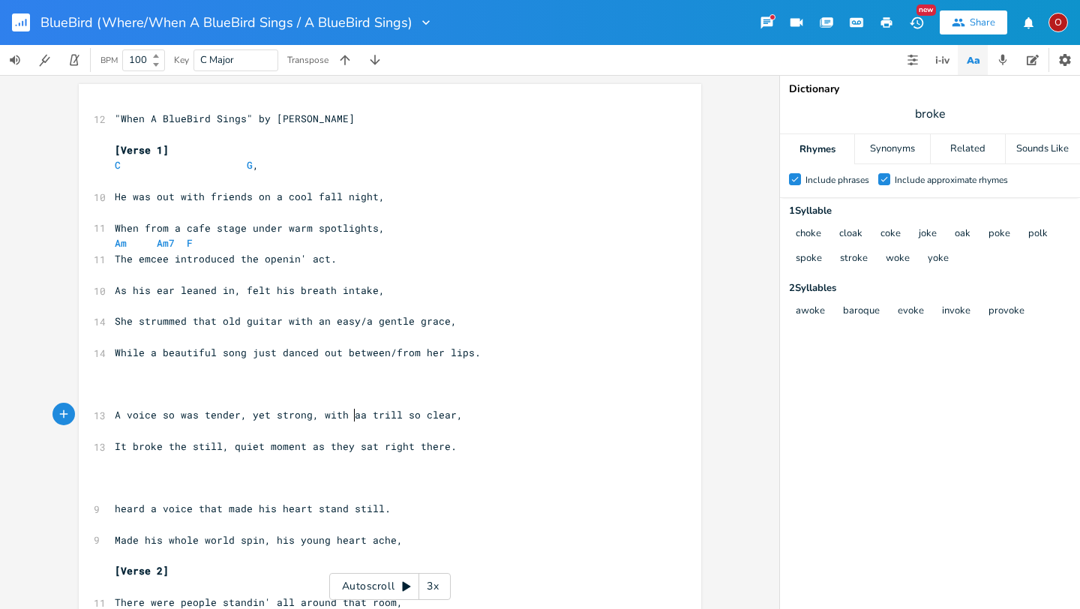
scroll to position [0, 55]
click at [168, 413] on span "A voice so was tender, yet strong, with a trill so clear," at bounding box center [286, 414] width 342 height 13
click at [303, 447] on span "It broke the still, quiet moment as they sat right there." at bounding box center [286, 445] width 342 height 13
type textarea "at evening qui3t"
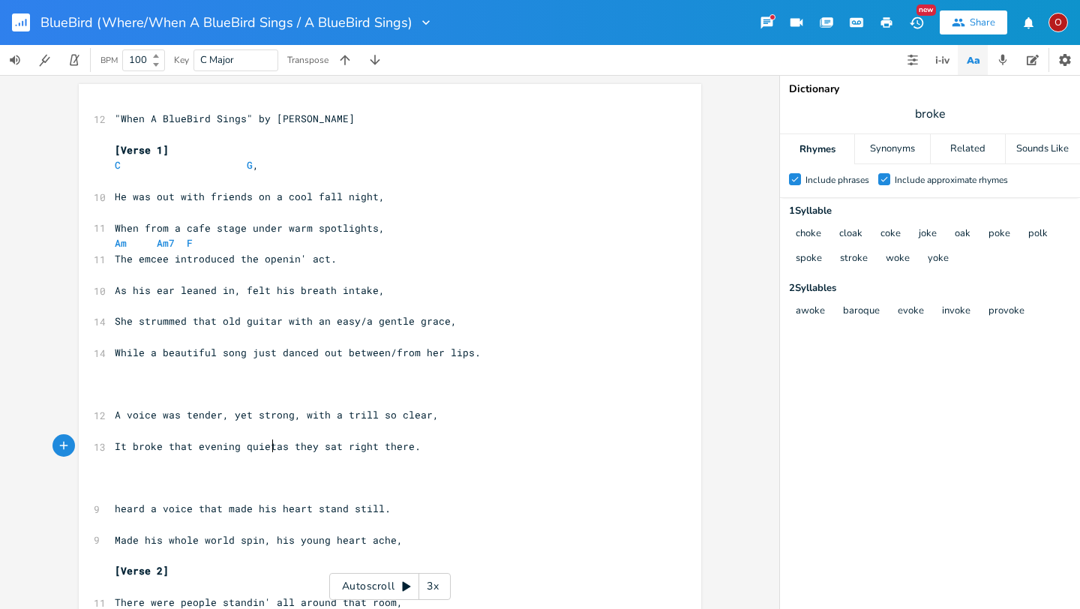
type textarea "et"
type textarea "et /"
type textarea "/peade"
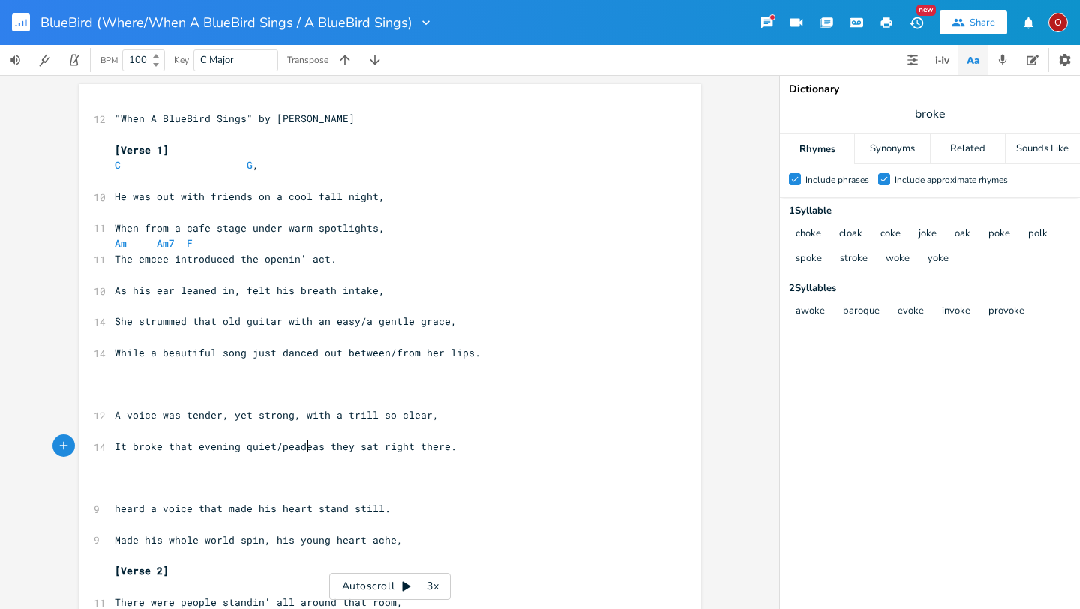
scroll to position [0, 31]
type textarea "ce"
click at [115, 416] on span "A voice was tender, yet strong, with a trill so clear," at bounding box center [277, 414] width 324 height 13
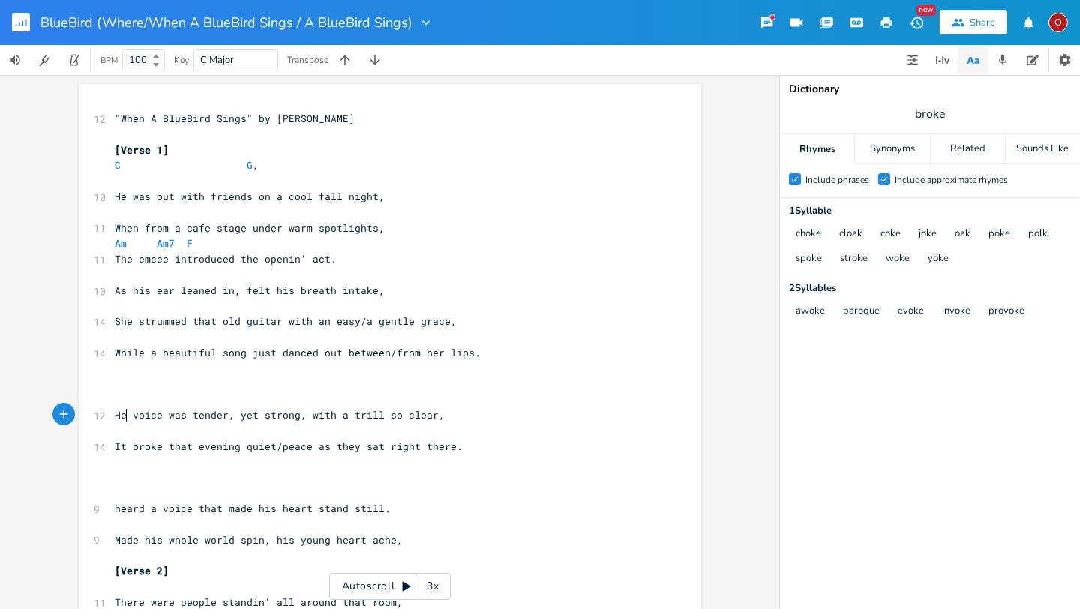
type textarea "Her"
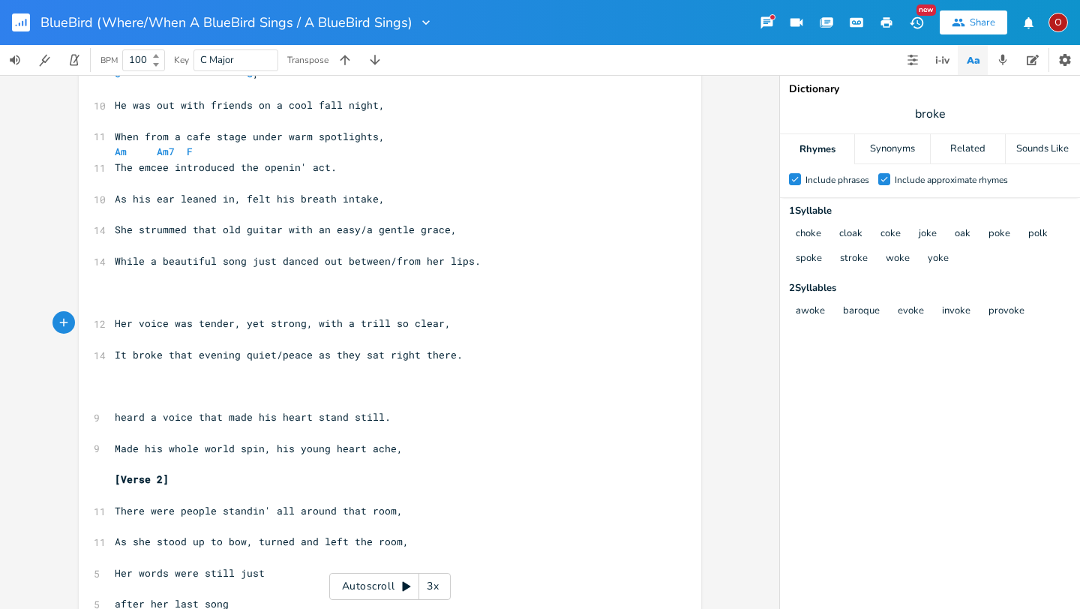
scroll to position [102, 0]
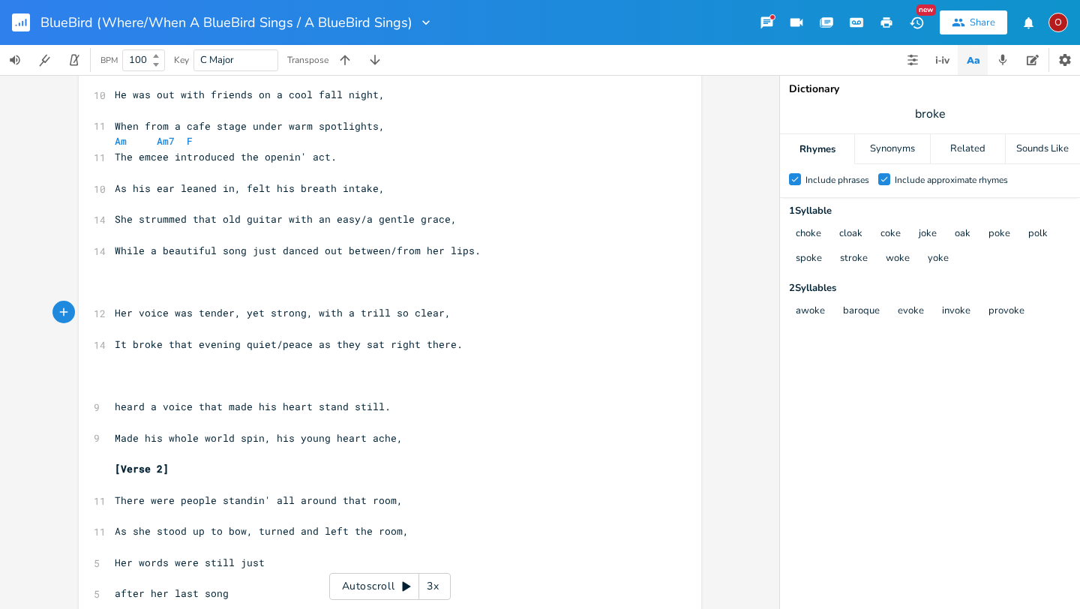
click at [154, 467] on span "[Verse 2]" at bounding box center [142, 468] width 54 height 13
type textarea "3"
click at [112, 302] on pre "​" at bounding box center [382, 297] width 541 height 16
type textarea "[Verse 2{"
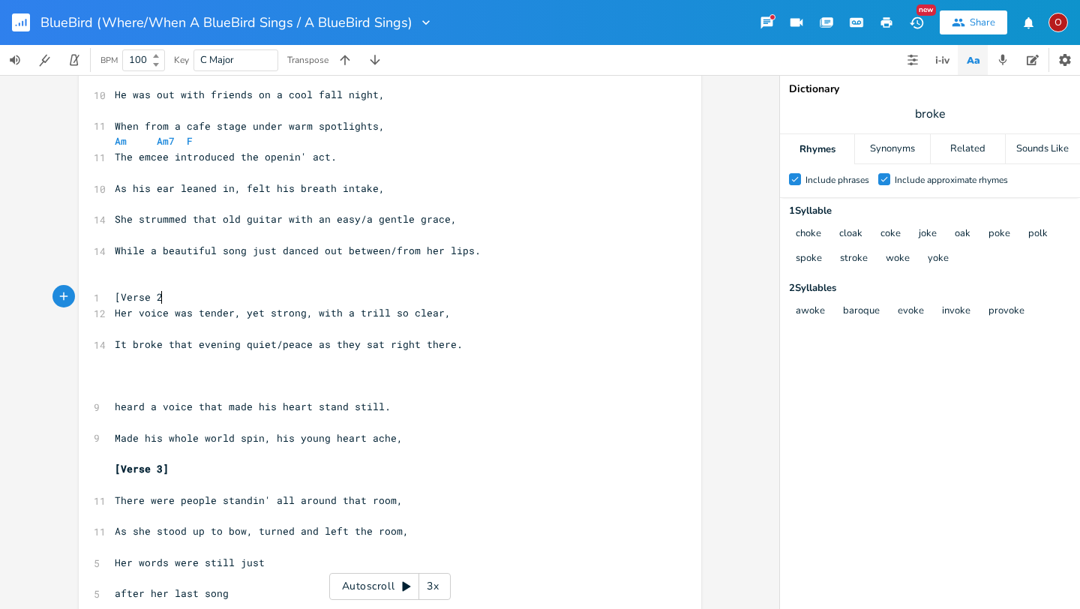
scroll to position [0, 40]
type textarea "]"
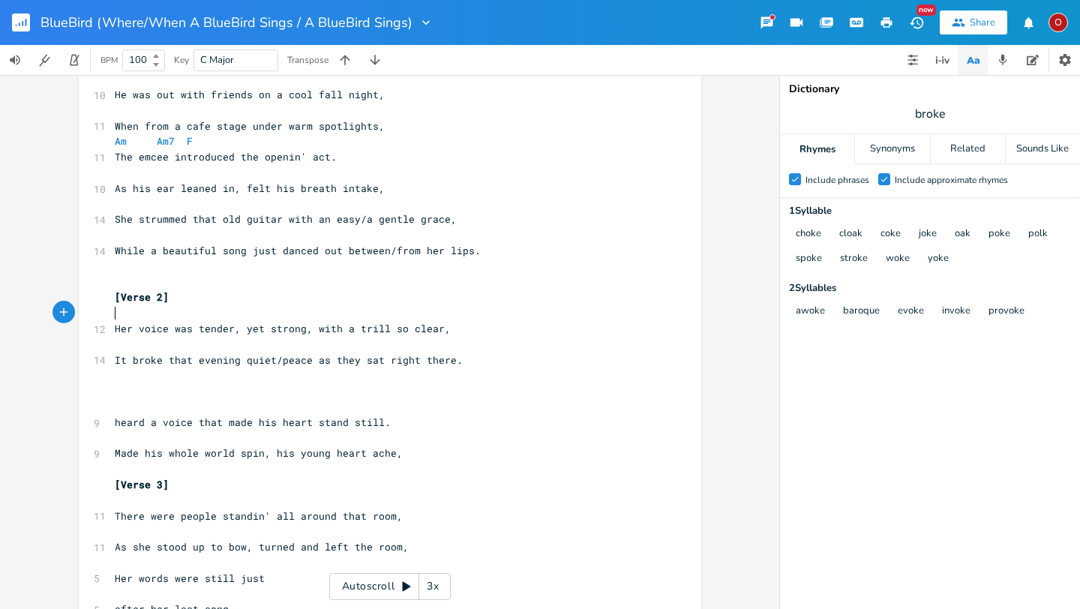
click at [424, 457] on pre "Made his whole world spin, his young heart ache," at bounding box center [382, 453] width 541 height 16
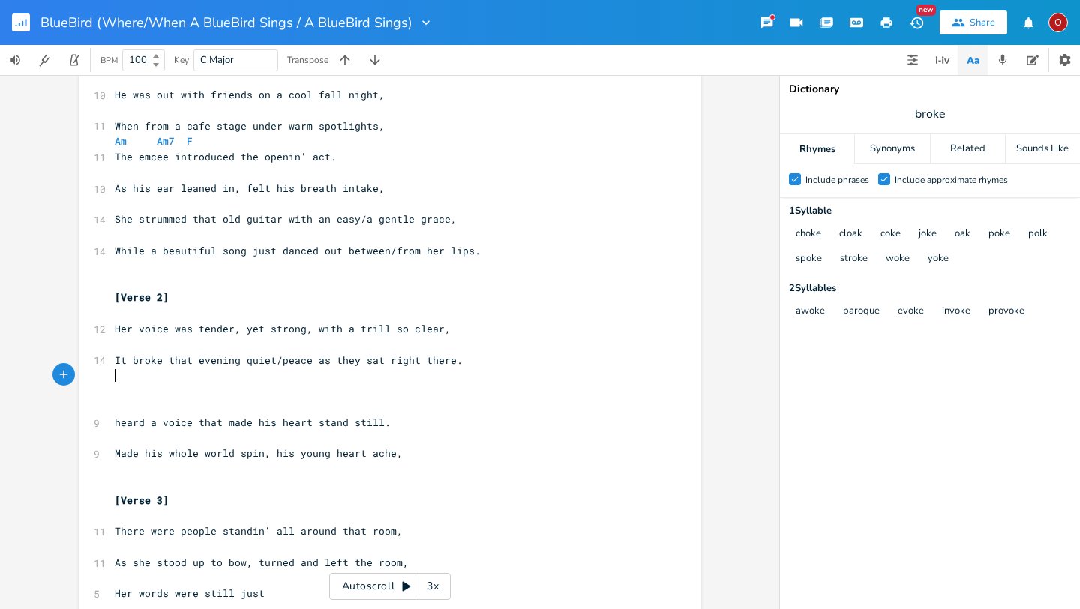
click at [229, 382] on pre "​" at bounding box center [382, 375] width 541 height 16
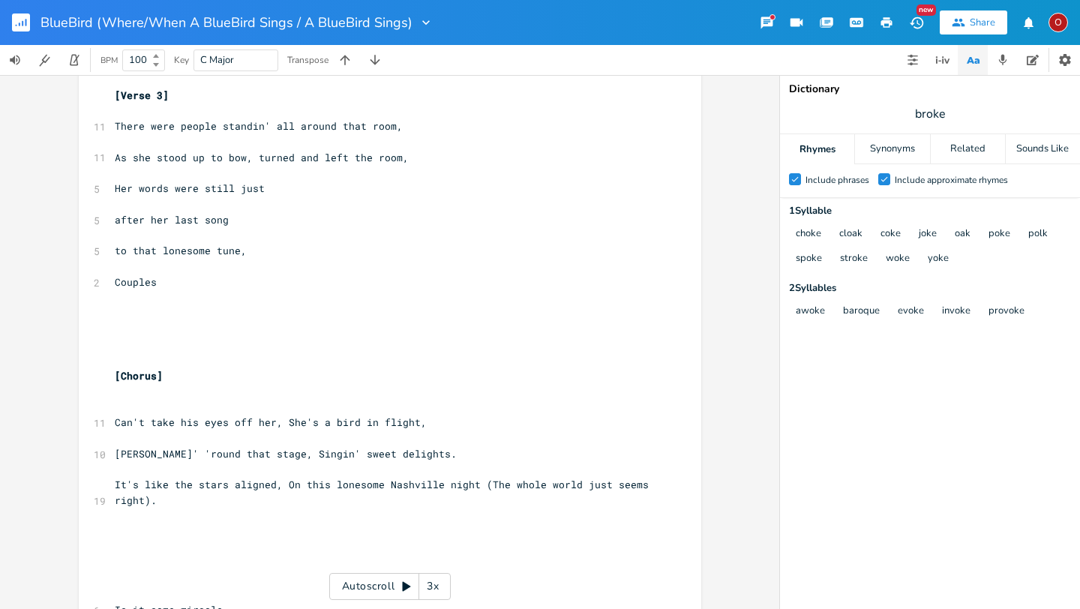
scroll to position [524, 0]
click at [308, 422] on span "Can't take his eyes off her, She's a bird in flight," at bounding box center [271, 420] width 312 height 13
type textarea "like"
click at [115, 454] on span "[PERSON_NAME]' 'round that stage, Singin' sweet delights." at bounding box center [286, 451] width 342 height 13
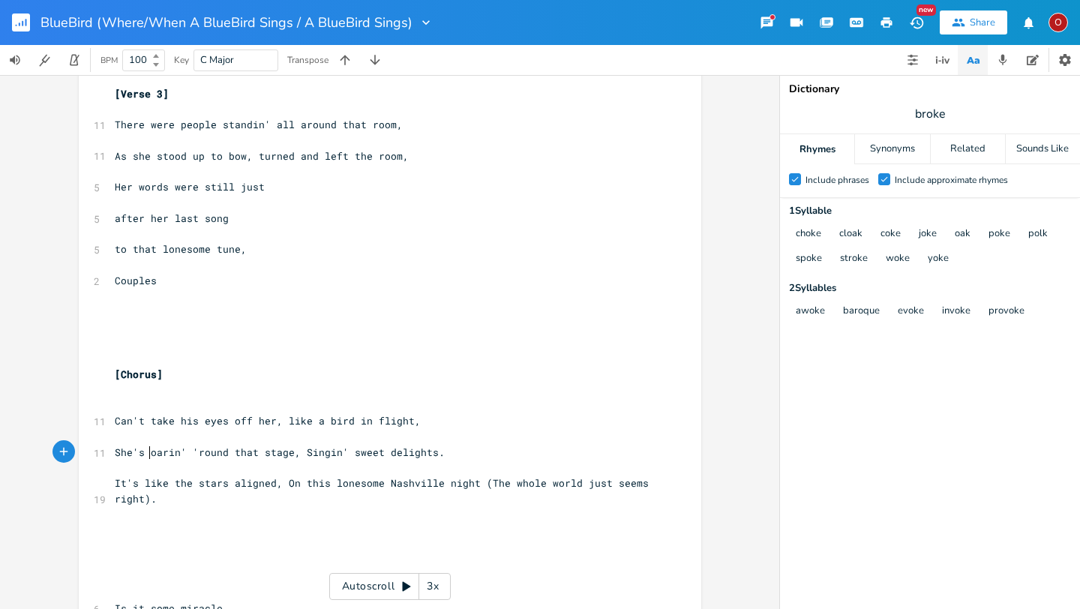
scroll to position [0, 31]
type textarea "She's s"
click at [310, 453] on span "She's soarin' 'round that stage, Singin' sweet delights." at bounding box center [283, 451] width 336 height 13
type textarea "s"
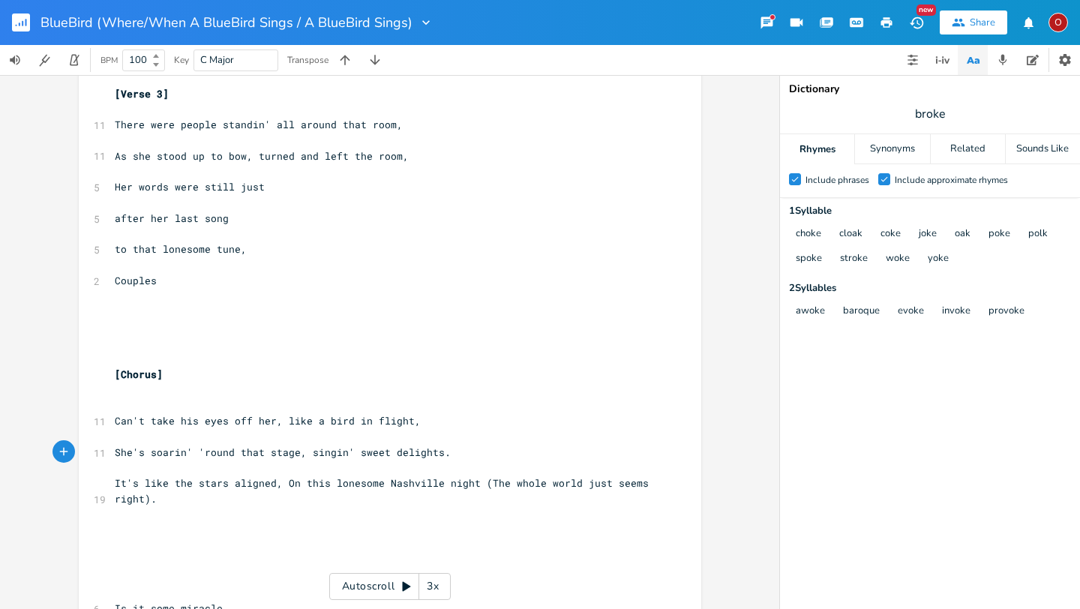
click at [302, 423] on span "Can't take his eyes off her, like a bird in flight," at bounding box center [268, 420] width 306 height 13
type textarea "she's"
click at [139, 453] on span "She's soarin' 'round that stage, singin' sweet delights." at bounding box center [283, 451] width 336 height 13
type textarea "S"
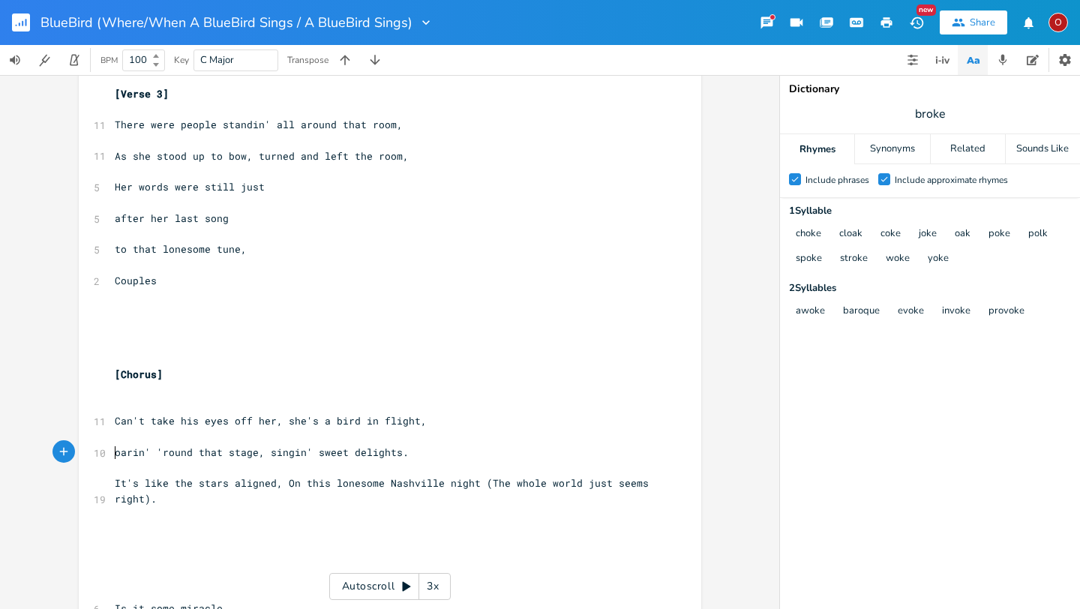
scroll to position [0, 6]
click at [442, 418] on pre "Can't take his eyes off her, she's a bird in flight," at bounding box center [382, 421] width 541 height 16
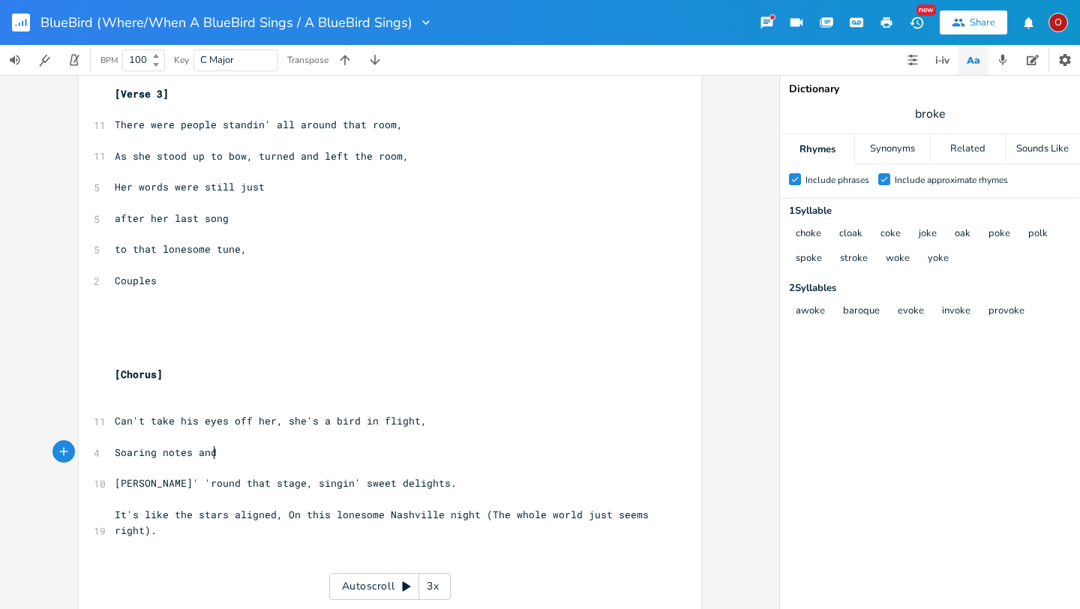
scroll to position [0, 82]
type textarea "Soaring notes and ryh"
type textarea "thms"
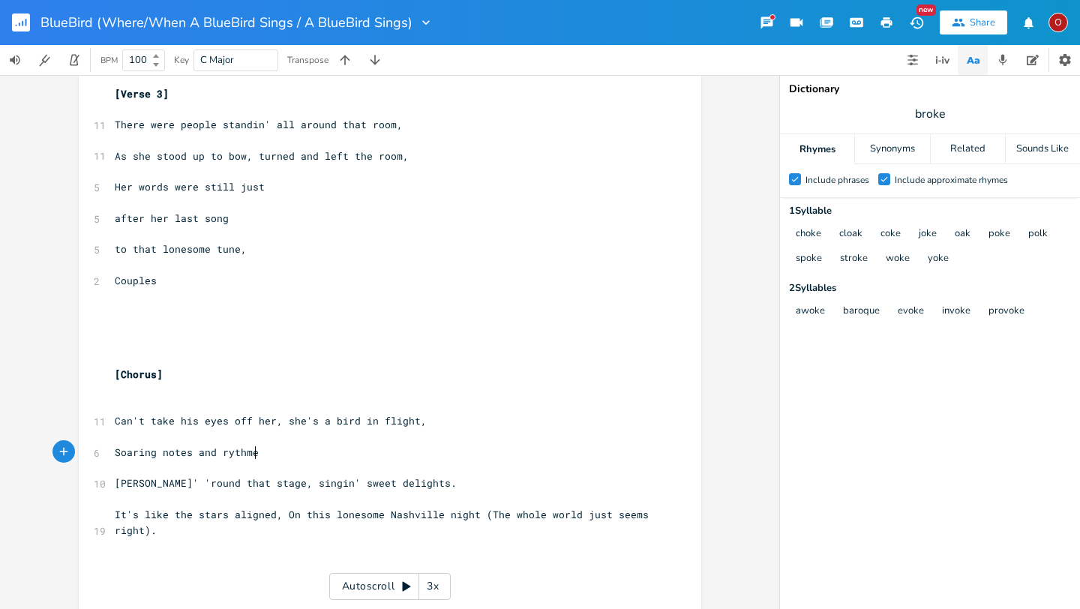
type textarea "es"
type textarea "hythms"
type textarea "vocals, her wings just mu"
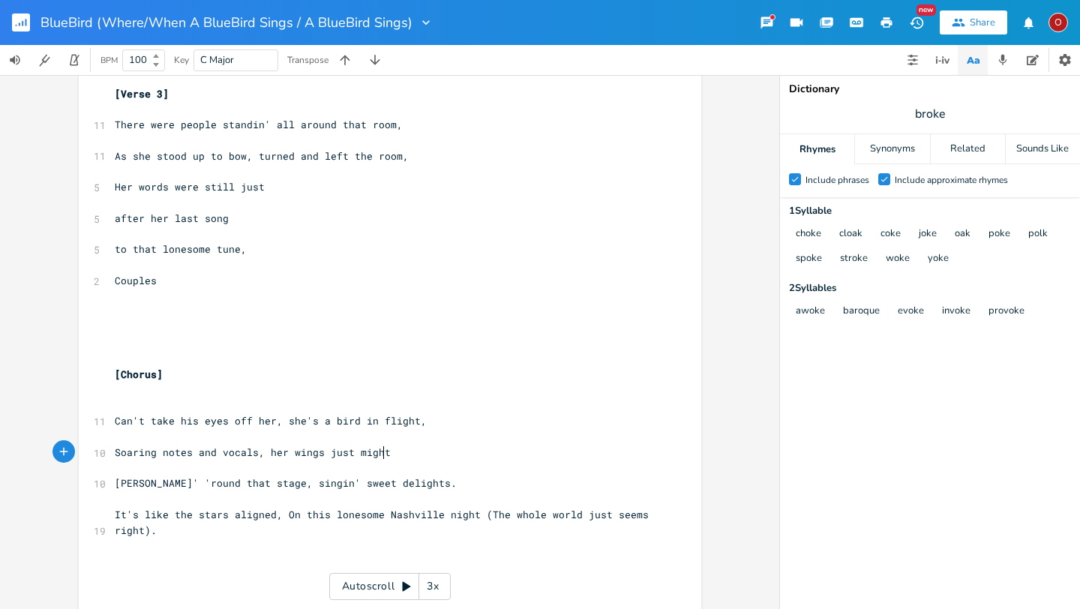
type textarea "ight."
type textarea ","
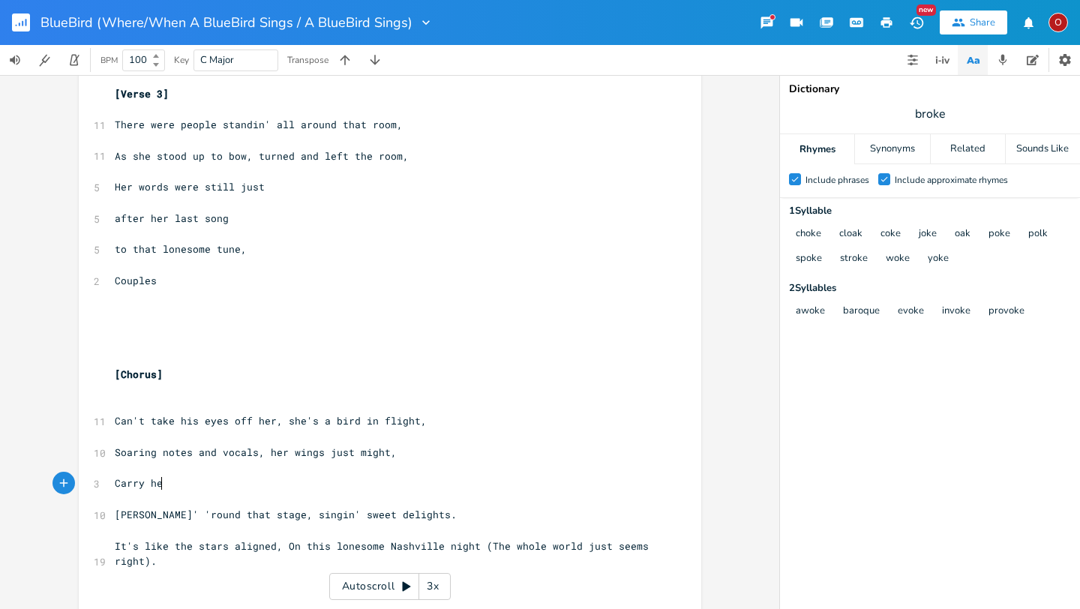
scroll to position [0, 40]
type textarea "Carry her w"
type textarea "away up where she belongs."
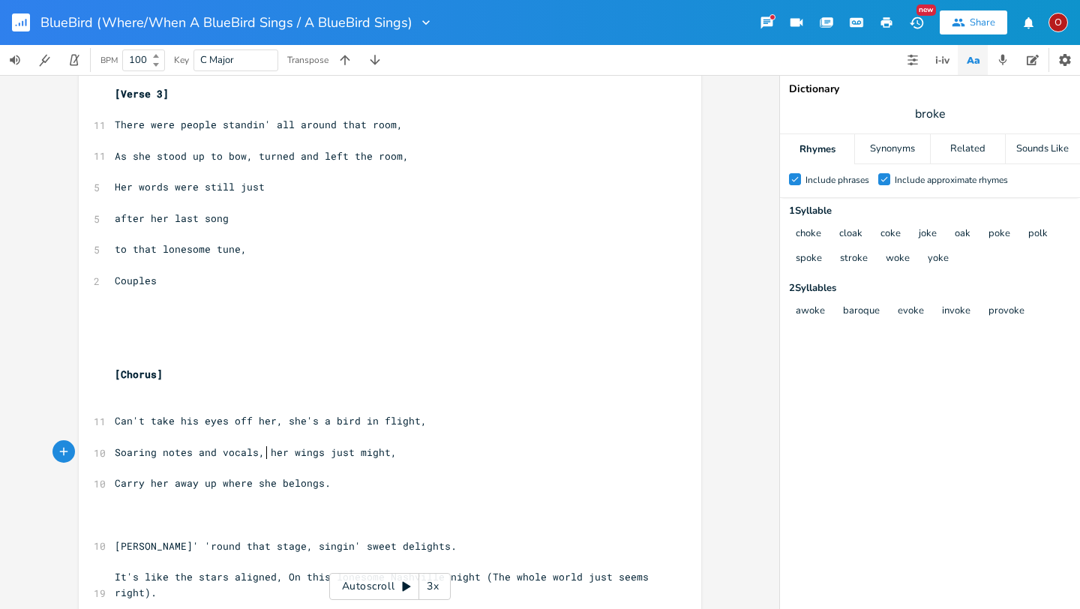
click at [262, 453] on span "Soaring notes and vocals, her wings just might," at bounding box center [256, 451] width 282 height 13
type textarea "it's like"
click at [217, 484] on span "Carry her away up where she belongs." at bounding box center [223, 482] width 216 height 13
type textarea "to"
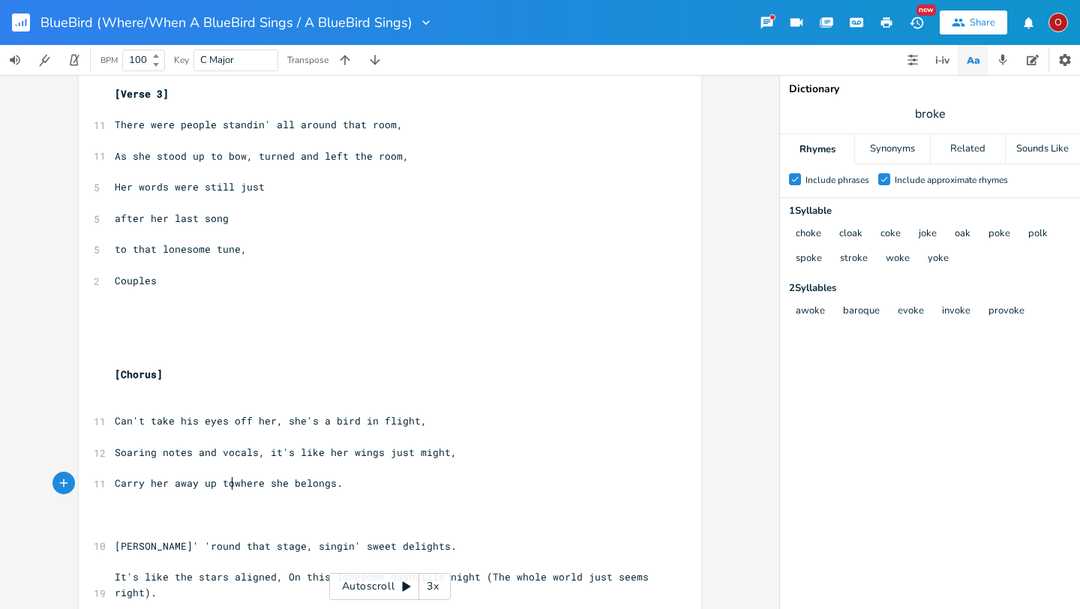
scroll to position [0, 10]
click at [115, 451] on span "Soaring notes and vocals, it's like her wings just might," at bounding box center [286, 451] width 342 height 13
type textarea "Them"
type textarea "s"
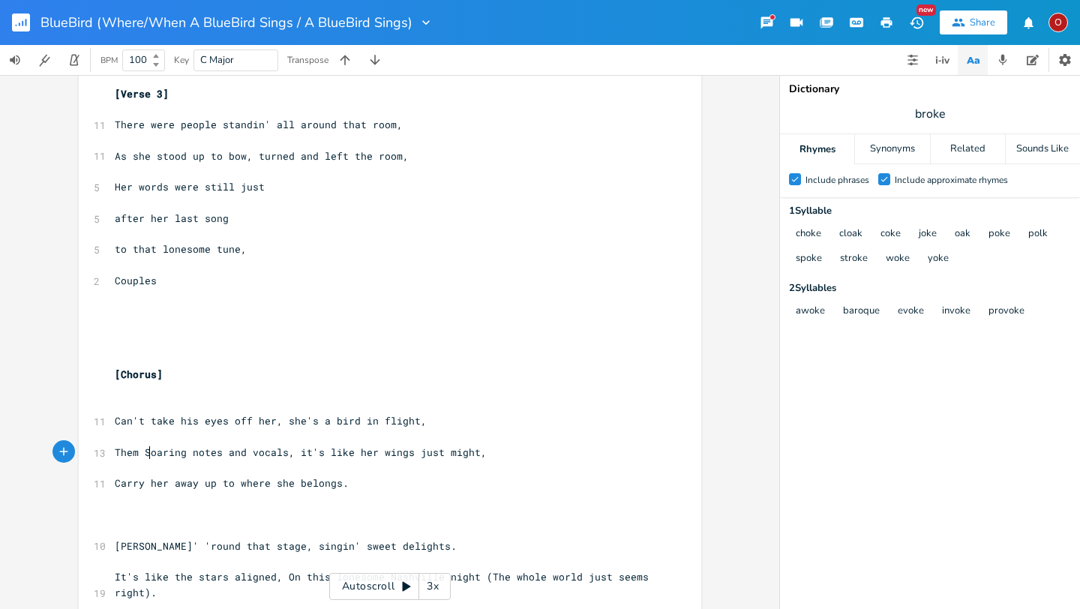
scroll to position [0, 4]
click at [179, 454] on span "Them soaring notes and vocals, it's like her wings just might," at bounding box center [301, 451] width 372 height 13
type textarea "'"
click at [291, 457] on span "Them [PERSON_NAME]' notes and vocals, it's like her wings just might," at bounding box center [322, 451] width 414 height 13
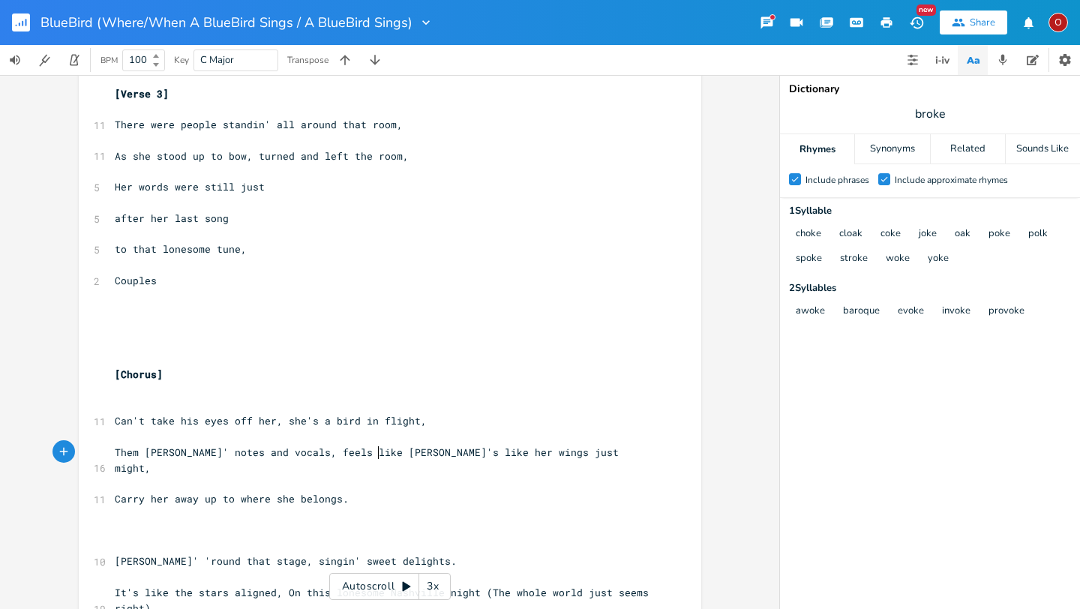
type textarea "feels like her"
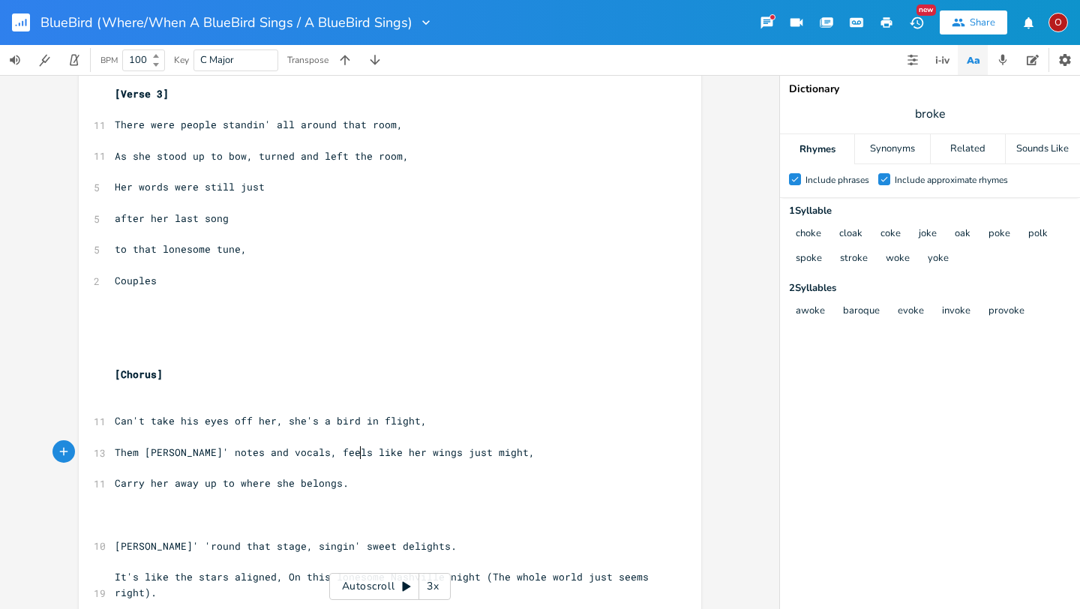
click at [354, 483] on pre "Carry her away up to where she belongs." at bounding box center [382, 483] width 541 height 16
click at [358, 454] on span "Them [PERSON_NAME]' notes and vocals, feels like her wings just might," at bounding box center [325, 451] width 420 height 13
click at [260, 190] on span "Her words were still just" at bounding box center [190, 186] width 150 height 13
type textarea "still lifted and lingered in the air."
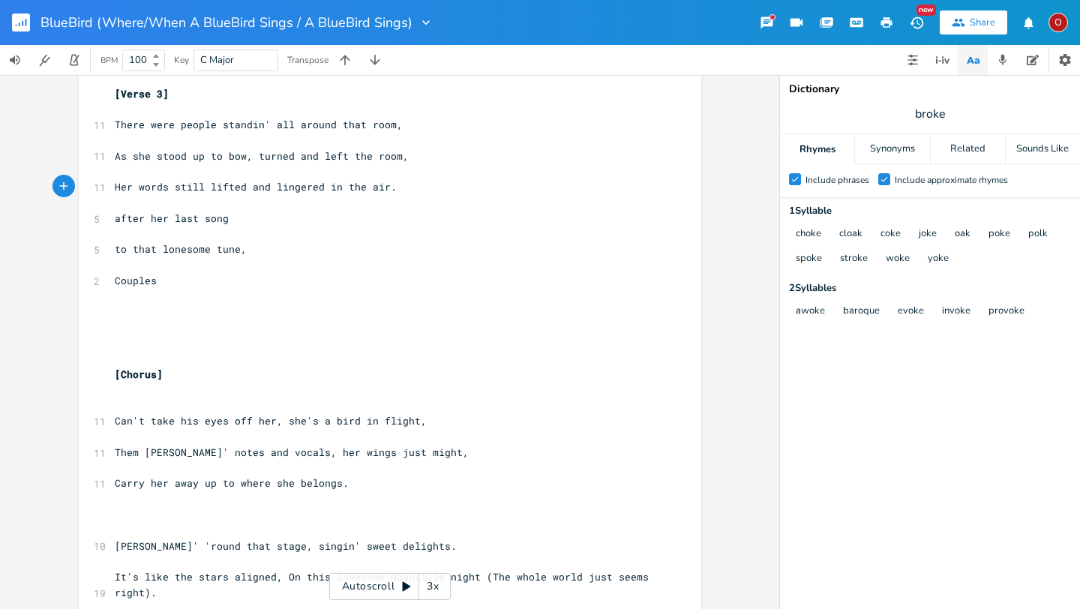
click at [956, 109] on span "broke" at bounding box center [930, 113] width 300 height 27
type input "danced"
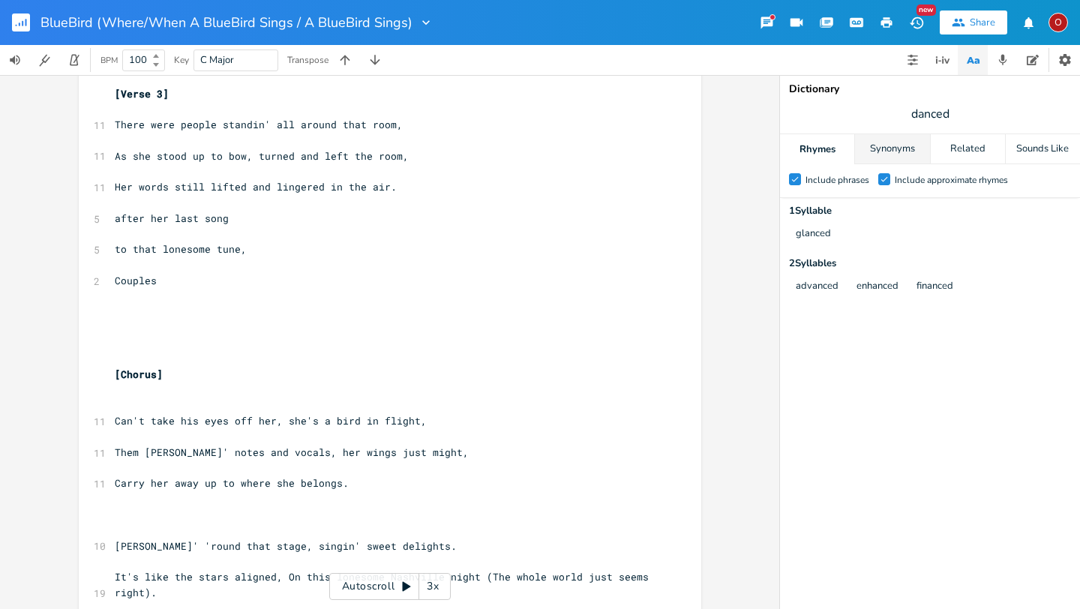
click at [878, 147] on div "Synonyms" at bounding box center [892, 149] width 74 height 30
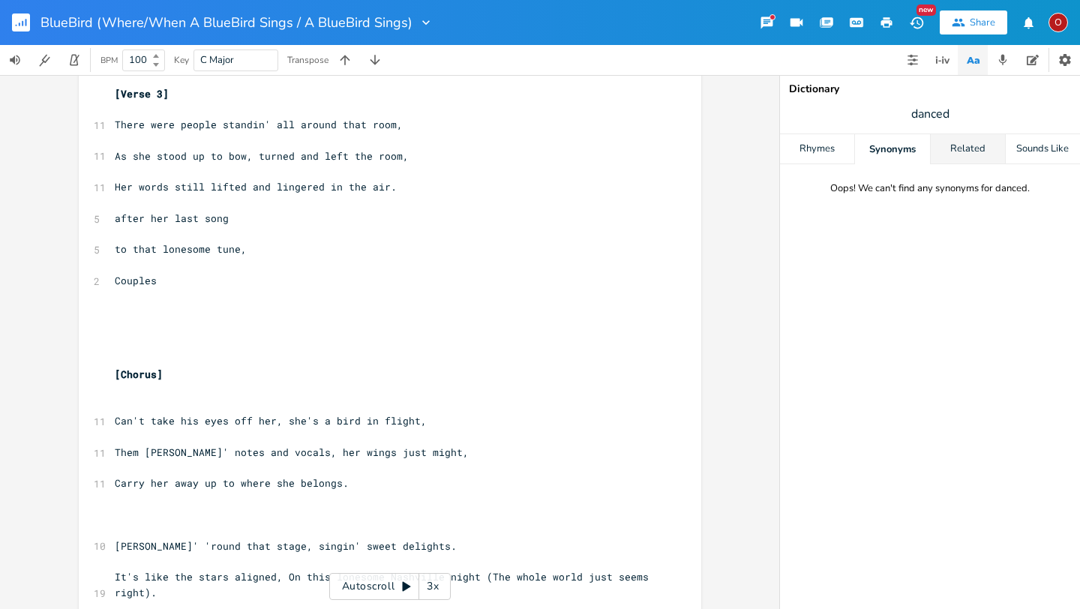
click at [968, 139] on div "Related" at bounding box center [967, 149] width 74 height 30
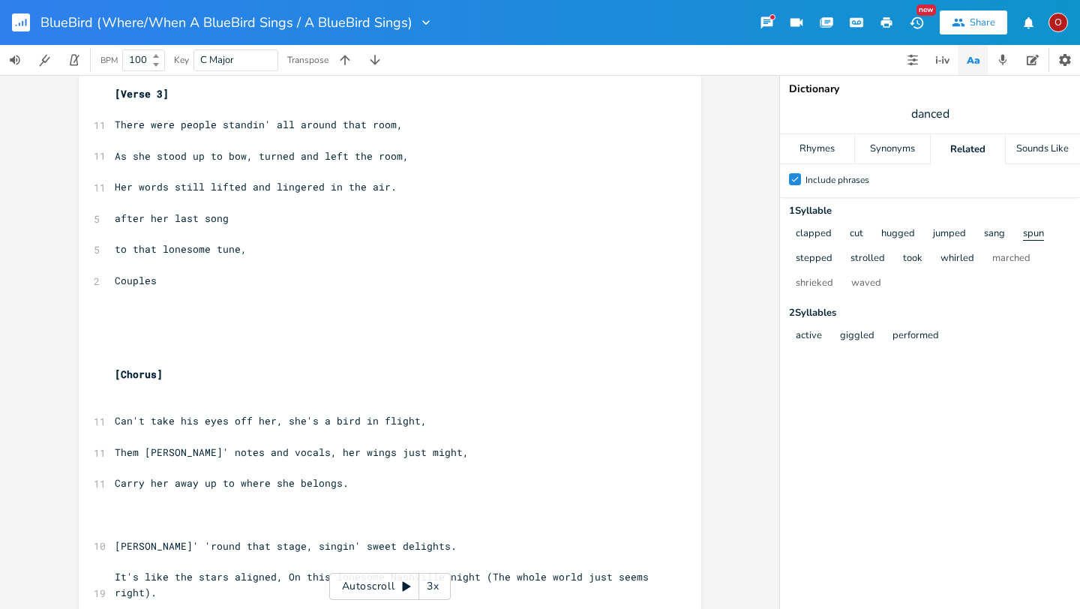
click at [1031, 239] on button "spun" at bounding box center [1033, 234] width 21 height 13
click at [954, 106] on span "danced" at bounding box center [930, 113] width 300 height 27
type input "spun"
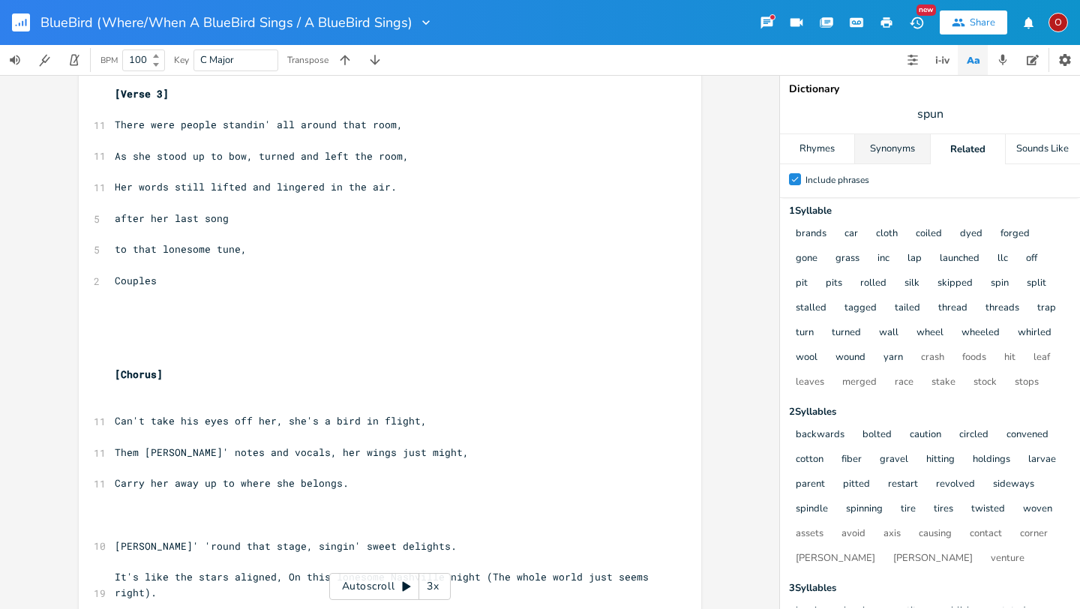
click at [893, 146] on div "Synonyms" at bounding box center [892, 149] width 74 height 30
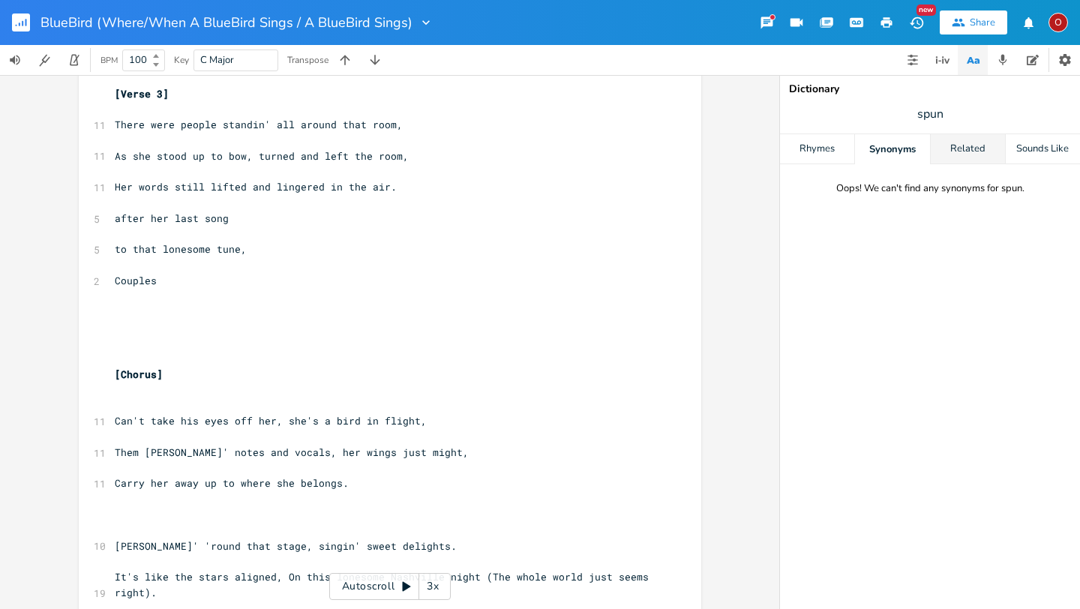
click at [943, 139] on div "Related" at bounding box center [967, 149] width 74 height 30
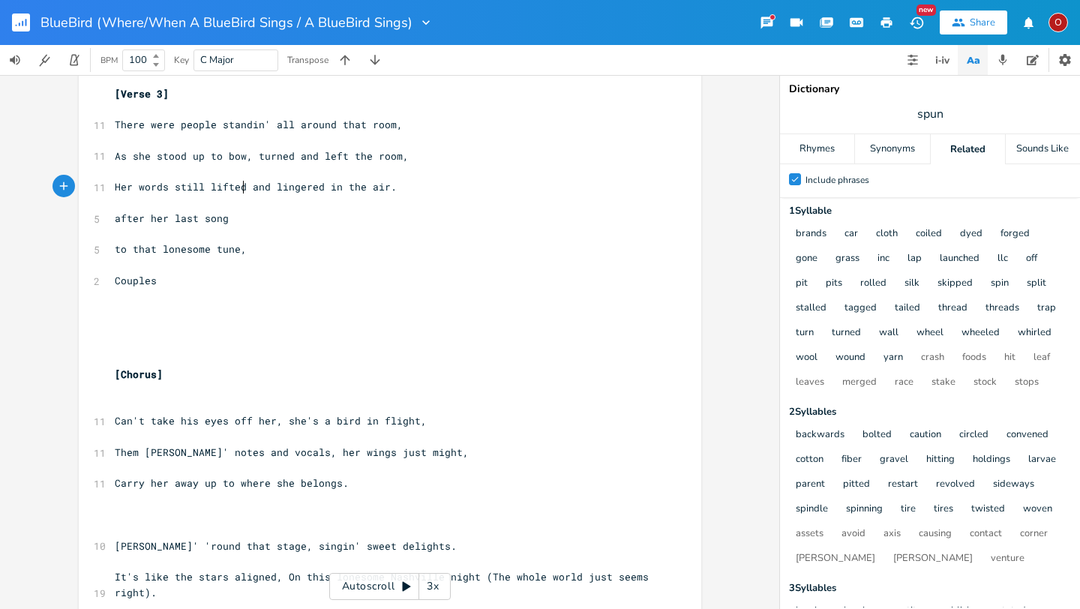
click at [239, 185] on span "Her words still lifted and lingered in the air." at bounding box center [256, 186] width 282 height 13
type textarea "hung"
click at [232, 216] on pre "after her last song" at bounding box center [382, 219] width 541 height 16
click at [115, 217] on span "after her last song" at bounding box center [172, 217] width 114 height 13
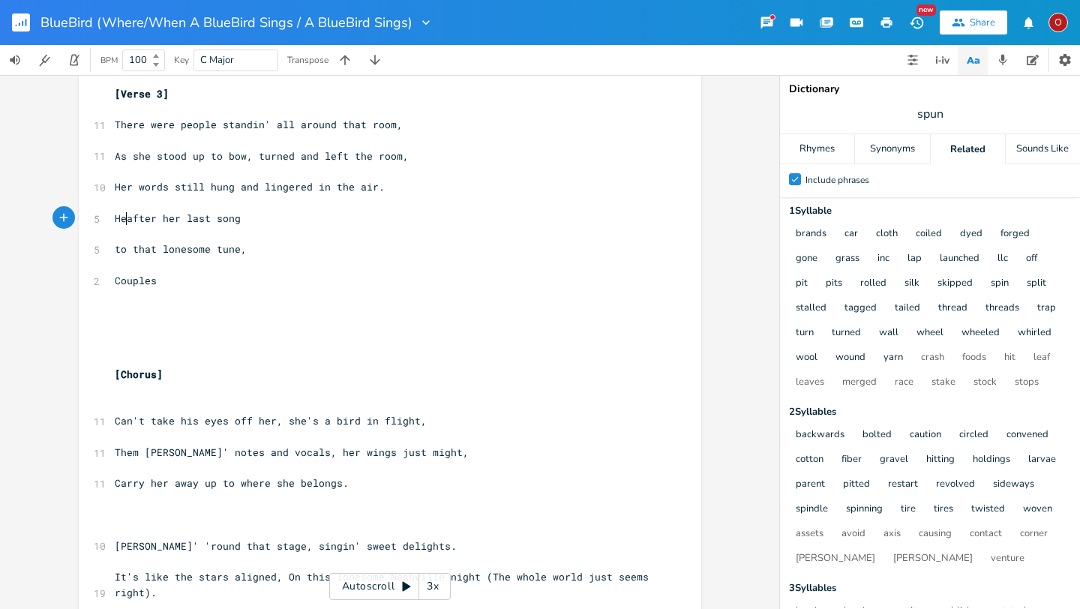
scroll to position [0, 14]
type textarea "He j"
type textarea "felt"
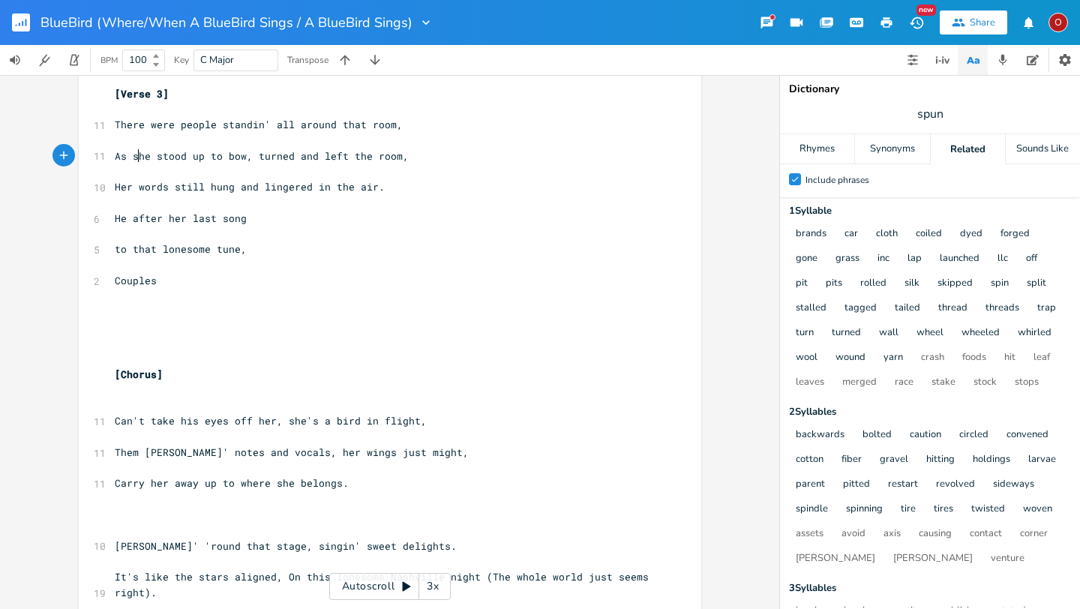
click at [133, 154] on span "As she stood up to bow, turned and left the room," at bounding box center [262, 155] width 294 height 13
type textarea "S"
click at [241, 220] on span "He after her last song" at bounding box center [181, 217] width 132 height 13
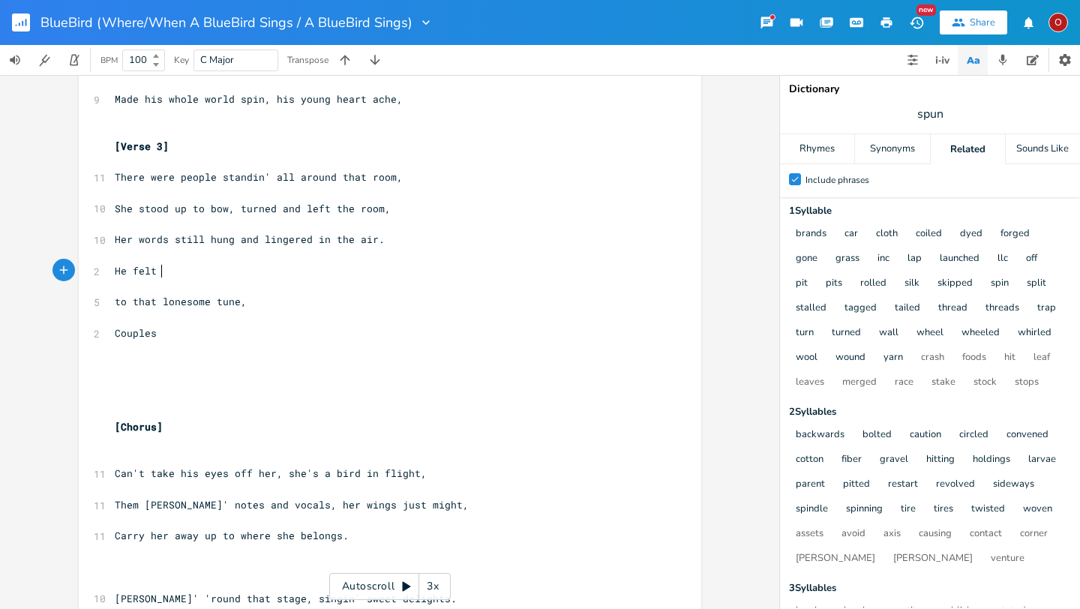
scroll to position [469, 0]
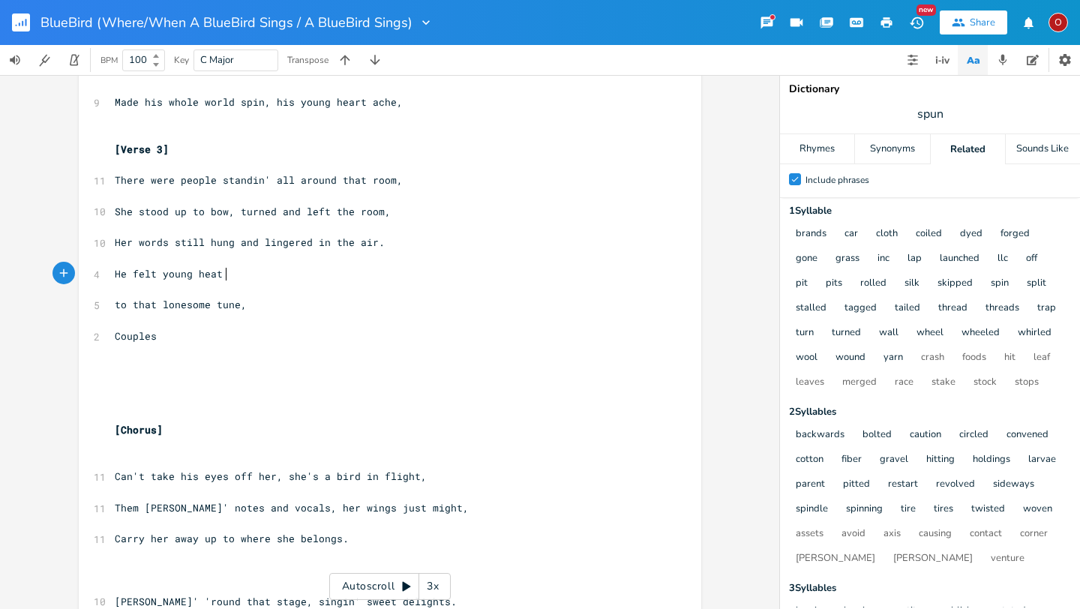
type textarea "He felt young heat a"
type textarea "rat a"
type textarea "t ache"
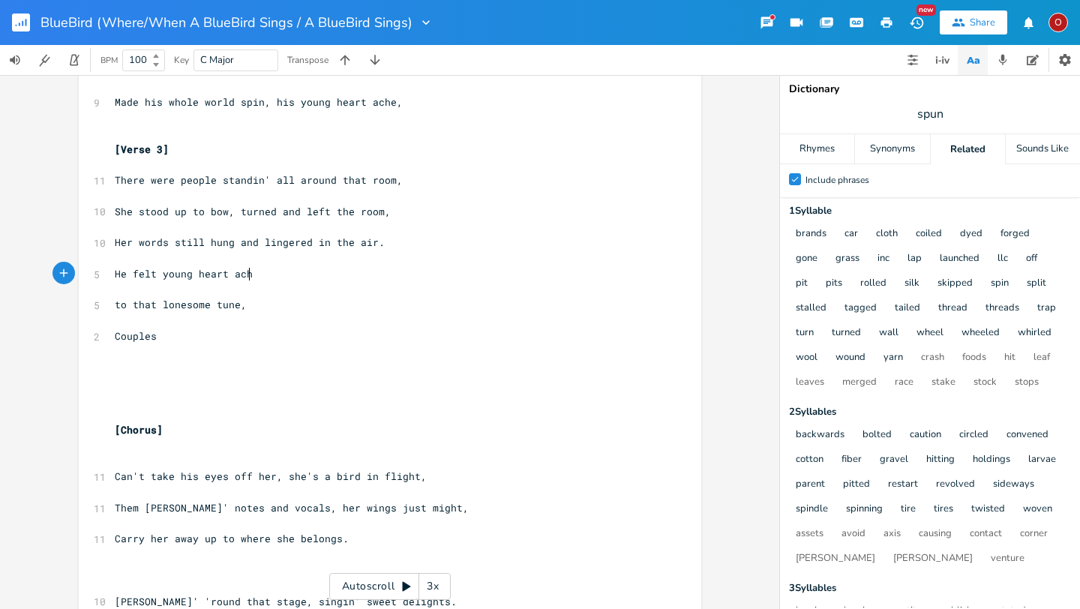
scroll to position [0, 26]
click at [256, 180] on span "There were people standin' all around that room," at bounding box center [259, 179] width 288 height 13
type textarea "clappin"
click at [157, 274] on span "He felt young heart ache" at bounding box center [187, 273] width 144 height 13
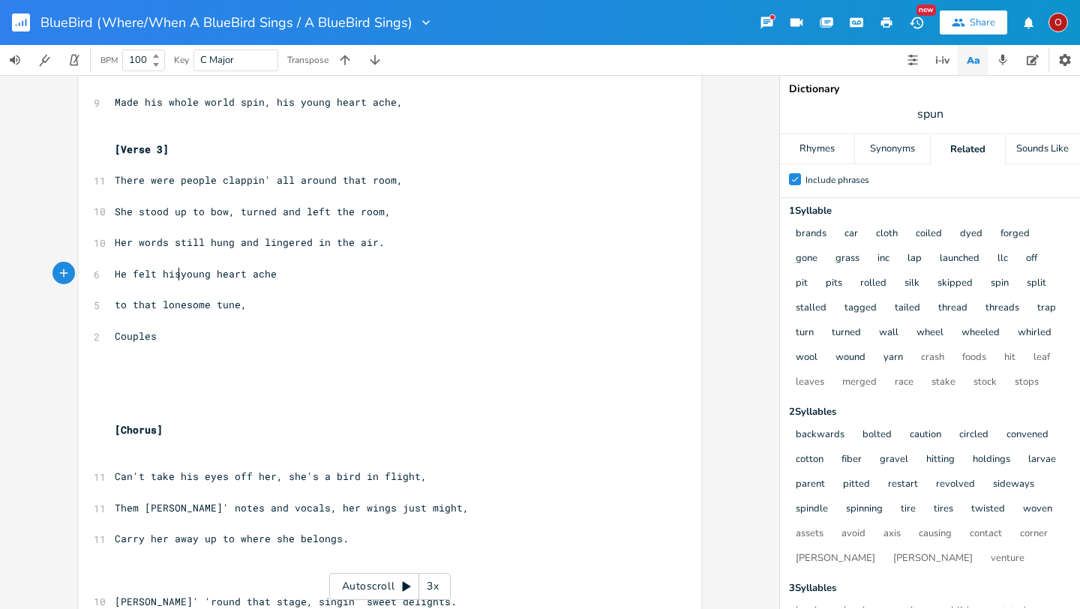
type textarea "his"
click at [289, 275] on pre "He felt his young heart ache" at bounding box center [382, 274] width 541 height 16
type textarea ", his knees grow week,"
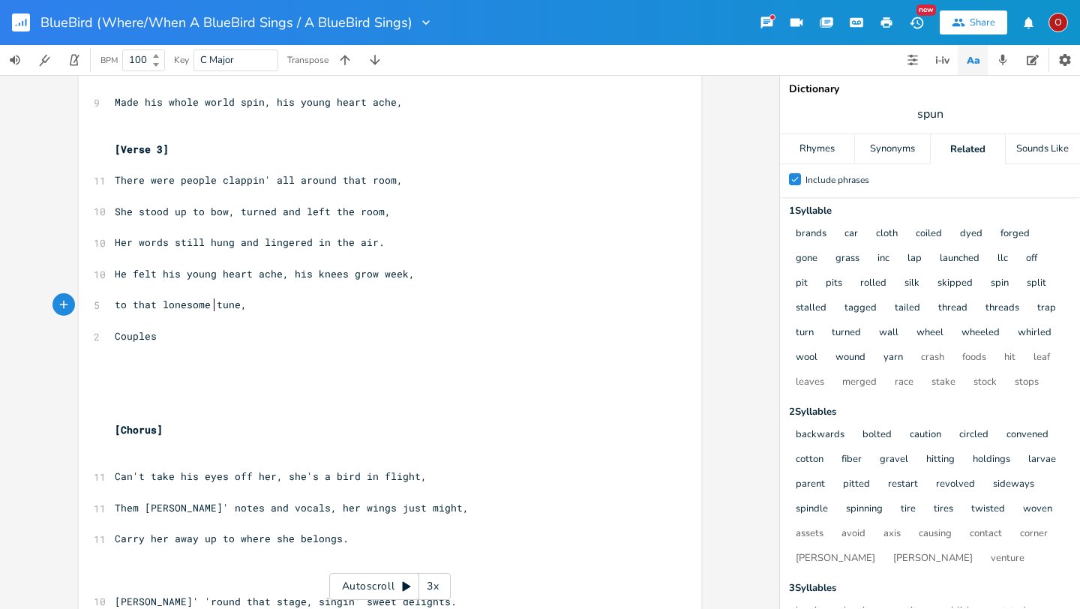
click at [209, 307] on span "to that lonesome tune," at bounding box center [181, 304] width 132 height 13
click at [115, 304] on span "to that lonesome tune," at bounding box center [181, 304] width 132 height 13
type textarea "Never esxp"
type textarea "xpected this"
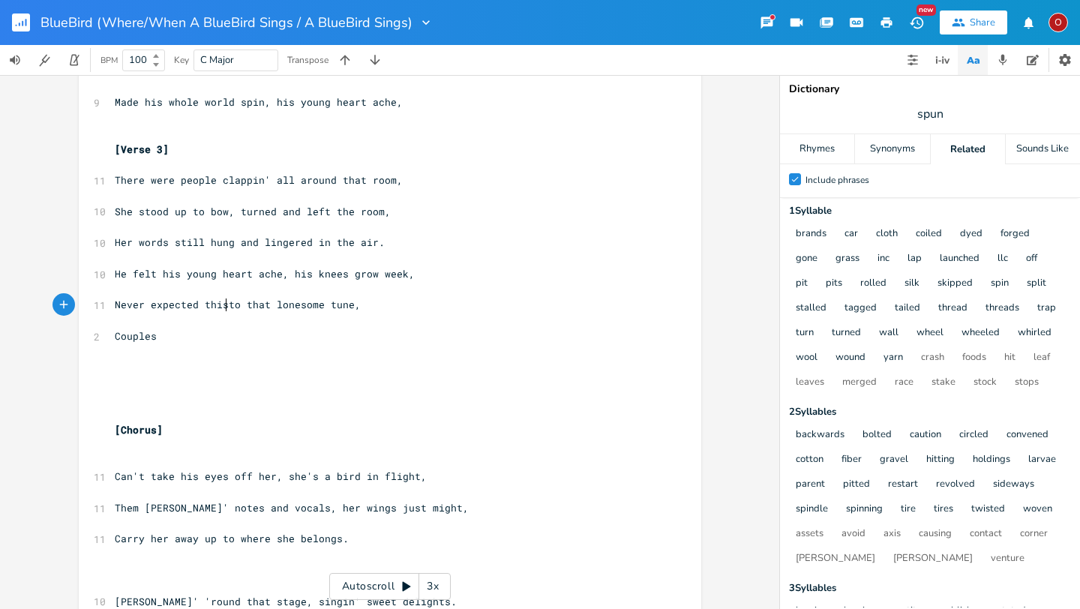
scroll to position [0, 56]
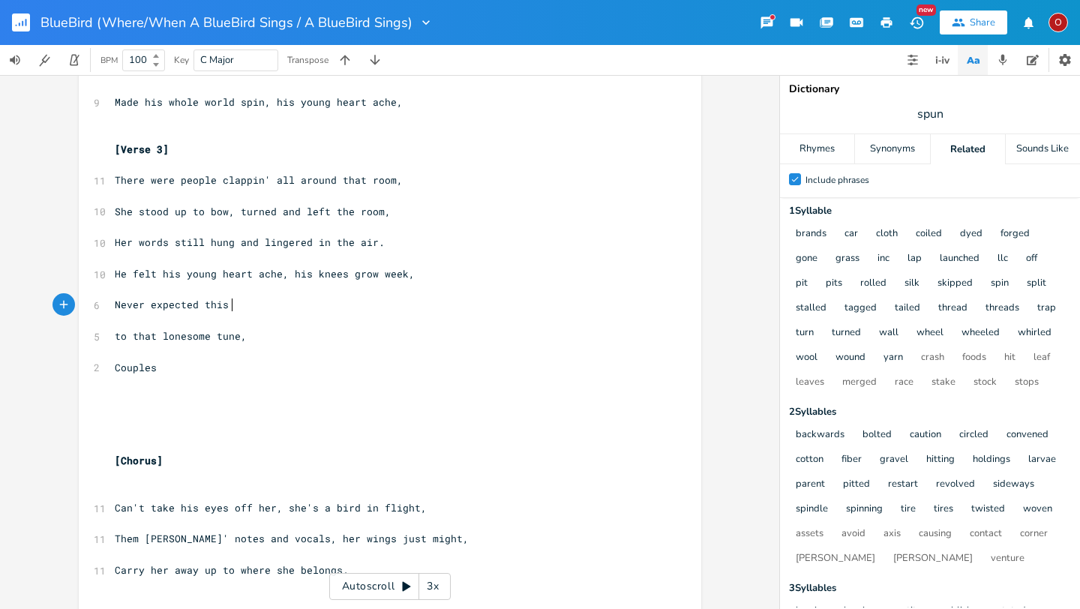
click at [231, 307] on pre "Never expected this" at bounding box center [382, 305] width 541 height 16
